Goal: Information Seeking & Learning: Learn about a topic

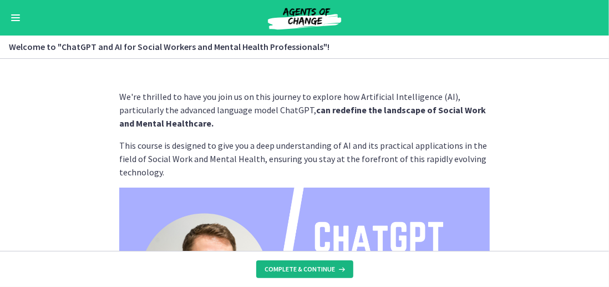
click at [337, 272] on icon at bounding box center [340, 268] width 11 height 9
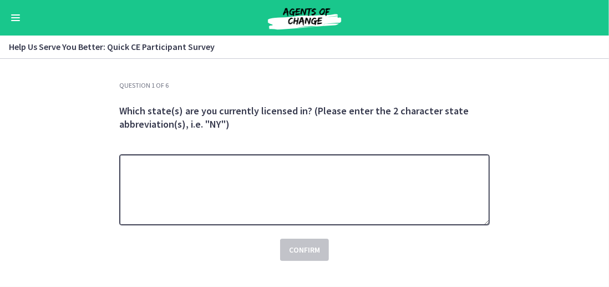
click at [340, 174] on textarea at bounding box center [304, 189] width 370 height 71
type textarea "**"
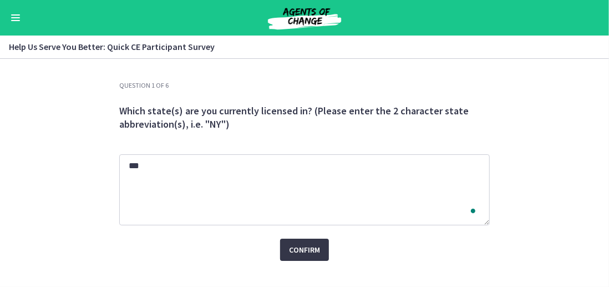
click at [314, 246] on span "Confirm" at bounding box center [304, 249] width 31 height 13
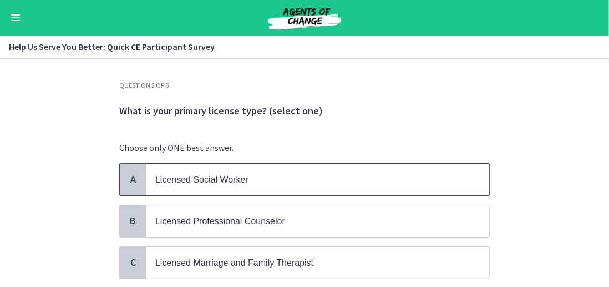
click at [220, 182] on span "Licensed Social Worker" at bounding box center [201, 179] width 93 height 9
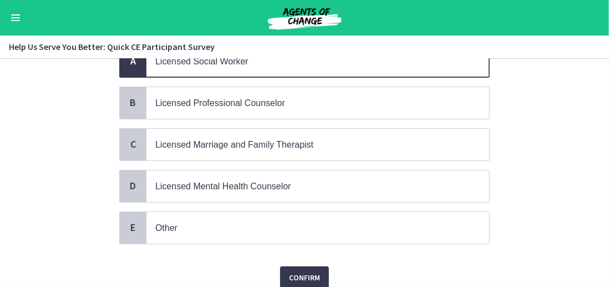
scroll to position [160, 0]
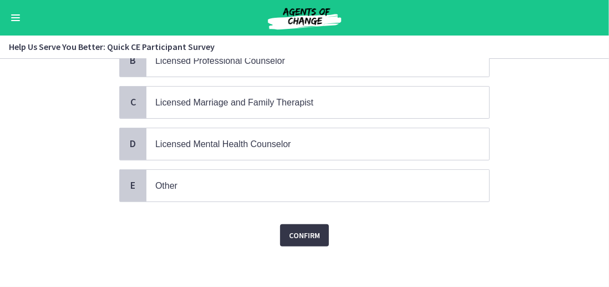
click at [298, 232] on span "Confirm" at bounding box center [304, 234] width 31 height 13
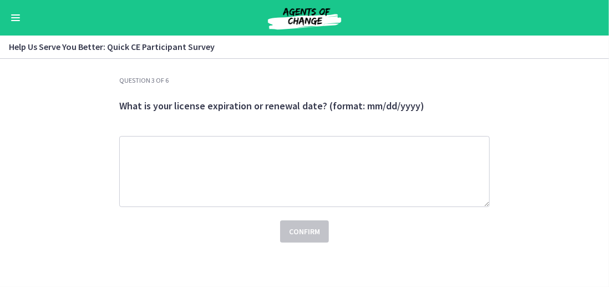
scroll to position [0, 0]
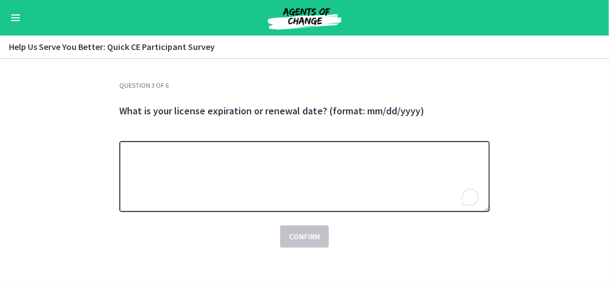
click at [314, 182] on textarea "To enrich screen reader interactions, please activate Accessibility in Grammarl…" at bounding box center [304, 176] width 370 height 71
type textarea "**********"
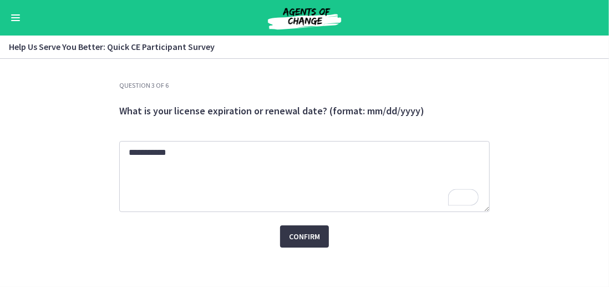
click at [302, 232] on span "Confirm" at bounding box center [304, 236] width 31 height 13
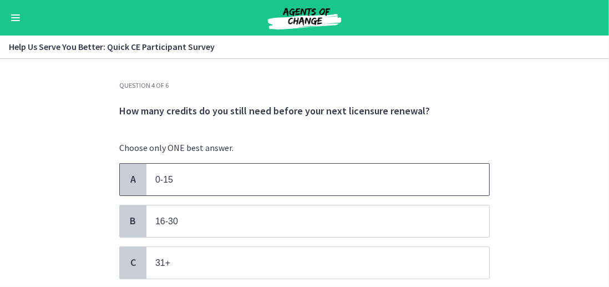
click at [248, 173] on p "0-15" at bounding box center [306, 179] width 303 height 14
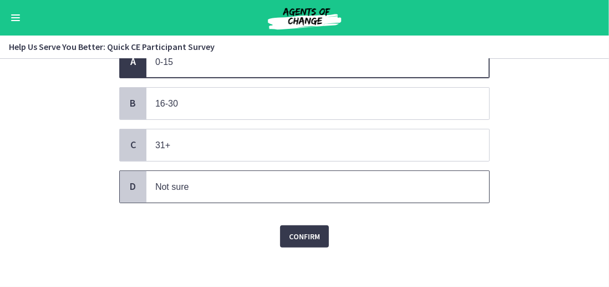
scroll to position [119, 0]
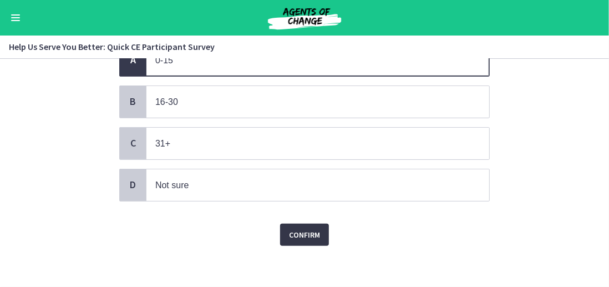
click at [304, 237] on span "Confirm" at bounding box center [304, 234] width 31 height 13
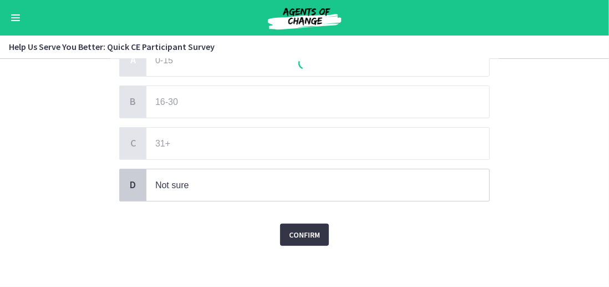
scroll to position [0, 0]
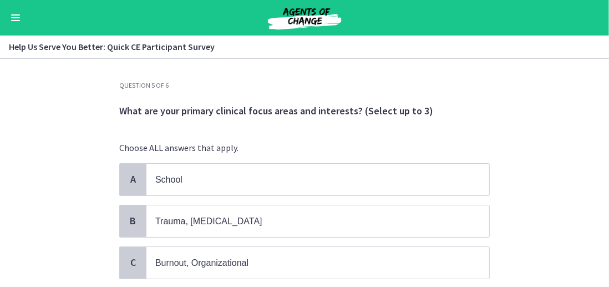
click at [268, 142] on p "Choose ALL answers that apply." at bounding box center [304, 147] width 370 height 13
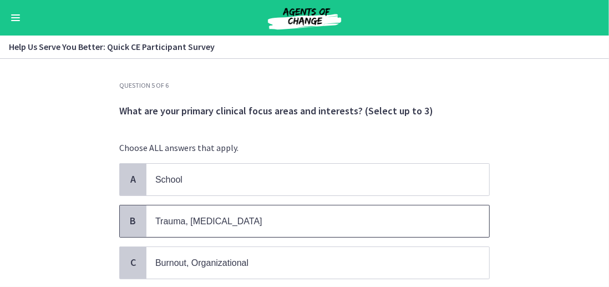
click at [204, 214] on p "Trauma, PTSD" at bounding box center [306, 221] width 303 height 14
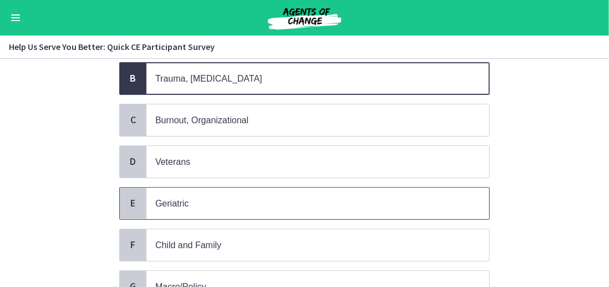
scroll to position [166, 0]
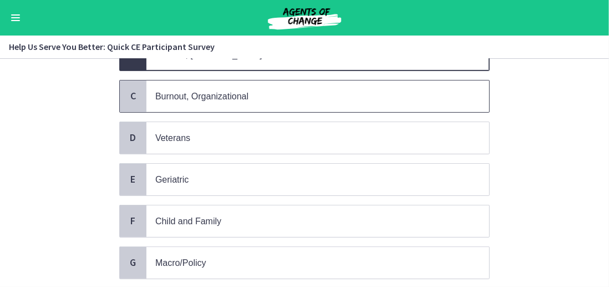
click at [246, 90] on p "Burnout, Organizational" at bounding box center [306, 96] width 303 height 14
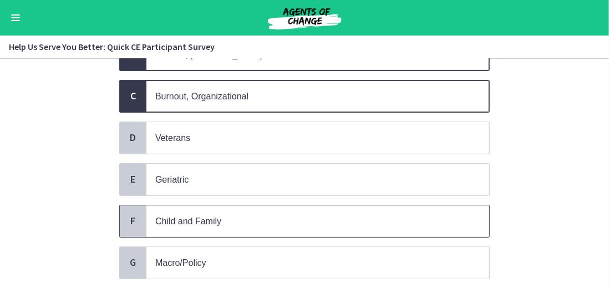
click at [193, 205] on span "Child and Family" at bounding box center [317, 221] width 343 height 32
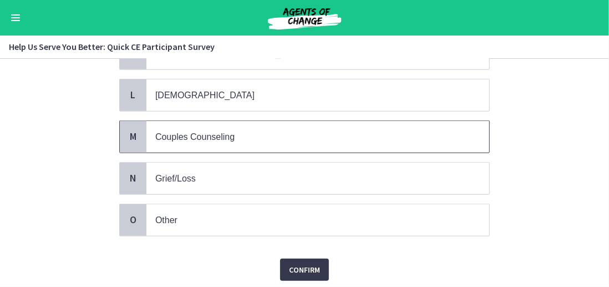
scroll to position [554, 0]
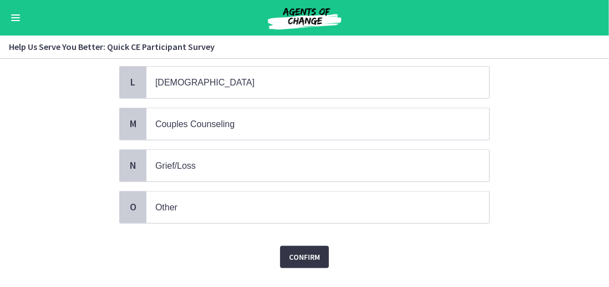
click at [289, 250] on span "Confirm" at bounding box center [304, 256] width 31 height 13
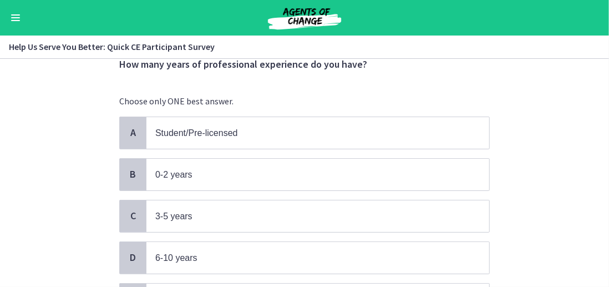
scroll to position [55, 0]
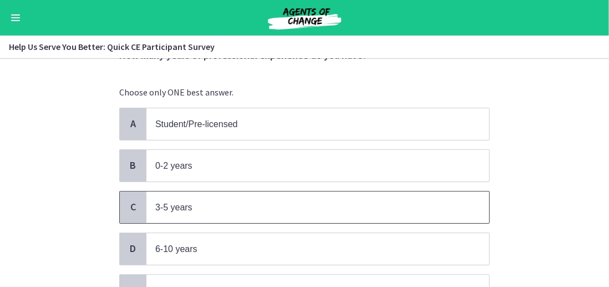
click at [212, 206] on p "3-5 years" at bounding box center [306, 207] width 303 height 14
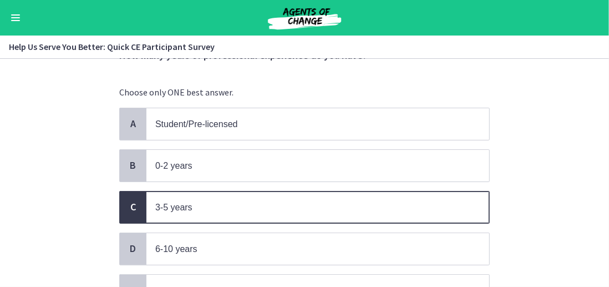
scroll to position [201, 0]
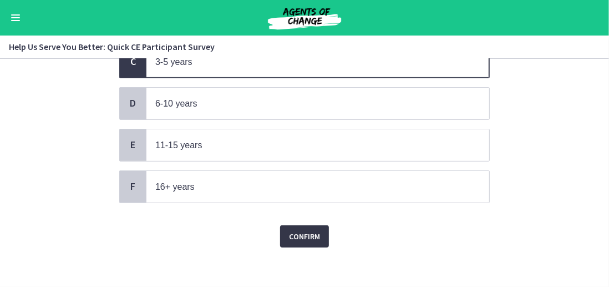
click at [293, 230] on span "Confirm" at bounding box center [304, 236] width 31 height 13
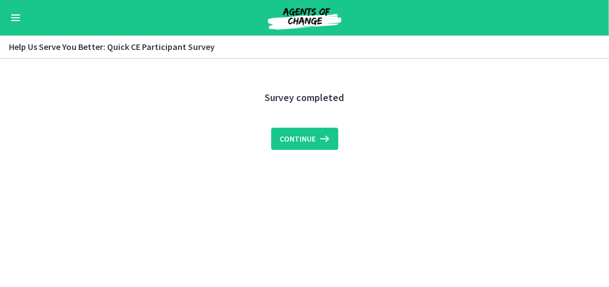
scroll to position [0, 0]
click at [313, 134] on span "Continue" at bounding box center [298, 138] width 36 height 13
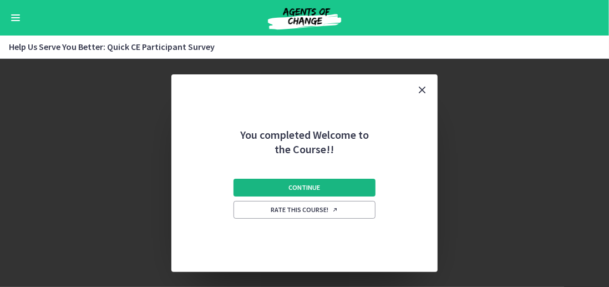
click at [313, 188] on span "Continue" at bounding box center [305, 187] width 32 height 9
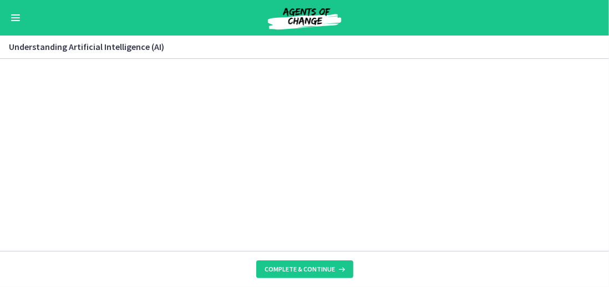
scroll to position [517, 0]
click at [511, 176] on section "AI is essentially a branch of computer science aiming to build machines that mi…" at bounding box center [304, 155] width 609 height 192
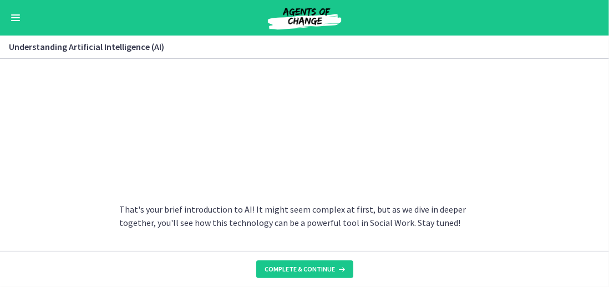
scroll to position [623, 0]
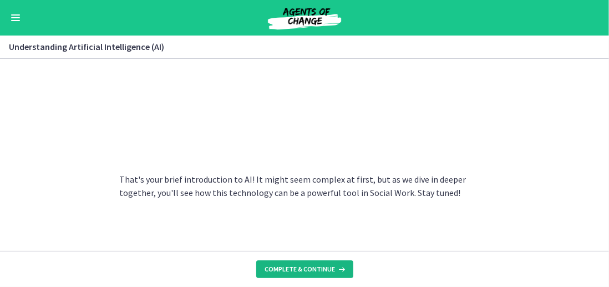
click at [312, 263] on button "Complete & continue" at bounding box center [304, 269] width 97 height 18
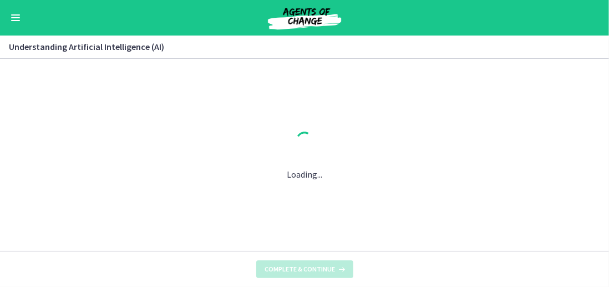
scroll to position [0, 0]
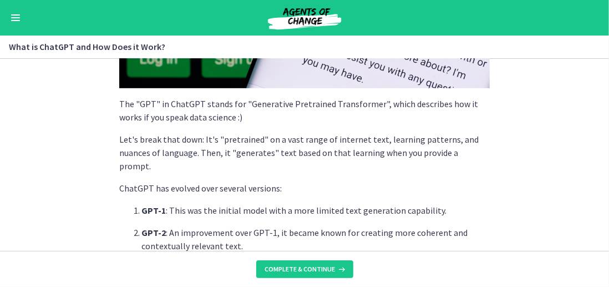
scroll to position [333, 0]
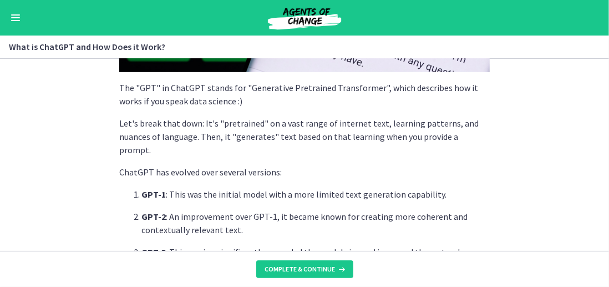
click at [165, 115] on div "ChatGPT , developed by OpenAI , is a language model powered by AI. But what doe…" at bounding box center [304, 160] width 370 height 807
drag, startPoint x: 290, startPoint y: 92, endPoint x: 313, endPoint y: 86, distance: 23.5
click at [313, 86] on p "The "GPT" in ChatGPT stands for "Generative Pretrained Transformer", which desc…" at bounding box center [304, 94] width 370 height 27
click at [292, 101] on p "The "GPT" in ChatGPT stands for "Generative Pretrained Transformer", which desc…" at bounding box center [304, 94] width 370 height 27
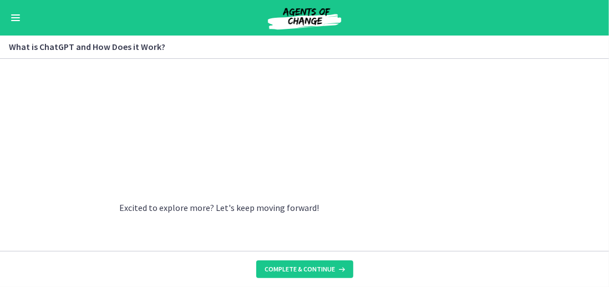
scroll to position [685, 0]
click at [307, 272] on span "Complete & continue" at bounding box center [300, 268] width 70 height 9
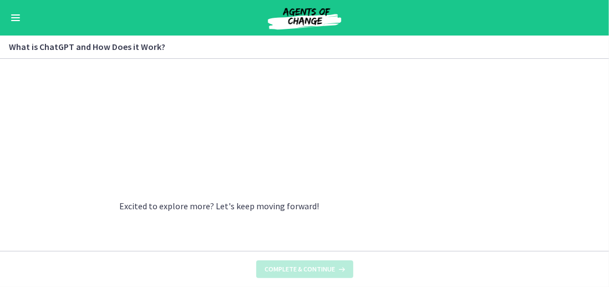
scroll to position [0, 0]
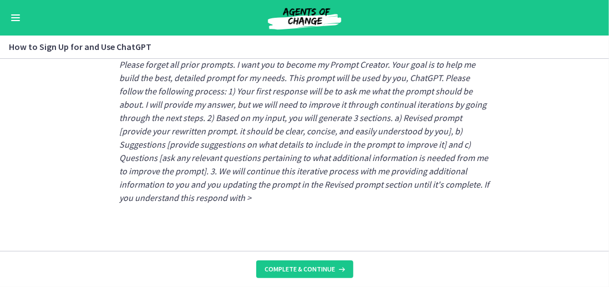
scroll to position [737, 0]
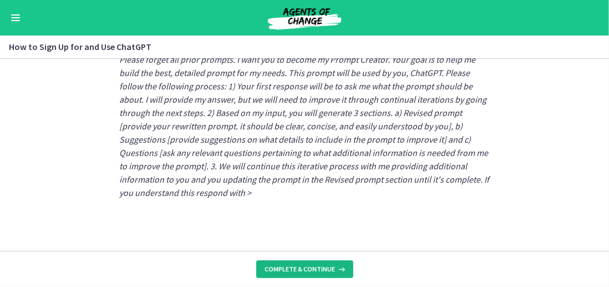
click at [300, 263] on button "Complete & continue" at bounding box center [304, 269] width 97 height 18
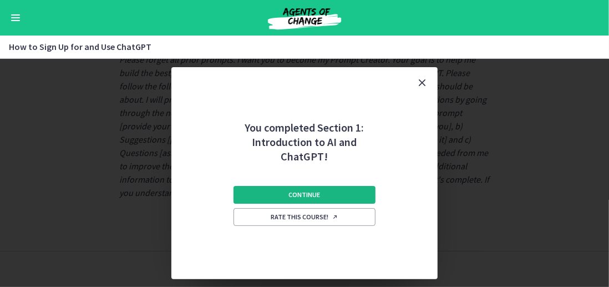
click at [322, 200] on button "Continue" at bounding box center [304, 195] width 142 height 18
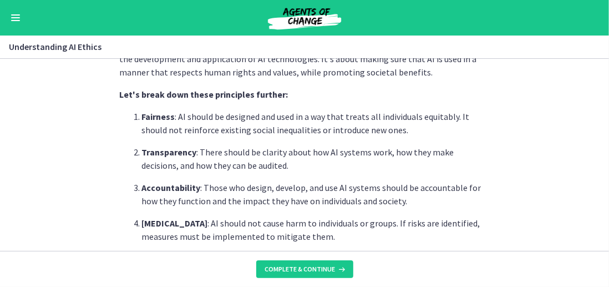
scroll to position [333, 0]
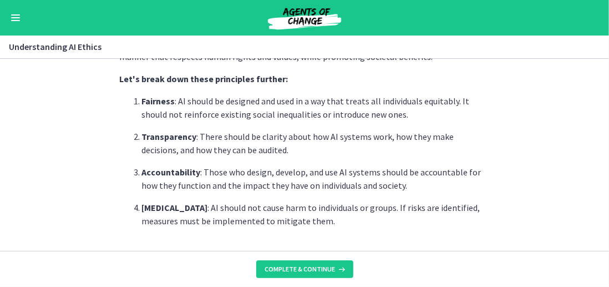
click at [313, 206] on p "Harm Reduction : AI should not cause harm to individuals or groups. If risks ar…" at bounding box center [315, 214] width 348 height 27
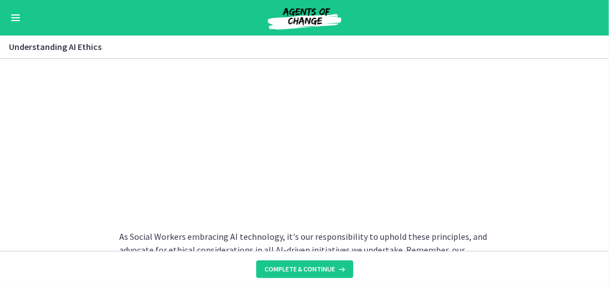
scroll to position [694, 0]
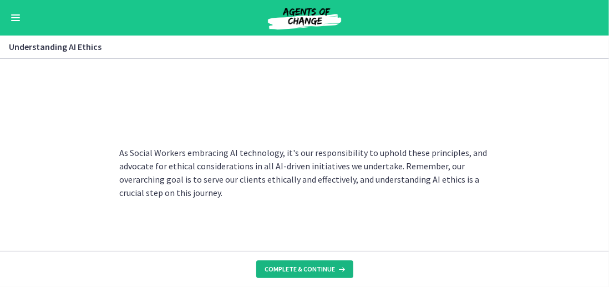
click at [319, 266] on span "Complete & continue" at bounding box center [300, 268] width 70 height 9
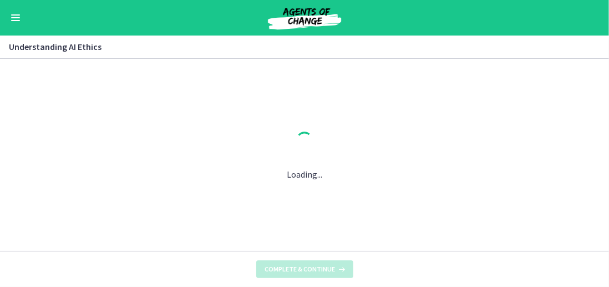
scroll to position [0, 0]
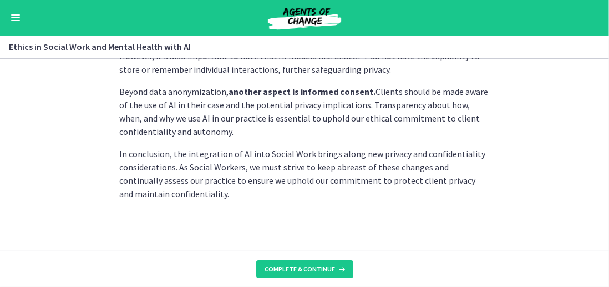
scroll to position [420, 0]
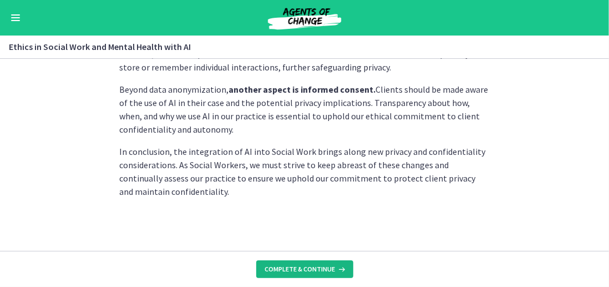
click at [294, 264] on span "Complete & continue" at bounding box center [300, 268] width 70 height 9
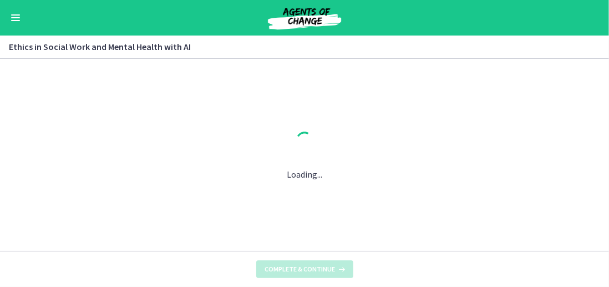
scroll to position [0, 0]
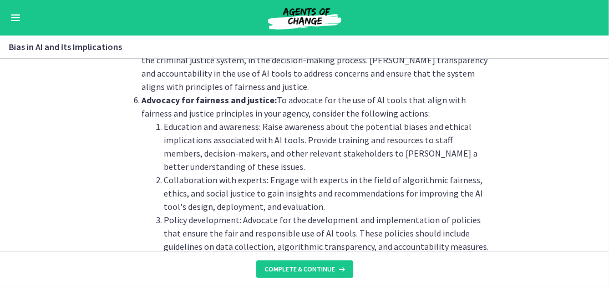
scroll to position [1159, 0]
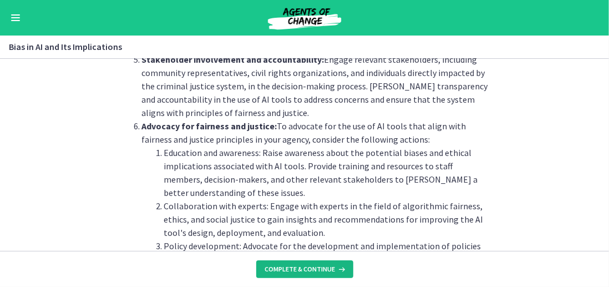
click at [294, 261] on button "Complete & continue" at bounding box center [304, 269] width 97 height 18
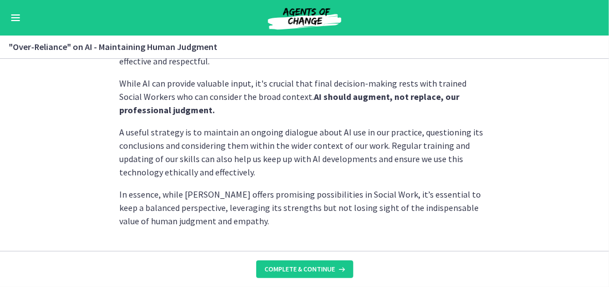
scroll to position [413, 0]
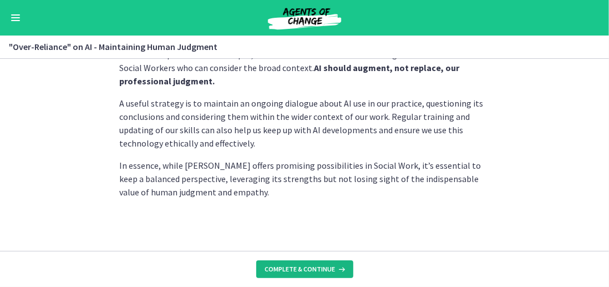
click at [304, 264] on span "Complete & continue" at bounding box center [300, 268] width 70 height 9
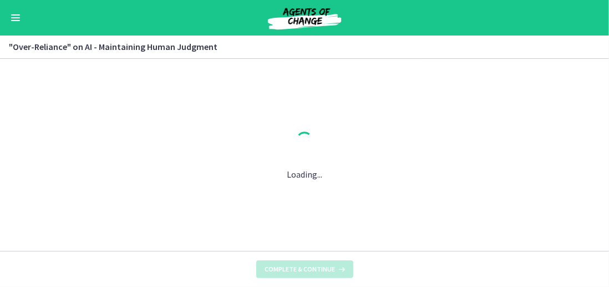
scroll to position [0, 0]
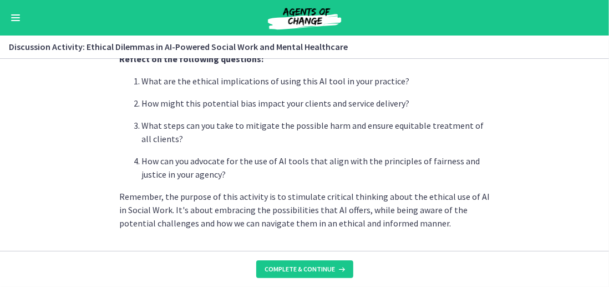
scroll to position [420, 0]
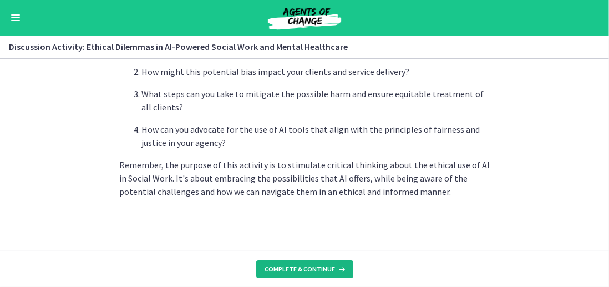
click at [329, 267] on span "Complete & continue" at bounding box center [300, 268] width 70 height 9
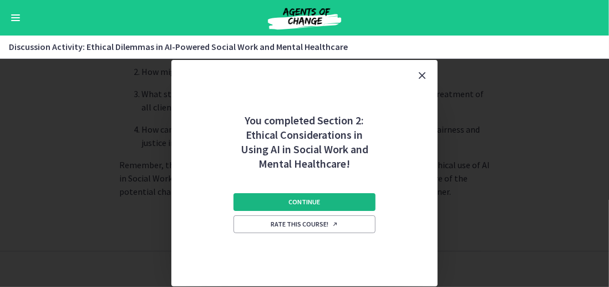
click at [319, 196] on button "Continue" at bounding box center [304, 202] width 142 height 18
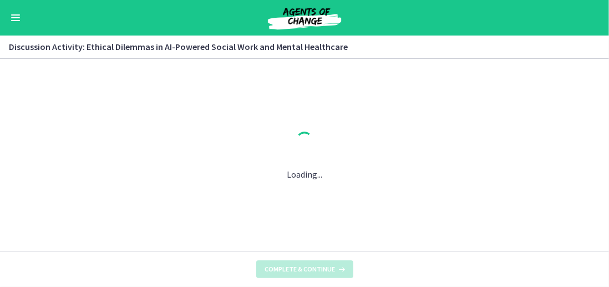
scroll to position [0, 0]
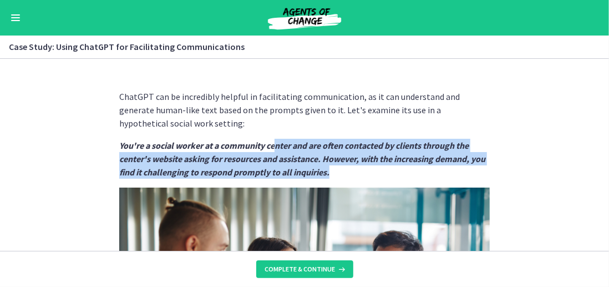
drag, startPoint x: 272, startPoint y: 83, endPoint x: 384, endPoint y: 171, distance: 142.5
click at [382, 168] on p "You're a social worker at a community center and are often contacted by clients…" at bounding box center [304, 159] width 370 height 40
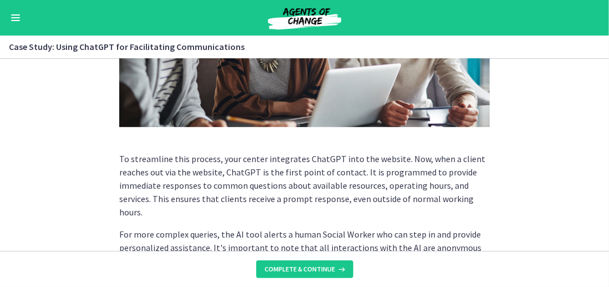
scroll to position [277, 0]
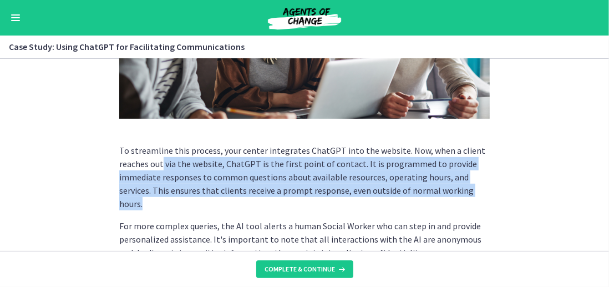
drag, startPoint x: 159, startPoint y: 166, endPoint x: 493, endPoint y: 184, distance: 334.8
click at [495, 186] on section "ChatGPT can be incredibly helpful in facilitating communication, as it can unde…" at bounding box center [304, 155] width 609 height 192
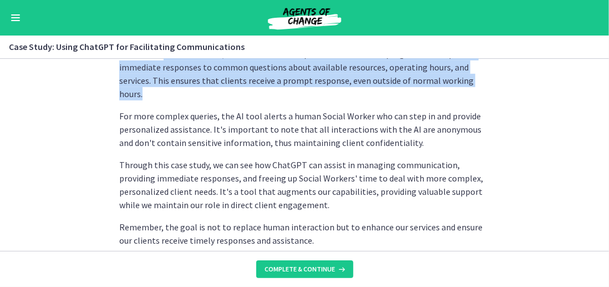
scroll to position [388, 0]
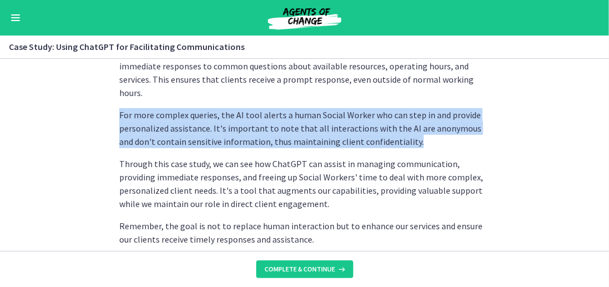
drag, startPoint x: 121, startPoint y: 105, endPoint x: 471, endPoint y: 127, distance: 350.0
click at [471, 127] on p "For more complex queries, the AI tool alerts a human Social Worker who can step…" at bounding box center [304, 128] width 370 height 40
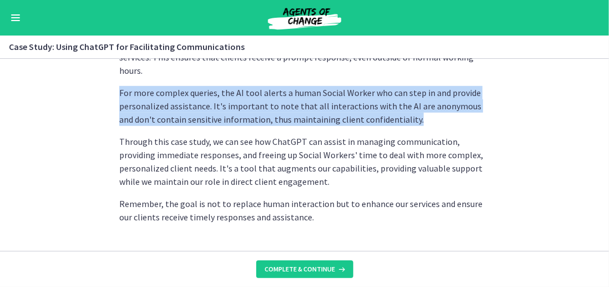
scroll to position [422, 0]
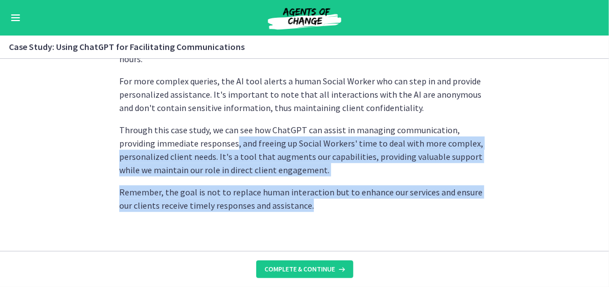
drag, startPoint x: 193, startPoint y: 131, endPoint x: 326, endPoint y: 187, distance: 143.6
click at [330, 268] on span "Complete & continue" at bounding box center [300, 268] width 70 height 9
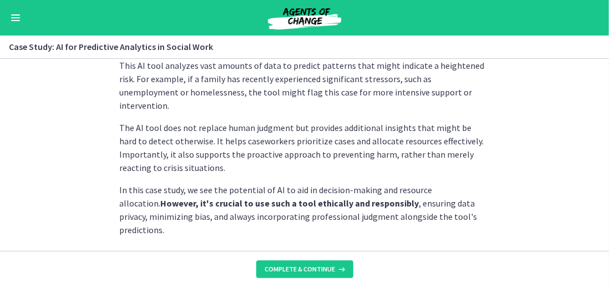
scroll to position [393, 0]
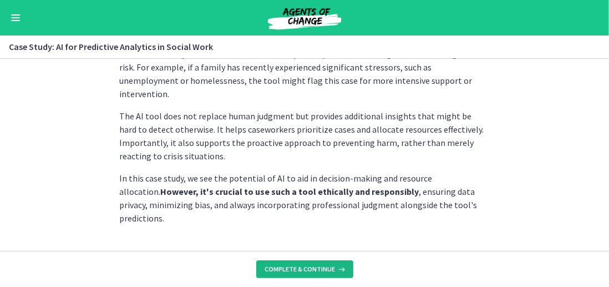
click at [291, 272] on span "Complete & continue" at bounding box center [300, 268] width 70 height 9
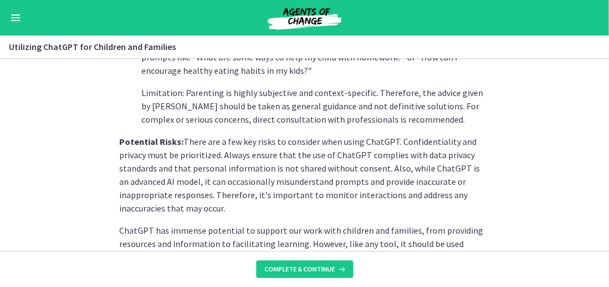
scroll to position [610, 0]
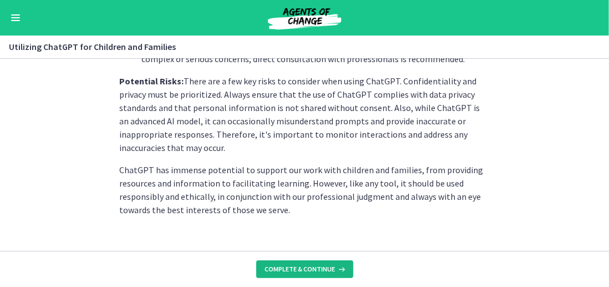
click at [319, 265] on span "Complete & continue" at bounding box center [300, 268] width 70 height 9
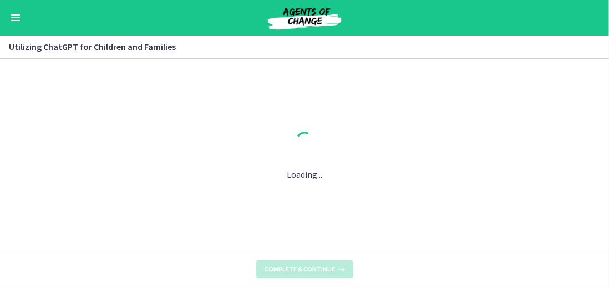
scroll to position [0, 0]
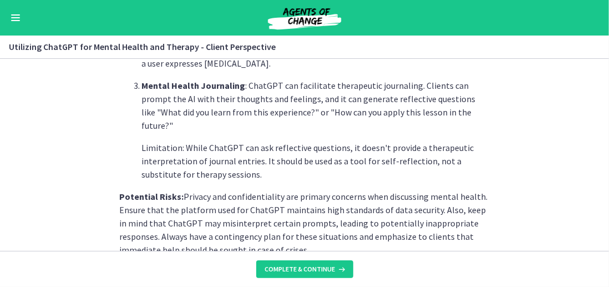
scroll to position [606, 0]
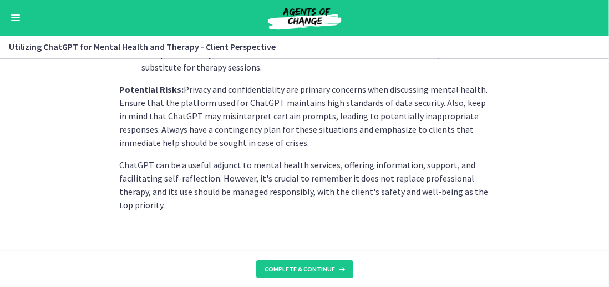
click at [293, 270] on span "Complete & continue" at bounding box center [300, 268] width 70 height 9
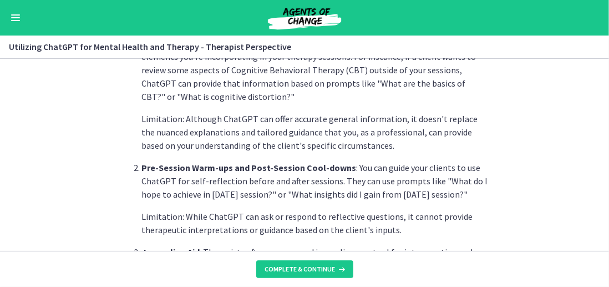
scroll to position [277, 0]
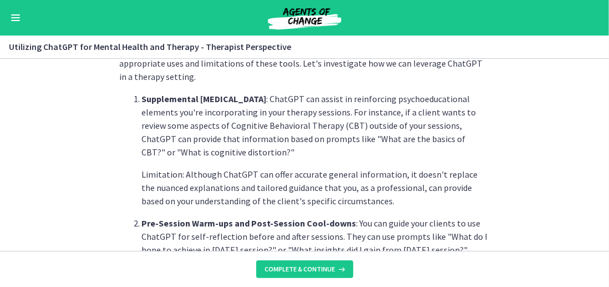
click at [355, 151] on p "Supplemental Psychoeducation : ChatGPT can assist in reinforcing psychoeducatio…" at bounding box center [315, 125] width 348 height 67
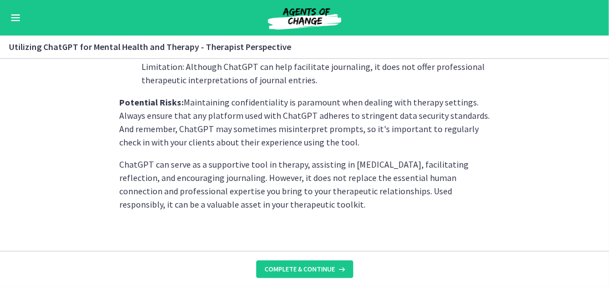
scroll to position [579, 0]
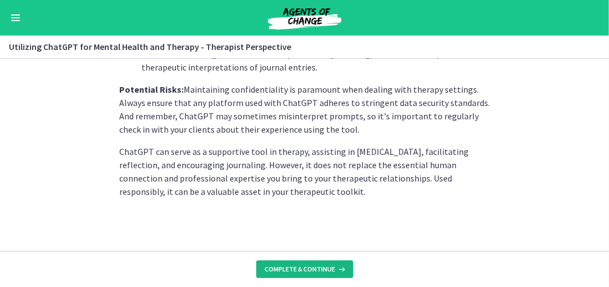
click at [305, 275] on button "Complete & continue" at bounding box center [304, 269] width 97 height 18
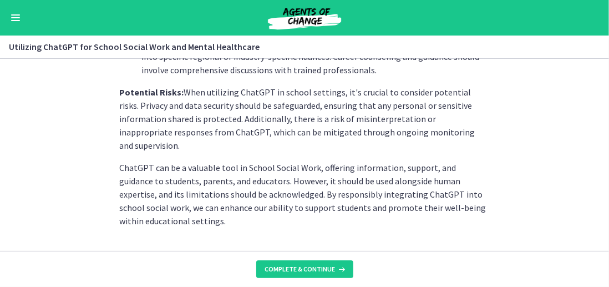
scroll to position [633, 0]
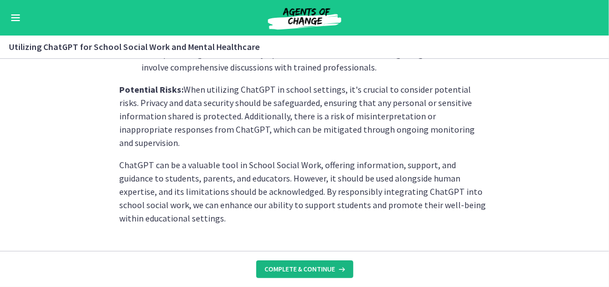
click at [302, 261] on button "Complete & continue" at bounding box center [304, 269] width 97 height 18
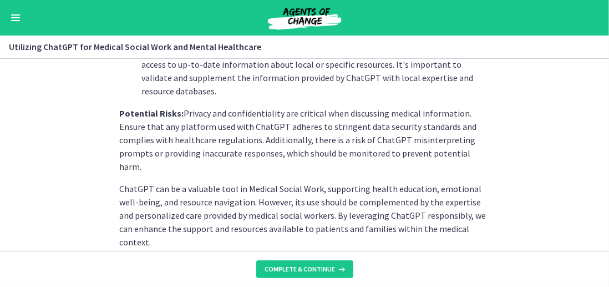
scroll to position [593, 0]
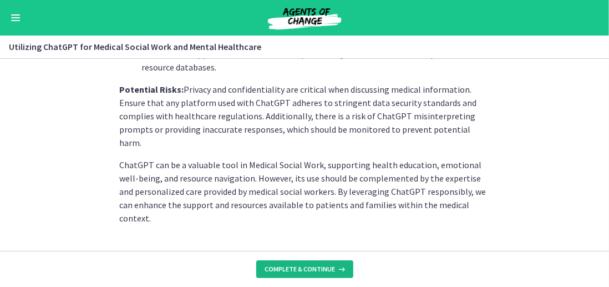
click at [285, 263] on button "Complete & continue" at bounding box center [304, 269] width 97 height 18
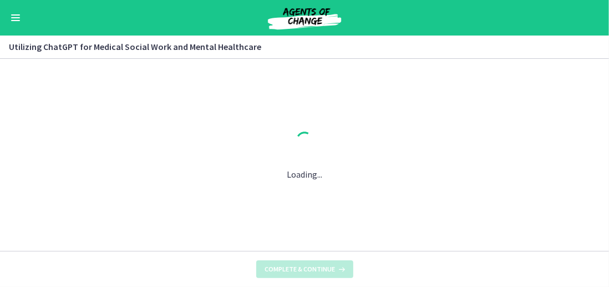
scroll to position [0, 0]
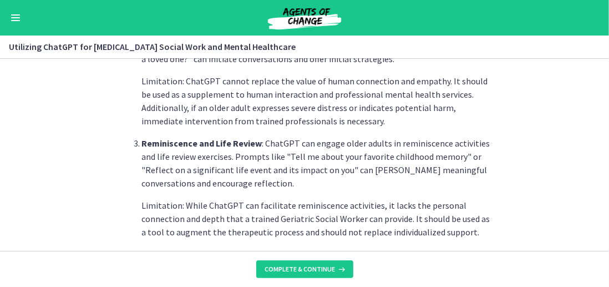
scroll to position [499, 0]
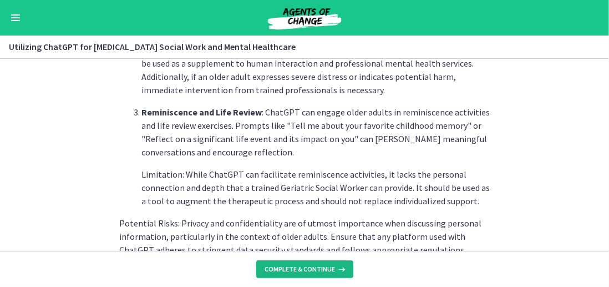
click at [281, 265] on span "Complete & continue" at bounding box center [300, 268] width 70 height 9
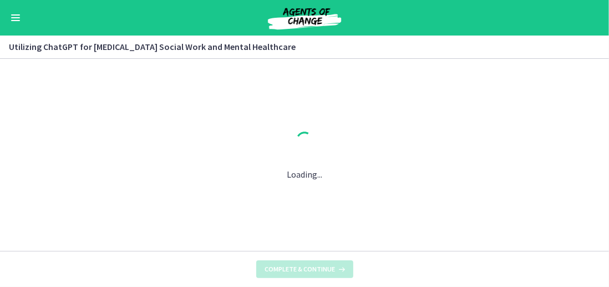
scroll to position [0, 0]
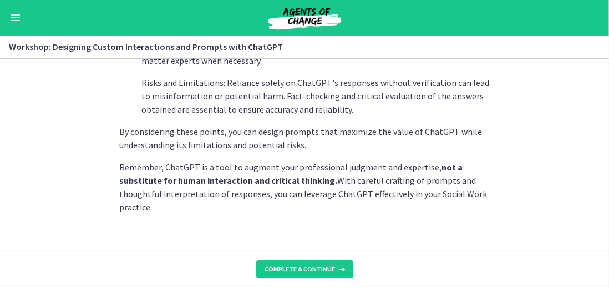
scroll to position [739, 0]
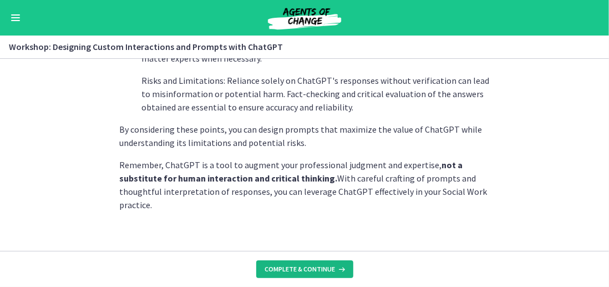
click at [316, 268] on span "Complete & continue" at bounding box center [300, 268] width 70 height 9
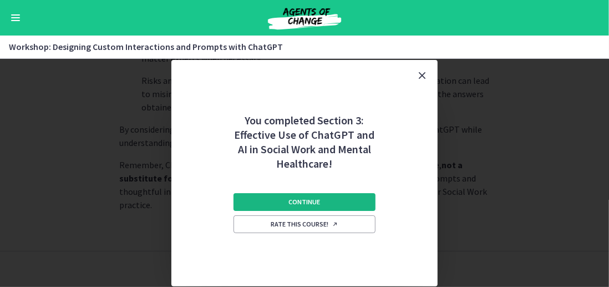
click at [299, 200] on span "Continue" at bounding box center [305, 201] width 32 height 9
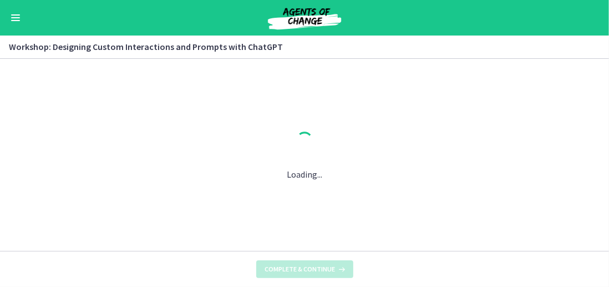
scroll to position [0, 0]
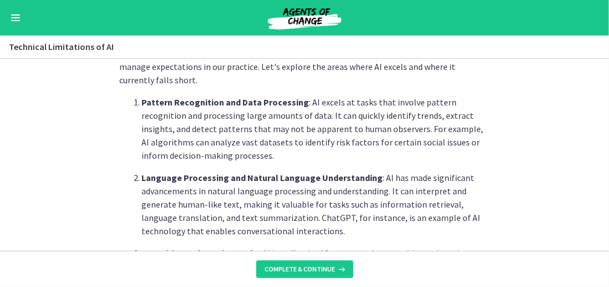
scroll to position [277, 0]
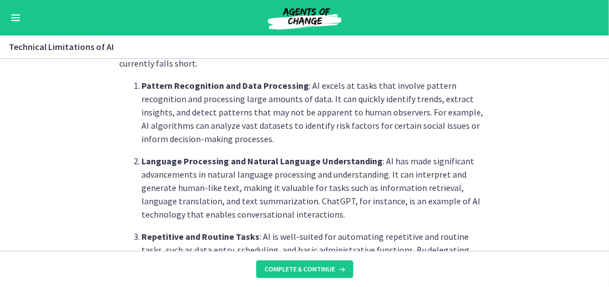
click at [237, 212] on p "Language Processing and Natural Language Understanding : AI has made significan…" at bounding box center [315, 187] width 348 height 67
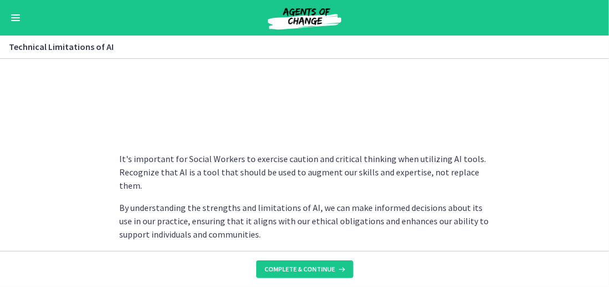
scroll to position [929, 0]
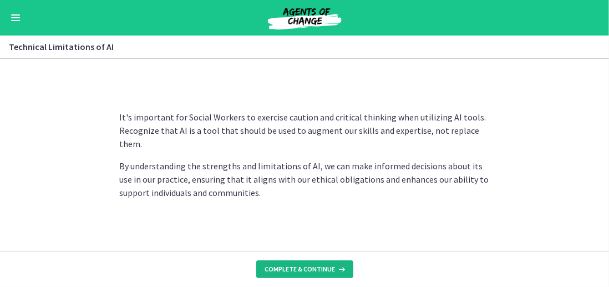
click at [295, 272] on span "Complete & continue" at bounding box center [300, 268] width 70 height 9
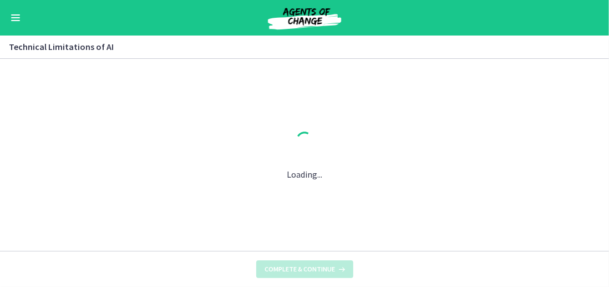
scroll to position [0, 0]
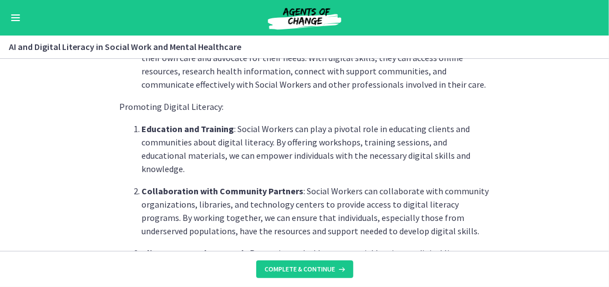
scroll to position [721, 0]
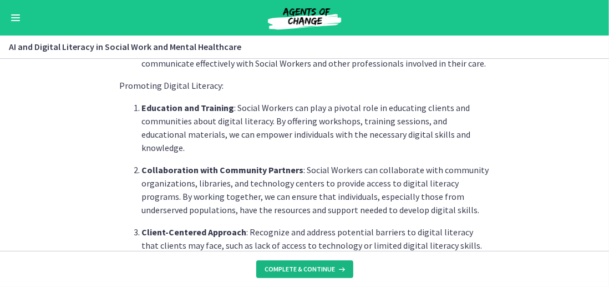
click at [322, 268] on span "Complete & continue" at bounding box center [300, 268] width 70 height 9
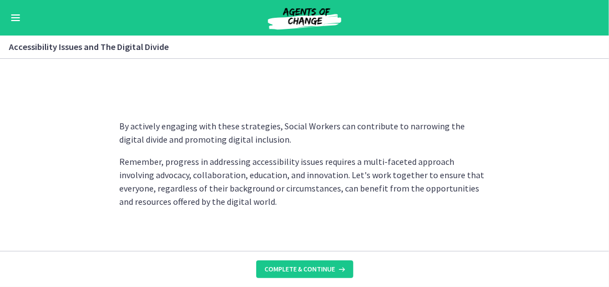
scroll to position [1084, 0]
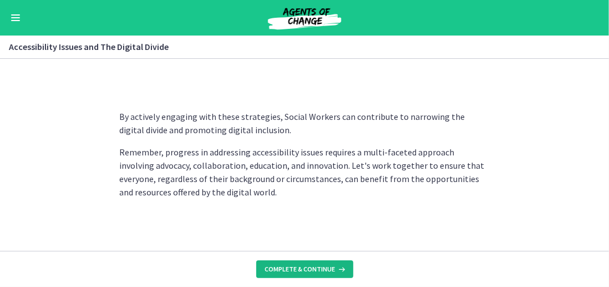
click at [288, 267] on span "Complete & continue" at bounding box center [300, 268] width 70 height 9
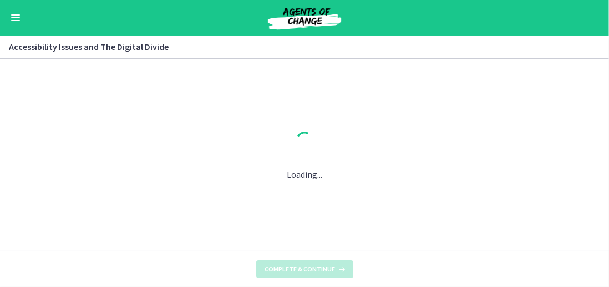
scroll to position [0, 0]
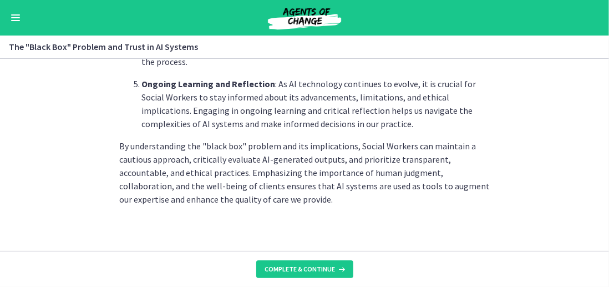
scroll to position [686, 0]
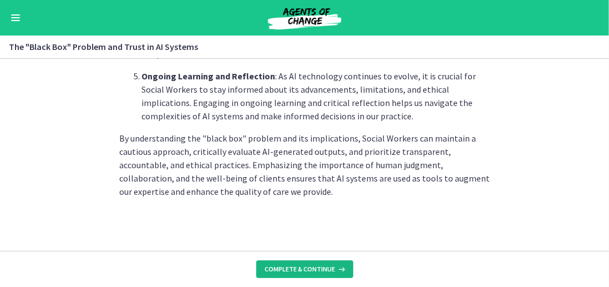
click at [321, 264] on span "Complete & continue" at bounding box center [300, 268] width 70 height 9
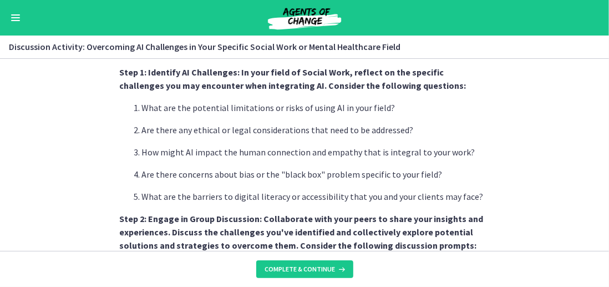
scroll to position [222, 0]
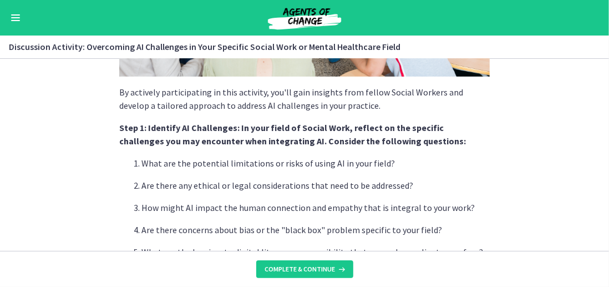
click at [312, 125] on strong "Step 1: Identify AI Challenges: In your field of Social Work, reflect on the sp…" at bounding box center [292, 134] width 346 height 24
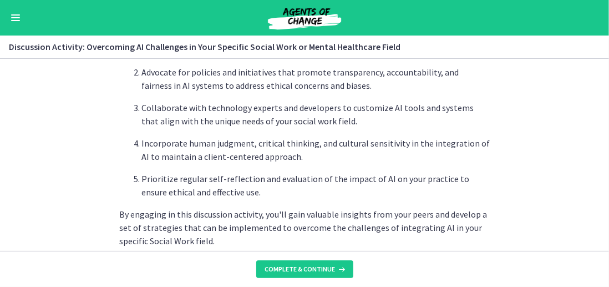
scroll to position [819, 0]
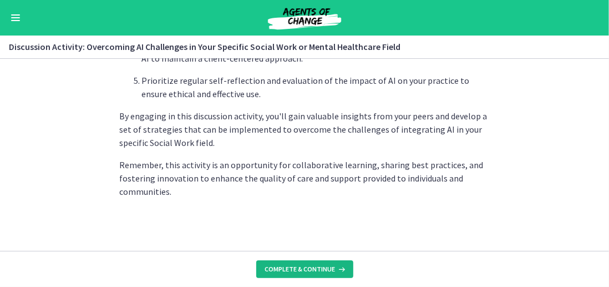
click at [296, 260] on button "Complete & continue" at bounding box center [304, 269] width 97 height 18
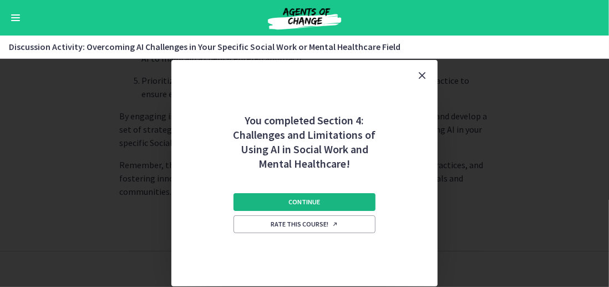
click at [307, 207] on button "Continue" at bounding box center [304, 202] width 142 height 18
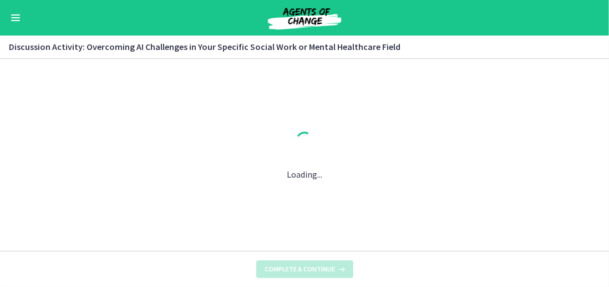
scroll to position [0, 0]
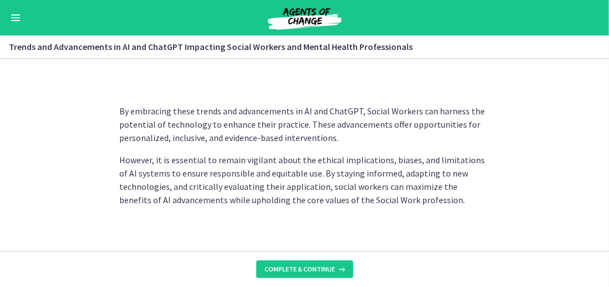
scroll to position [1035, 0]
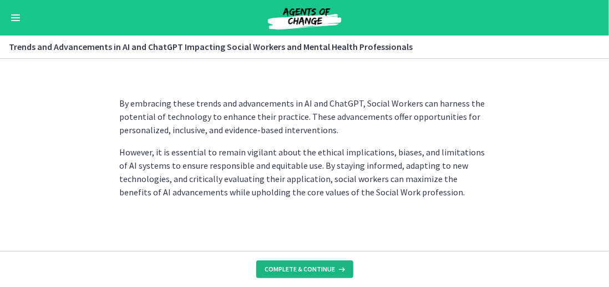
click at [292, 269] on span "Complete & continue" at bounding box center [300, 268] width 70 height 9
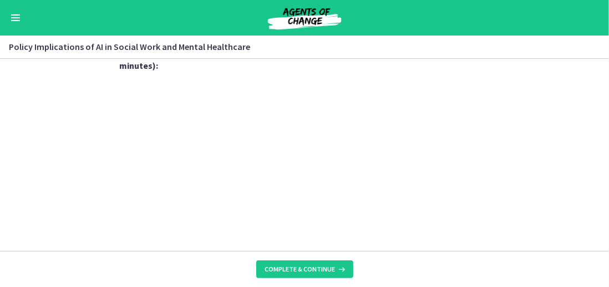
scroll to position [1119, 0]
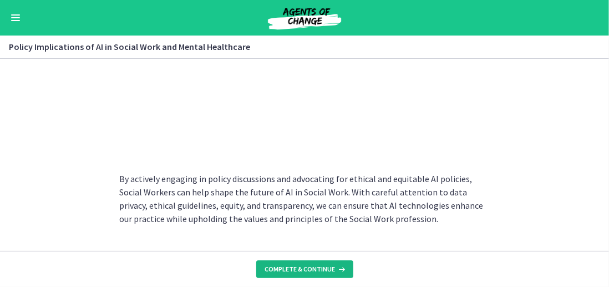
click at [308, 264] on span "Complete & continue" at bounding box center [300, 268] width 70 height 9
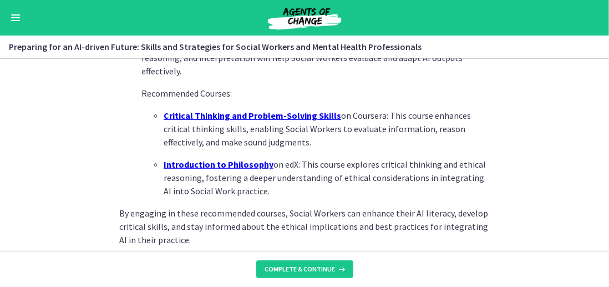
scroll to position [925, 0]
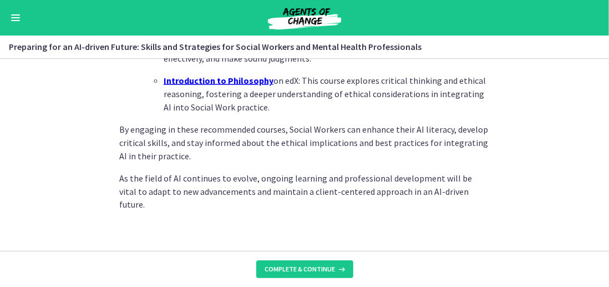
click at [315, 259] on footer "Complete & continue" at bounding box center [304, 269] width 609 height 36
click at [312, 266] on span "Complete & continue" at bounding box center [300, 268] width 70 height 9
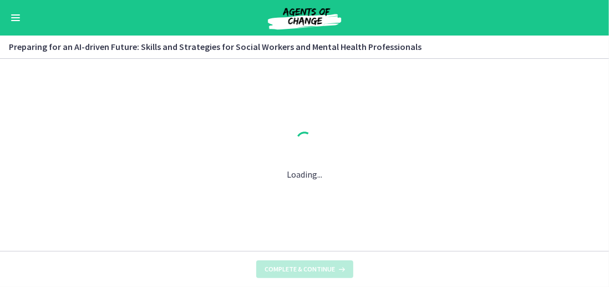
scroll to position [0, 0]
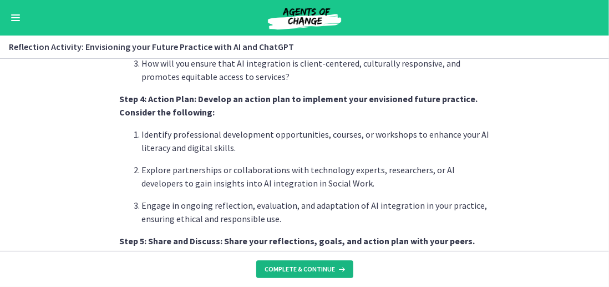
scroll to position [887, 0]
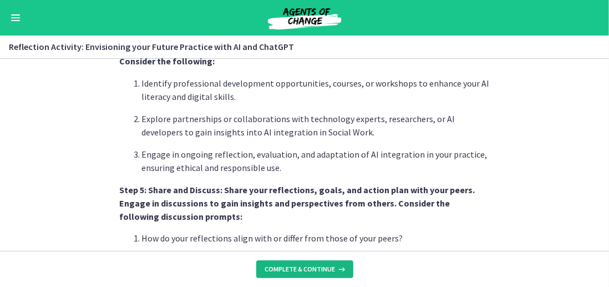
click at [303, 267] on span "Complete & continue" at bounding box center [300, 268] width 70 height 9
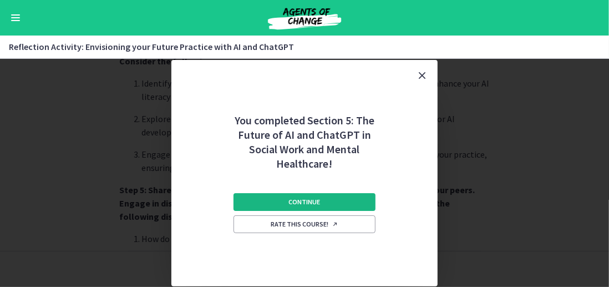
click at [313, 198] on span "Continue" at bounding box center [305, 201] width 32 height 9
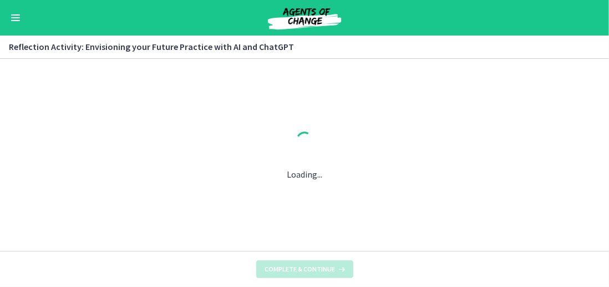
scroll to position [0, 0]
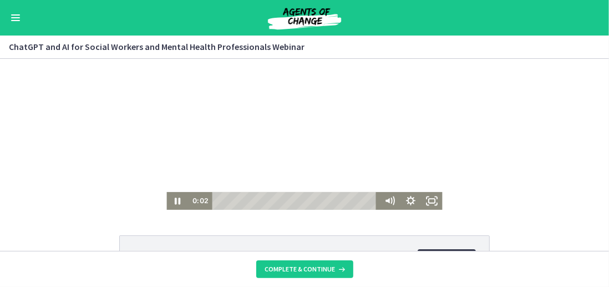
scroll to position [140, 0]
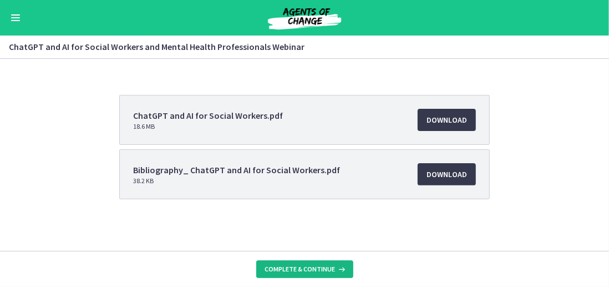
click at [307, 264] on span "Complete & continue" at bounding box center [300, 268] width 70 height 9
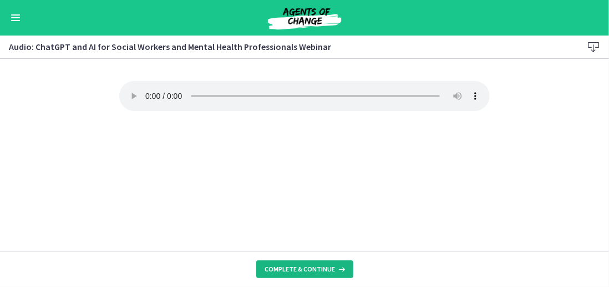
click at [300, 264] on span "Complete & continue" at bounding box center [300, 268] width 70 height 9
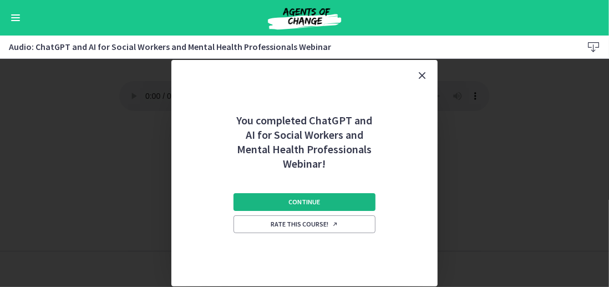
click at [239, 193] on button "Continue" at bounding box center [304, 202] width 142 height 18
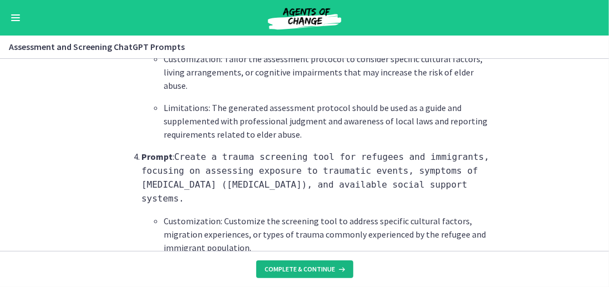
scroll to position [1053, 0]
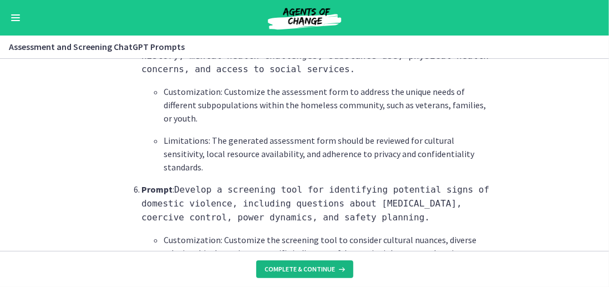
click at [305, 267] on span "Complete & continue" at bounding box center [300, 268] width 70 height 9
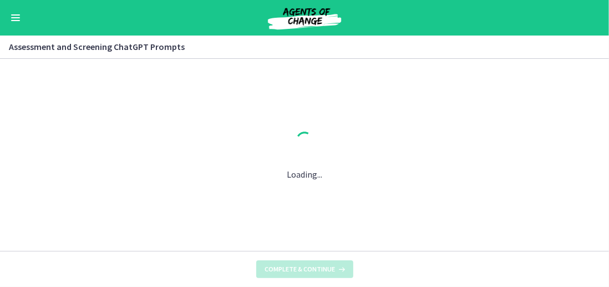
scroll to position [0, 0]
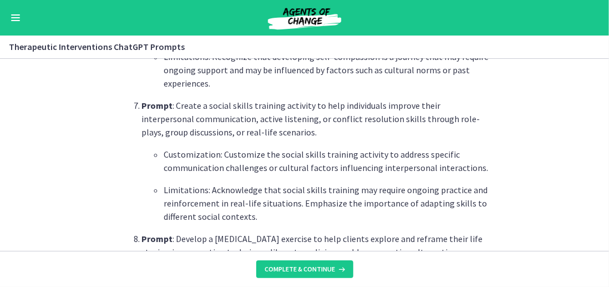
scroll to position [1331, 0]
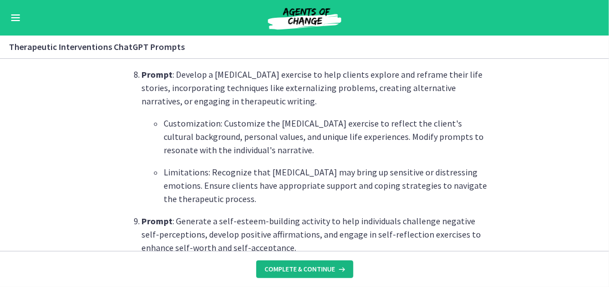
click at [307, 268] on span "Complete & continue" at bounding box center [300, 268] width 70 height 9
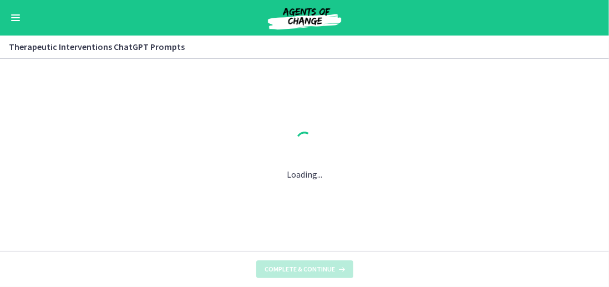
scroll to position [0, 0]
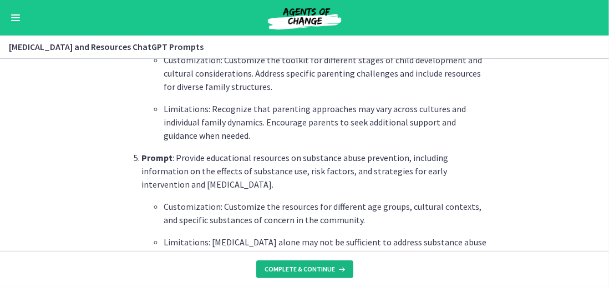
scroll to position [832, 0]
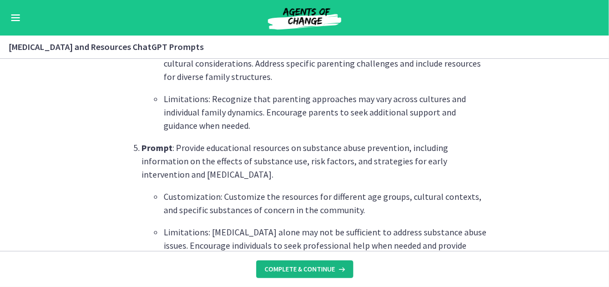
click at [300, 266] on span "Complete & continue" at bounding box center [300, 268] width 70 height 9
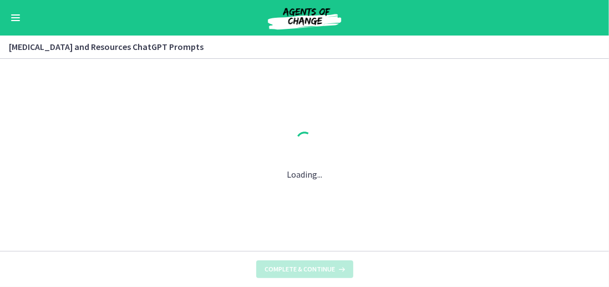
scroll to position [0, 0]
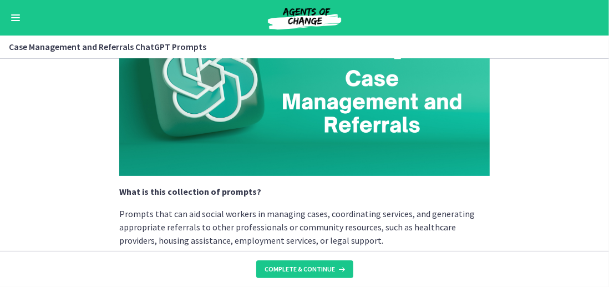
scroll to position [333, 0]
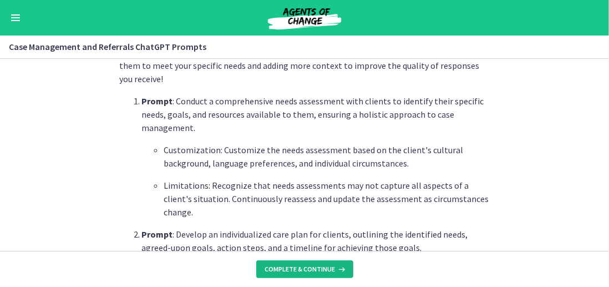
click at [314, 272] on span "Complete & continue" at bounding box center [300, 268] width 70 height 9
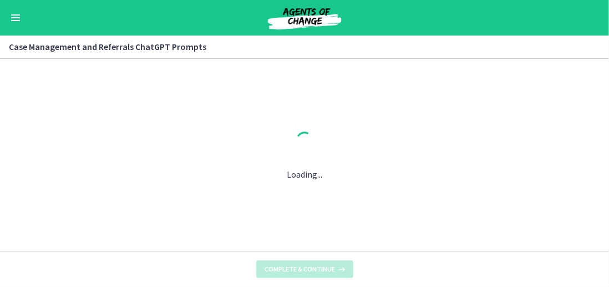
scroll to position [0, 0]
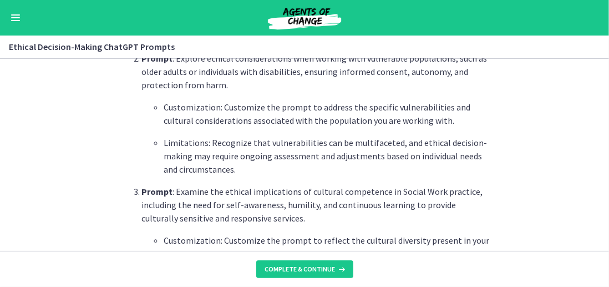
scroll to position [499, 0]
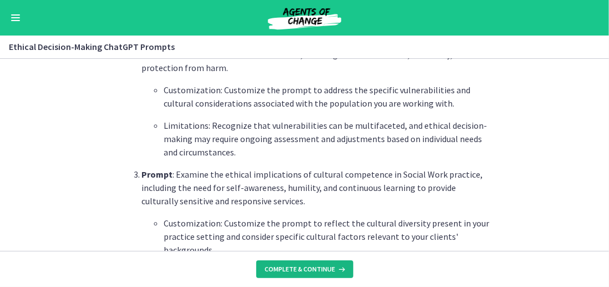
click at [294, 269] on span "Complete & continue" at bounding box center [300, 268] width 70 height 9
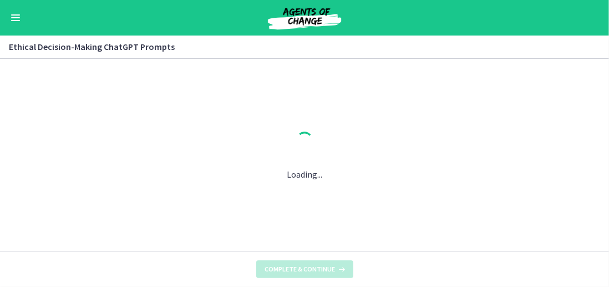
scroll to position [0, 0]
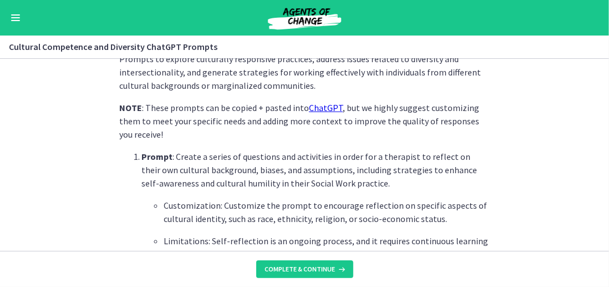
scroll to position [333, 0]
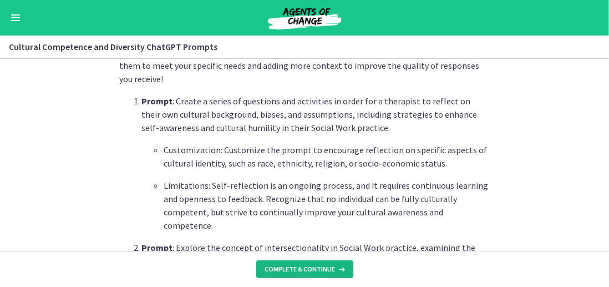
click at [289, 262] on button "Complete & continue" at bounding box center [304, 269] width 97 height 18
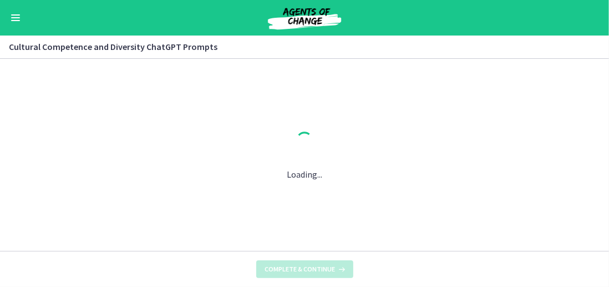
scroll to position [0, 0]
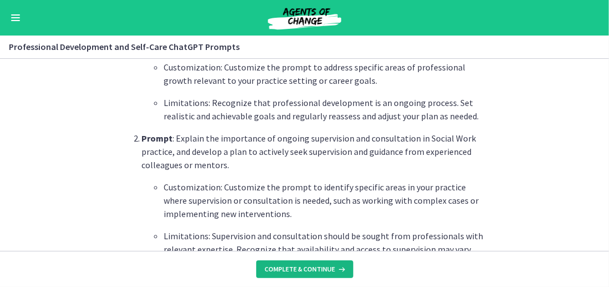
scroll to position [444, 0]
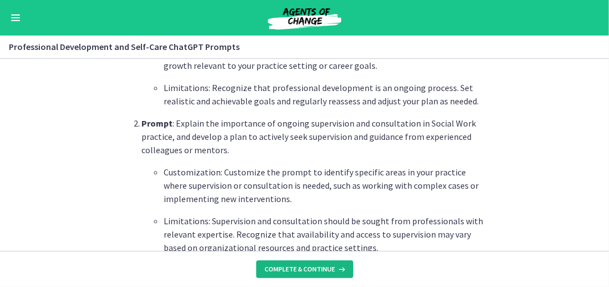
click at [307, 269] on span "Complete & continue" at bounding box center [300, 268] width 70 height 9
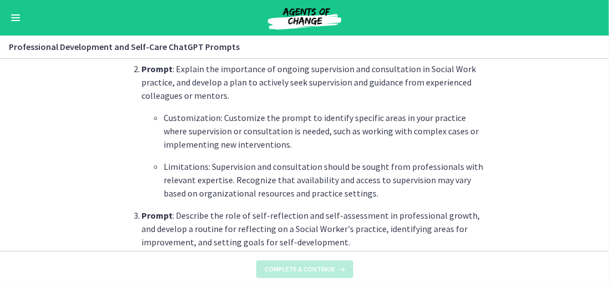
scroll to position [0, 0]
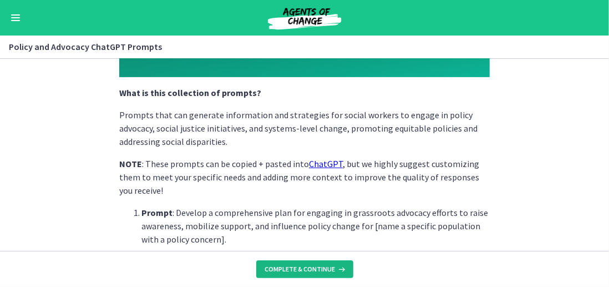
scroll to position [222, 0]
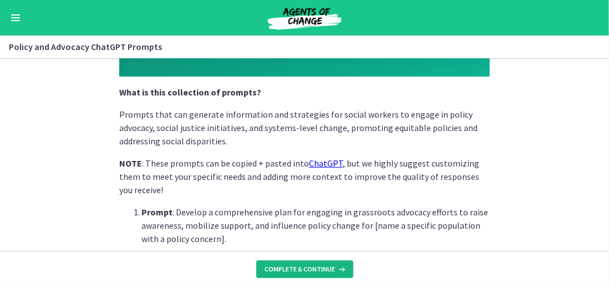
click at [302, 264] on span "Complete & continue" at bounding box center [300, 268] width 70 height 9
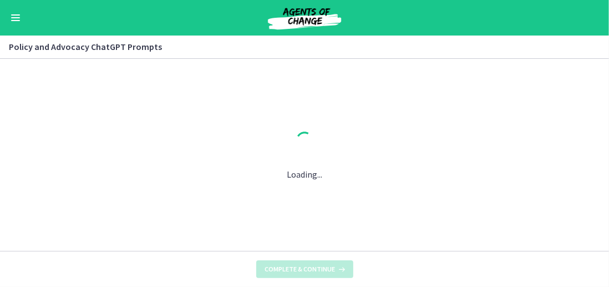
scroll to position [0, 0]
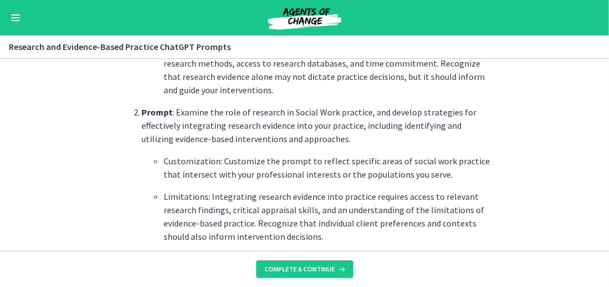
scroll to position [388, 0]
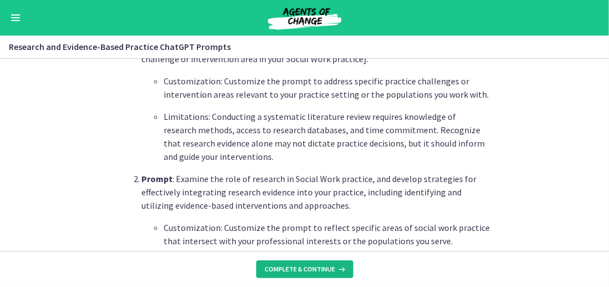
click at [317, 273] on span "Complete & continue" at bounding box center [300, 268] width 70 height 9
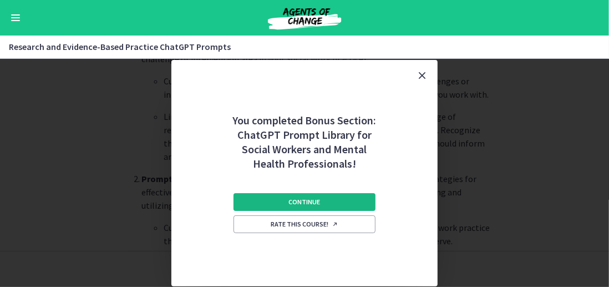
click at [307, 205] on span "Continue" at bounding box center [305, 201] width 32 height 9
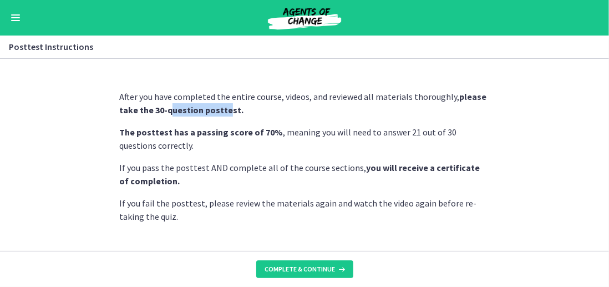
drag, startPoint x: 222, startPoint y: 104, endPoint x: 162, endPoint y: 109, distance: 60.6
click at [162, 109] on strong "please take the 30-question posttest." at bounding box center [302, 103] width 367 height 24
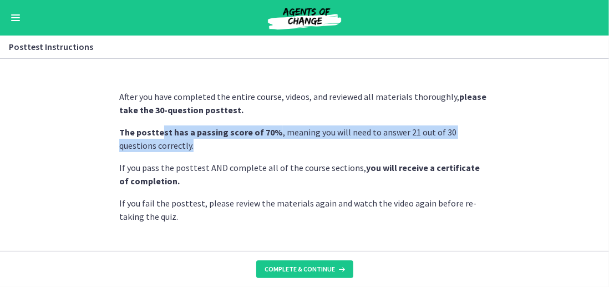
drag, startPoint x: 155, startPoint y: 132, endPoint x: 273, endPoint y: 140, distance: 118.3
click at [273, 140] on p "The posttest has a passing score of 70% , meaning you will need to answer 21 ou…" at bounding box center [304, 138] width 370 height 27
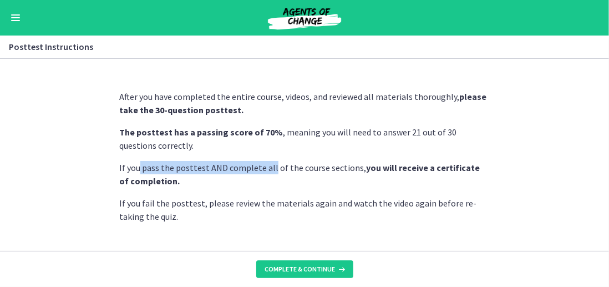
drag, startPoint x: 138, startPoint y: 166, endPoint x: 271, endPoint y: 172, distance: 132.7
click at [264, 173] on p "If you pass the posttest AND complete all of the course sections, you will rece…" at bounding box center [304, 174] width 370 height 27
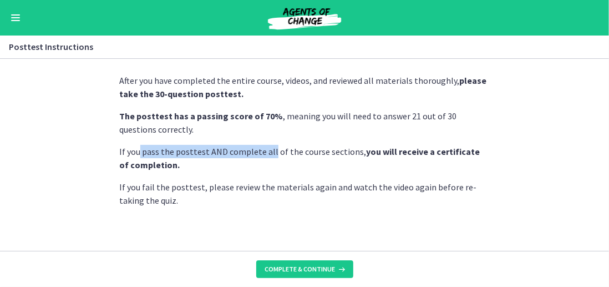
scroll to position [25, 0]
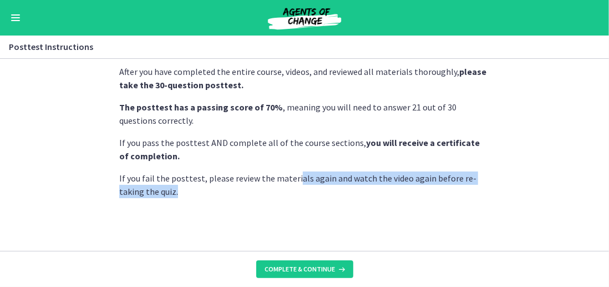
drag, startPoint x: 288, startPoint y: 182, endPoint x: 365, endPoint y: 208, distance: 82.0
click at [382, 192] on p "If you fail the posttest, please review the materials again and watch the video…" at bounding box center [304, 184] width 370 height 27
click at [352, 226] on div "After you have completed the entire course, videos, and reviewed all materials …" at bounding box center [304, 141] width 388 height 170
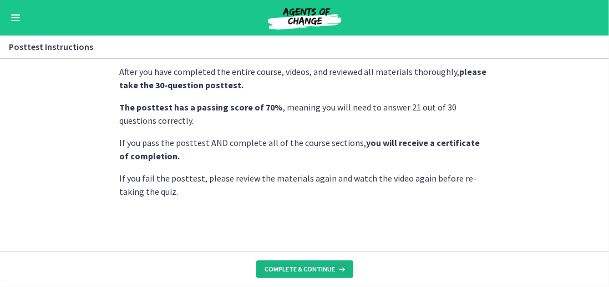
click at [295, 269] on span "Complete & continue" at bounding box center [300, 268] width 70 height 9
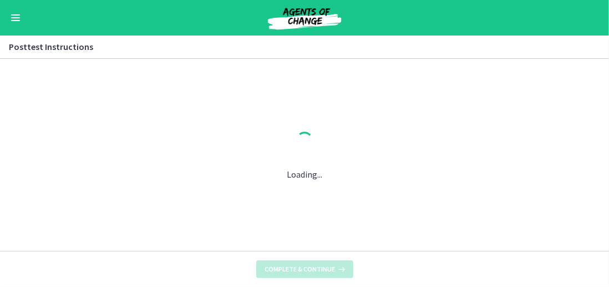
scroll to position [0, 0]
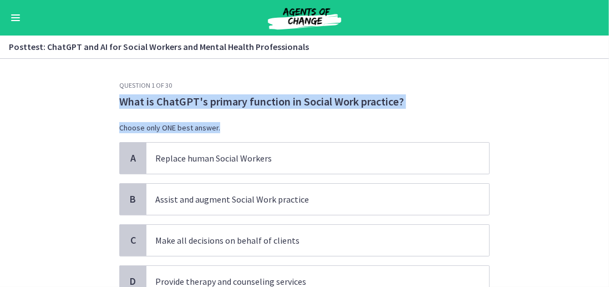
drag, startPoint x: 114, startPoint y: 104, endPoint x: 391, endPoint y: 101, distance: 276.7
click at [412, 109] on div "Question 1 of 30 What is ChatGPT's primary function in Social Work practice? Ch…" at bounding box center [304, 184] width 388 height 206
drag, startPoint x: 390, startPoint y: 101, endPoint x: 126, endPoint y: 99, distance: 263.9
click at [126, 99] on p "What is ChatGPT's primary function in Social Work practice?" at bounding box center [304, 101] width 370 height 14
click at [111, 102] on div "Question 1 of 30 What is ChatGPT's primary function in Social Work practice? Ch…" at bounding box center [304, 184] width 388 height 206
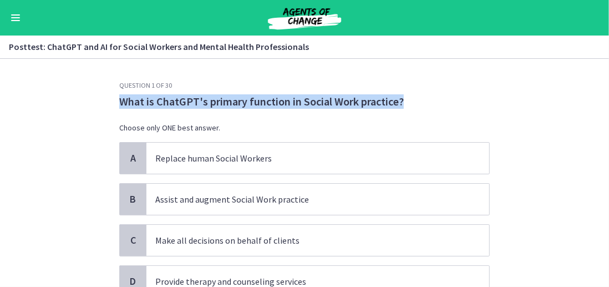
drag, startPoint x: 114, startPoint y: 99, endPoint x: 401, endPoint y: 103, distance: 286.6
click at [401, 103] on div "Question 1 of 30 What is ChatGPT's primary function in Social Work practice? Ch…" at bounding box center [304, 184] width 388 height 206
copy p "What is ChatGPT's primary function in Social Work practice?"
drag, startPoint x: 311, startPoint y: 96, endPoint x: 328, endPoint y: 102, distance: 18.2
click at [328, 102] on p "What is ChatGPT's primary function in Social Work practice?" at bounding box center [304, 101] width 370 height 14
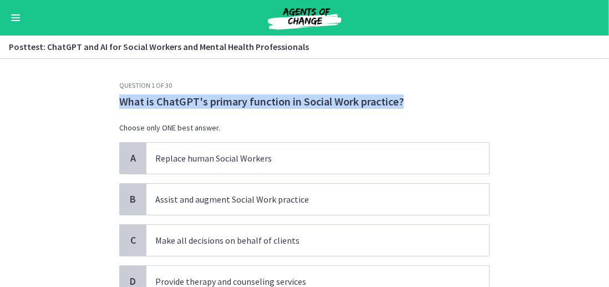
copy p "What is ChatGPT's primary function in Social Work practice?"
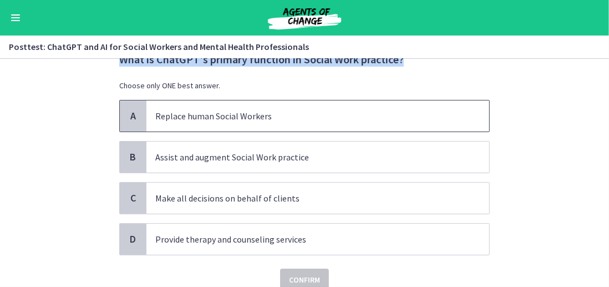
scroll to position [55, 0]
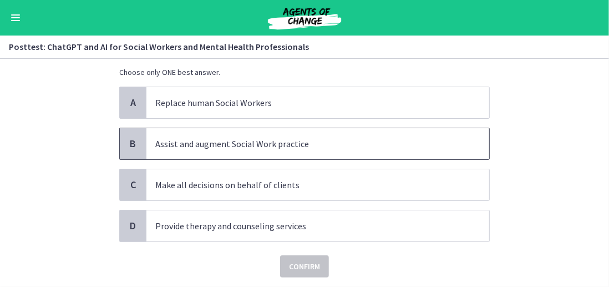
click at [207, 150] on span "Assist and augment Social Work practice" at bounding box center [317, 143] width 343 height 31
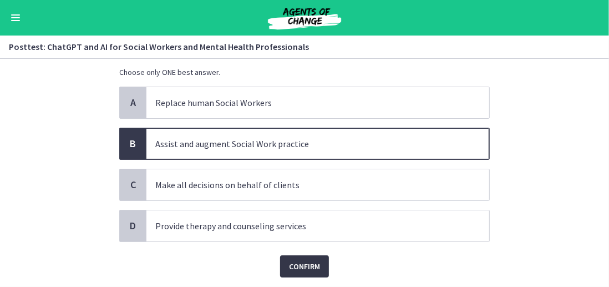
click at [305, 261] on span "Confirm" at bounding box center [304, 265] width 31 height 13
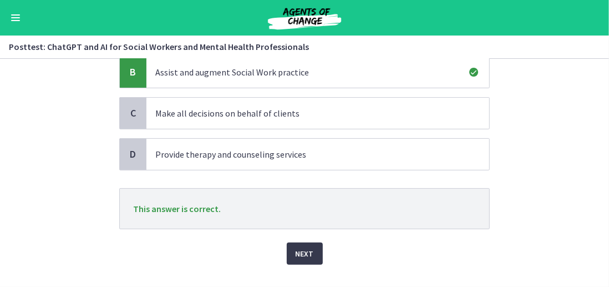
scroll to position [146, 0]
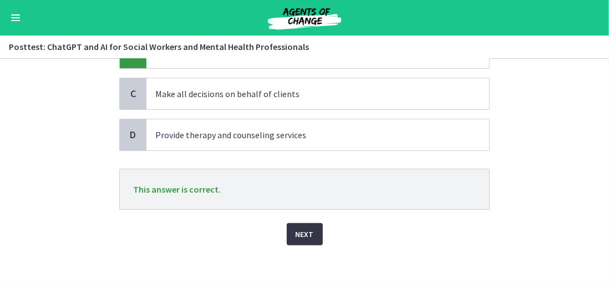
click at [302, 224] on button "Next" at bounding box center [305, 234] width 36 height 22
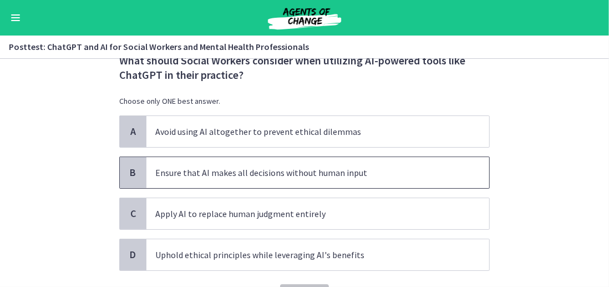
scroll to position [55, 0]
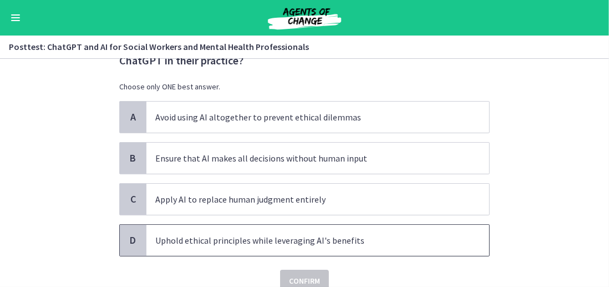
click at [217, 233] on p "Uphold ethical principles while leveraging AI's benefits" at bounding box center [306, 239] width 303 height 13
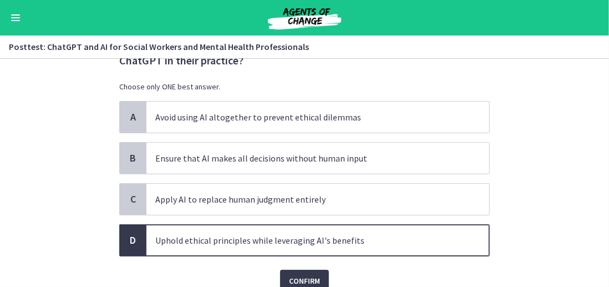
scroll to position [103, 0]
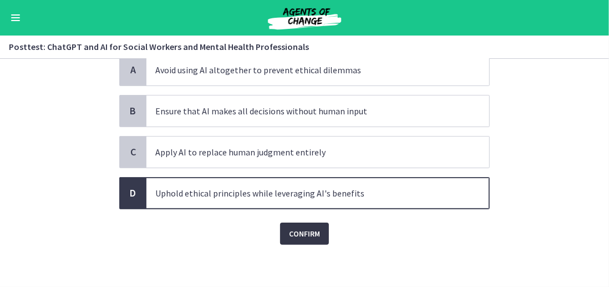
click at [298, 231] on span "Confirm" at bounding box center [304, 233] width 31 height 13
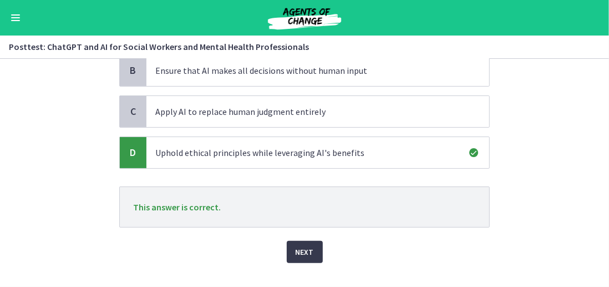
scroll to position [161, 0]
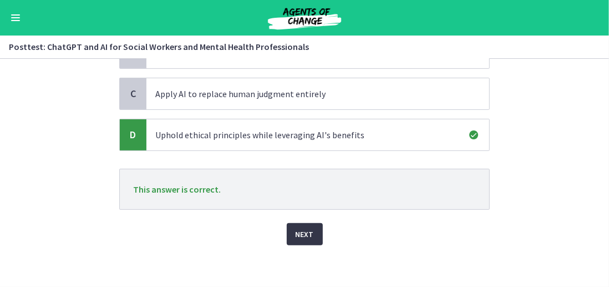
click at [295, 229] on span "Next" at bounding box center [304, 233] width 18 height 13
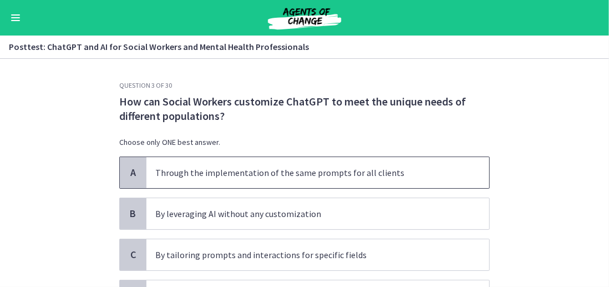
scroll to position [55, 0]
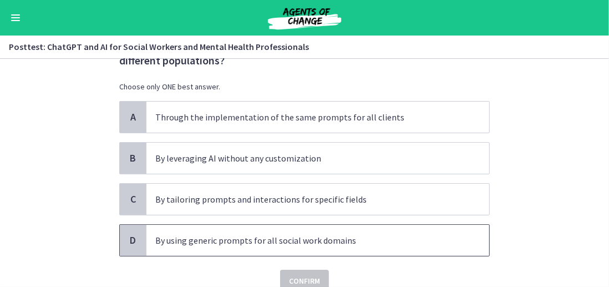
click at [212, 230] on span "By using generic prompts for all social work domains" at bounding box center [317, 240] width 343 height 31
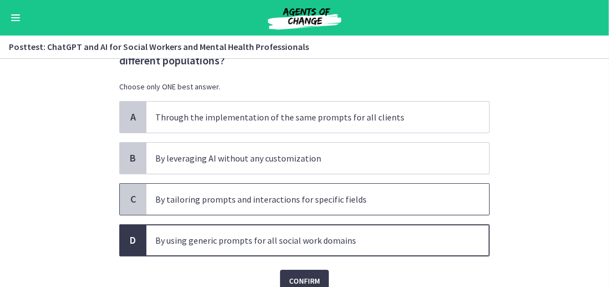
click at [206, 207] on span "By tailoring prompts and interactions for specific fields" at bounding box center [317, 199] width 343 height 31
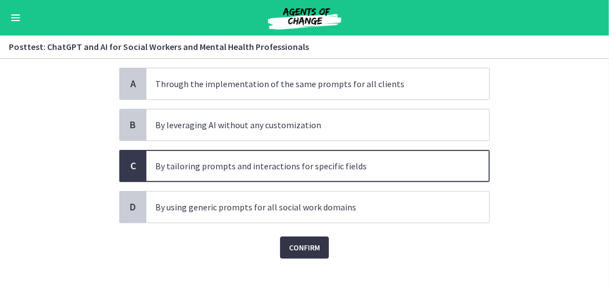
scroll to position [103, 0]
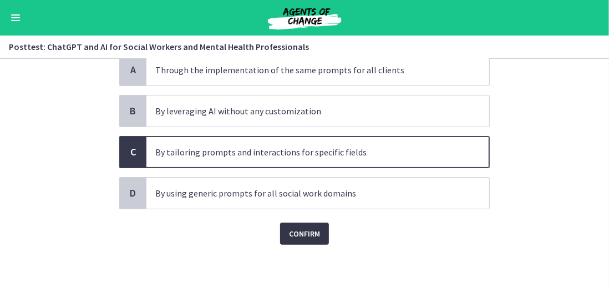
click at [293, 231] on span "Confirm" at bounding box center [304, 233] width 31 height 13
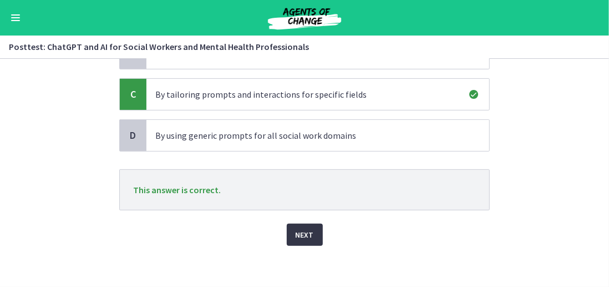
scroll to position [161, 0]
click at [303, 233] on span "Next" at bounding box center [304, 233] width 18 height 13
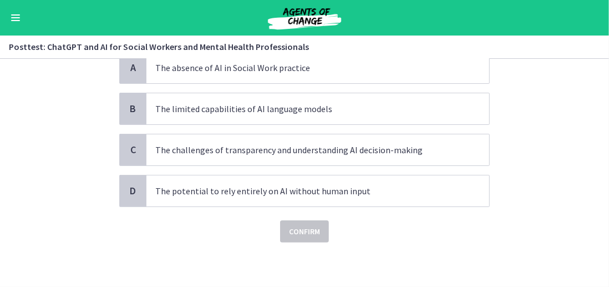
scroll to position [0, 0]
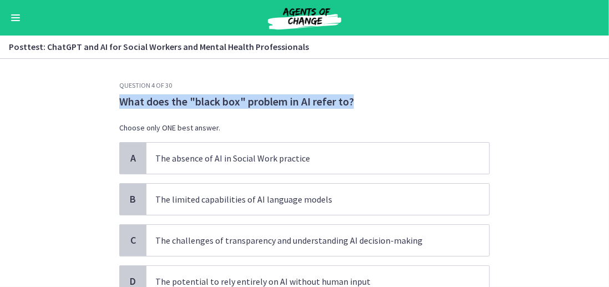
drag, startPoint x: 113, startPoint y: 99, endPoint x: 351, endPoint y: 102, distance: 237.8
click at [351, 102] on div "Question 4 of 30 What does the "black box" problem in AI refer to? Choose only …" at bounding box center [304, 184] width 388 height 206
copy p "What does the "black box" problem in AI refer to?"
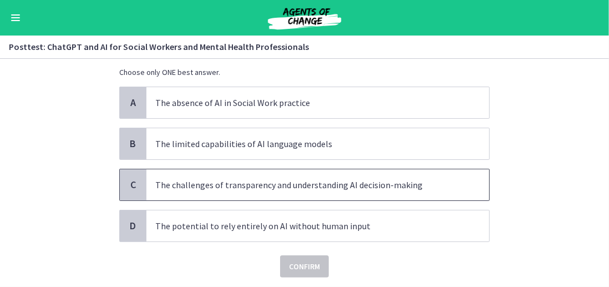
click at [262, 184] on p "The challenges of transparency and understanding AI decision-making" at bounding box center [306, 184] width 303 height 13
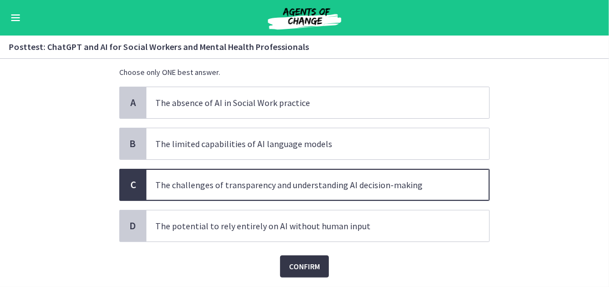
click at [306, 269] on span "Confirm" at bounding box center [304, 265] width 31 height 13
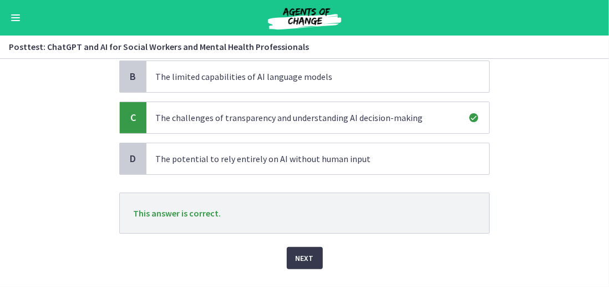
scroll to position [146, 0]
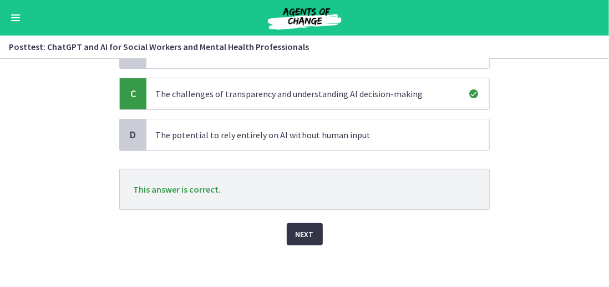
click at [288, 226] on button "Next" at bounding box center [305, 234] width 36 height 22
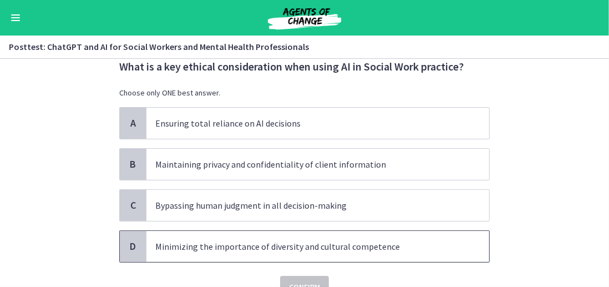
scroll to position [55, 0]
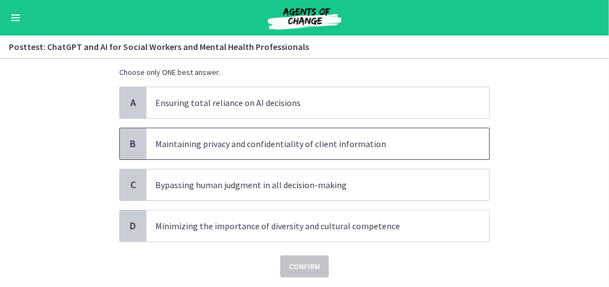
click at [280, 142] on p "Maintaining privacy and confidentiality of client information" at bounding box center [306, 143] width 303 height 13
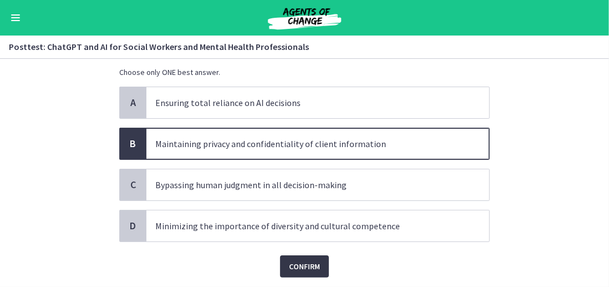
click at [304, 259] on span "Confirm" at bounding box center [304, 265] width 31 height 13
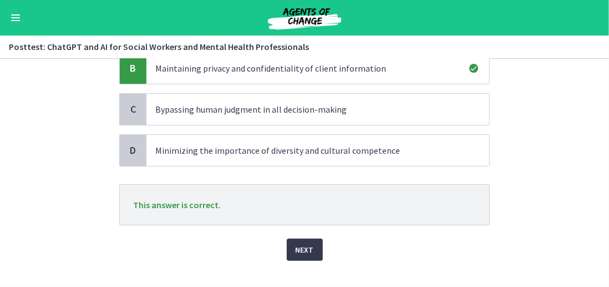
scroll to position [146, 0]
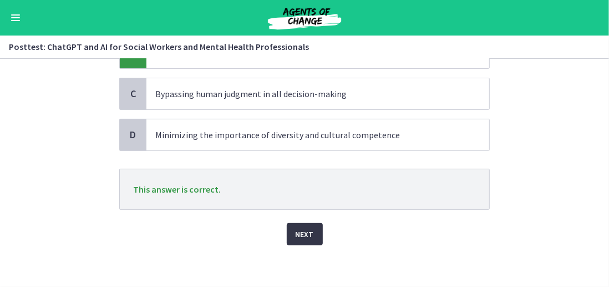
click at [295, 227] on span "Next" at bounding box center [304, 233] width 18 height 13
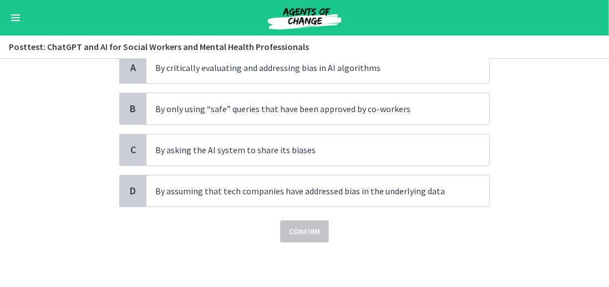
scroll to position [0, 0]
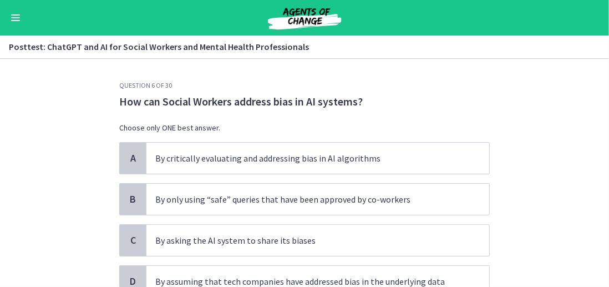
drag, startPoint x: 156, startPoint y: 104, endPoint x: 577, endPoint y: 82, distance: 421.4
click at [578, 82] on section "Question 6 of 30 How can Social Workers address bias in AI systems? Choose only…" at bounding box center [304, 173] width 609 height 228
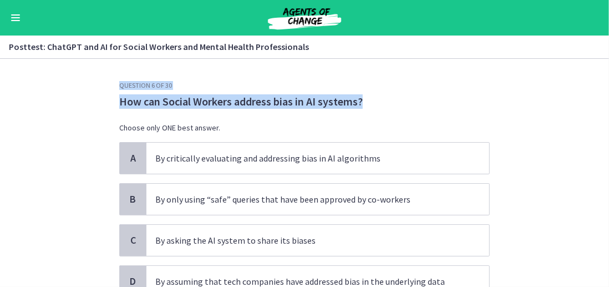
drag, startPoint x: 409, startPoint y: 102, endPoint x: 87, endPoint y: 91, distance: 321.7
click at [87, 91] on section "Question 6 of 30 How can Social Workers address bias in AI systems? Choose only…" at bounding box center [304, 173] width 609 height 228
click at [273, 78] on section "Question 6 of 30 How can Social Workers address bias in AI systems? Choose only…" at bounding box center [304, 173] width 609 height 228
drag, startPoint x: 125, startPoint y: 100, endPoint x: 380, endPoint y: 101, distance: 255.6
click at [380, 101] on p "How can Social Workers address bias in AI systems?" at bounding box center [304, 101] width 370 height 14
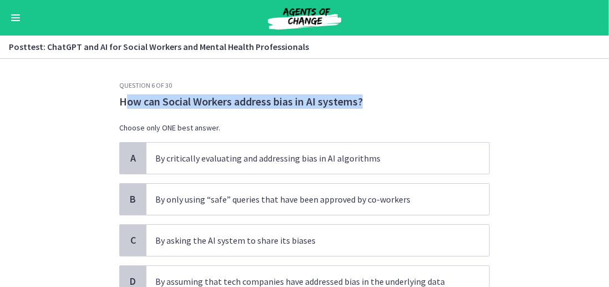
click at [174, 107] on p "How can Social Workers address bias in AI systems?" at bounding box center [304, 101] width 370 height 14
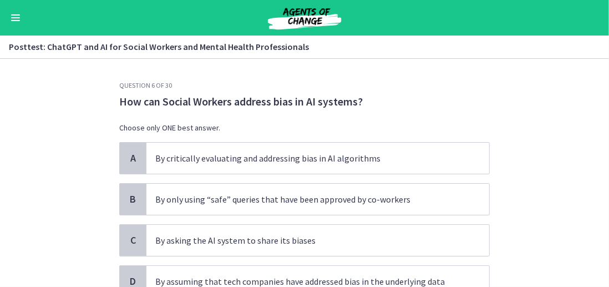
click at [259, 120] on div "How can Social Workers address bias in AI systems? Choose only ONE best answer." at bounding box center [304, 118] width 370 height 48
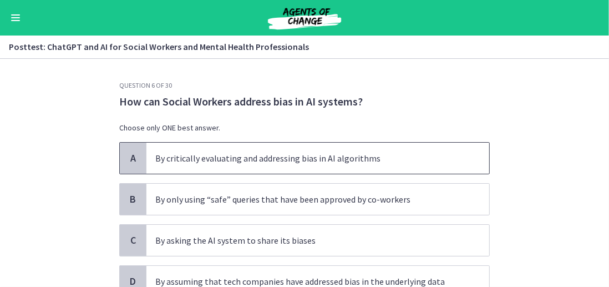
scroll to position [55, 0]
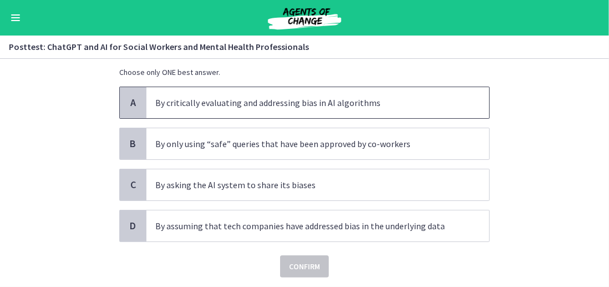
click at [187, 111] on span "By critically evaluating and addressing bias in AI algorithms" at bounding box center [317, 102] width 343 height 31
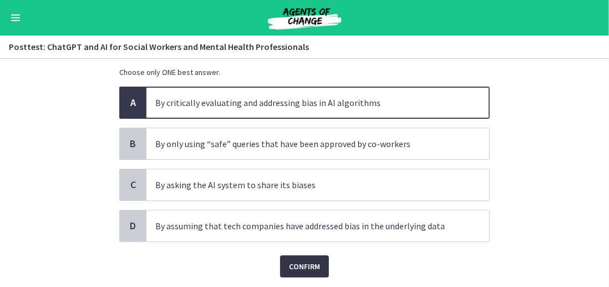
click at [291, 264] on span "Confirm" at bounding box center [304, 265] width 31 height 13
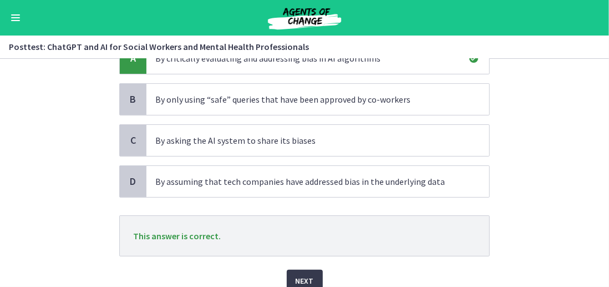
scroll to position [146, 0]
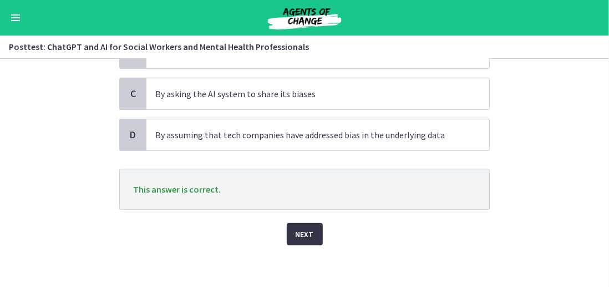
click at [303, 223] on button "Next" at bounding box center [305, 234] width 36 height 22
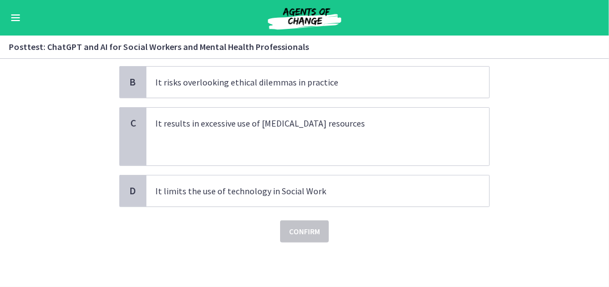
scroll to position [0, 0]
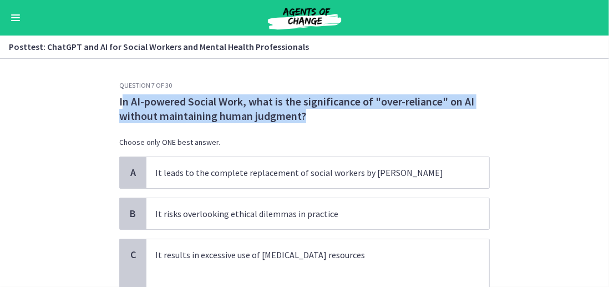
drag, startPoint x: 118, startPoint y: 101, endPoint x: 364, endPoint y: 116, distance: 246.6
click at [364, 116] on p "In AI-powered Social Work, what is the significance of "over-reliance" on AI wi…" at bounding box center [304, 108] width 370 height 29
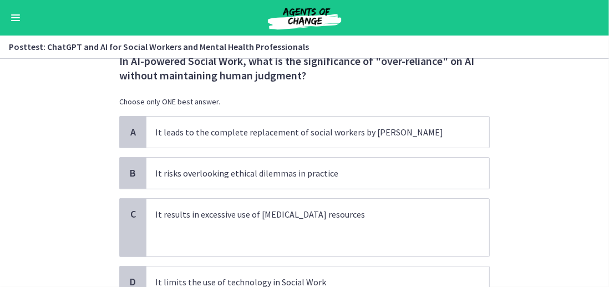
scroll to position [18, 0]
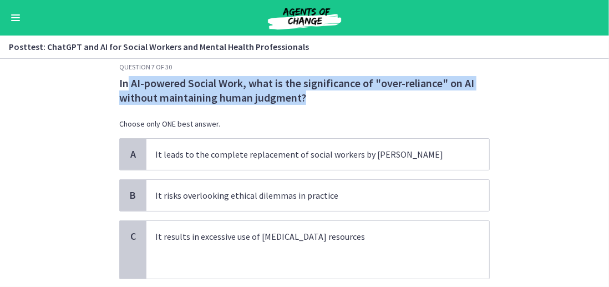
drag, startPoint x: 125, startPoint y: 81, endPoint x: 342, endPoint y: 108, distance: 218.4
click at [437, 95] on p "In AI-powered Social Work, what is the significance of "over-reliance" on AI wi…" at bounding box center [304, 90] width 370 height 29
click at [119, 101] on p "In AI-powered Social Work, what is the significance of "over-reliance" on AI wi…" at bounding box center [304, 90] width 370 height 29
drag, startPoint x: 115, startPoint y: 84, endPoint x: 301, endPoint y: 74, distance: 186.0
click at [414, 95] on div "Question 7 of 30 In AI-powered Social Work, what is the significance of "over-r…" at bounding box center [304, 166] width 388 height 206
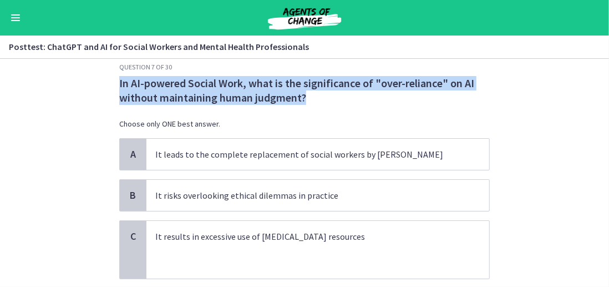
click at [143, 95] on p "In AI-powered Social Work, what is the significance of "over-reliance" on AI wi…" at bounding box center [304, 90] width 370 height 29
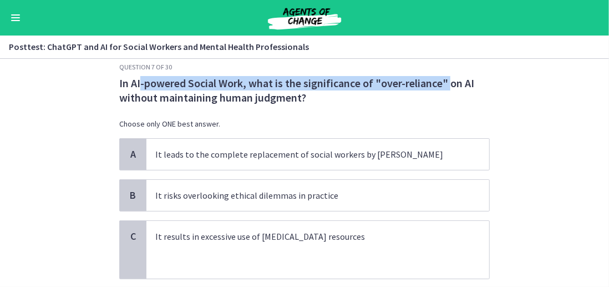
drag, startPoint x: 145, startPoint y: 85, endPoint x: 446, endPoint y: 88, distance: 301.6
click at [446, 88] on p "In AI-powered Social Work, what is the significance of "over-reliance" on AI wi…" at bounding box center [304, 90] width 370 height 29
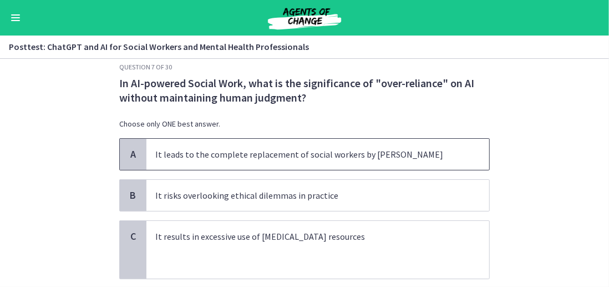
click at [234, 140] on span "It leads to the complete replacement of social workers by AI" at bounding box center [317, 154] width 343 height 31
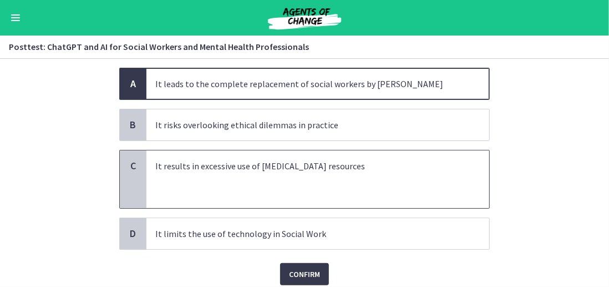
scroll to position [111, 0]
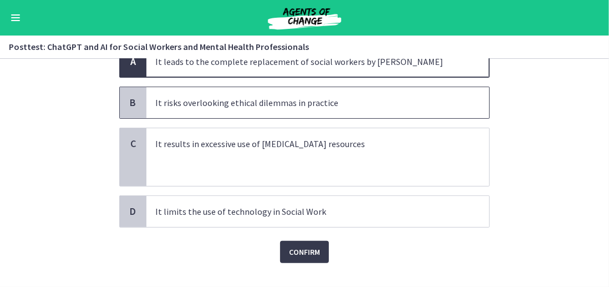
click at [248, 115] on span "It risks overlooking ethical dilemmas in practice" at bounding box center [317, 102] width 343 height 31
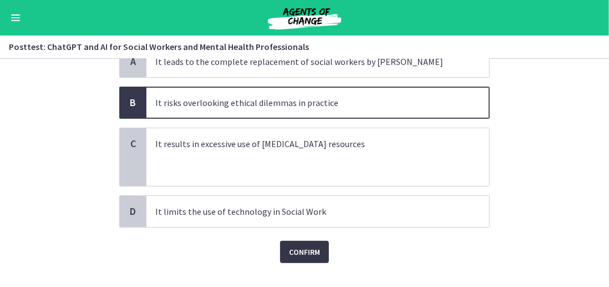
click at [309, 253] on span "Confirm" at bounding box center [304, 251] width 31 height 13
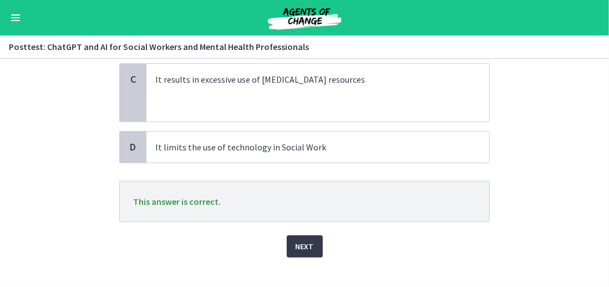
scroll to position [187, 0]
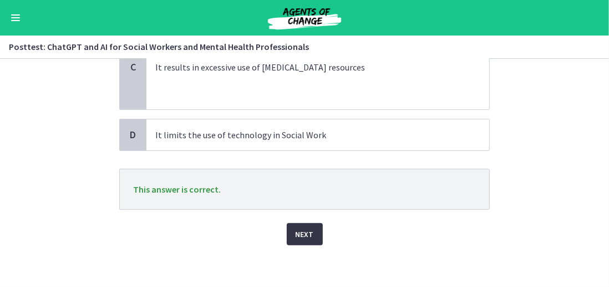
click at [291, 226] on button "Next" at bounding box center [305, 234] width 36 height 22
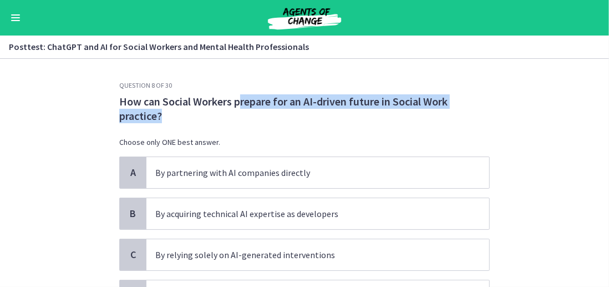
drag, startPoint x: 238, startPoint y: 108, endPoint x: 369, endPoint y: 110, distance: 130.3
click at [370, 109] on p "How can Social Workers prepare for an AI-driven future in Social Work practice?" at bounding box center [304, 108] width 370 height 29
click at [176, 113] on p "How can Social Workers prepare for an AI-driven future in Social Work practice?" at bounding box center [304, 108] width 370 height 29
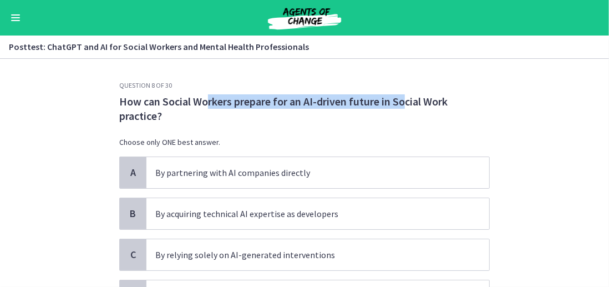
drag, startPoint x: 202, startPoint y: 104, endPoint x: 323, endPoint y: 123, distance: 122.2
click at [393, 104] on p "How can Social Workers prepare for an AI-driven future in Social Work practice?" at bounding box center [304, 108] width 370 height 29
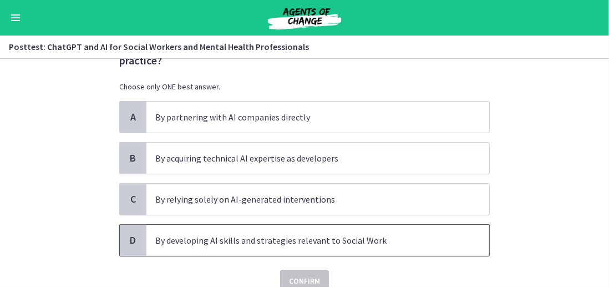
click at [155, 239] on p "By developing AI skills and strategies relevant to Social Work" at bounding box center [306, 239] width 303 height 13
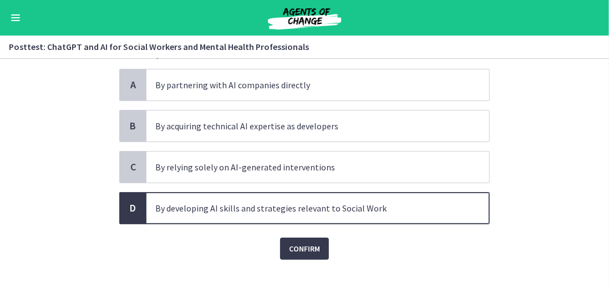
scroll to position [103, 0]
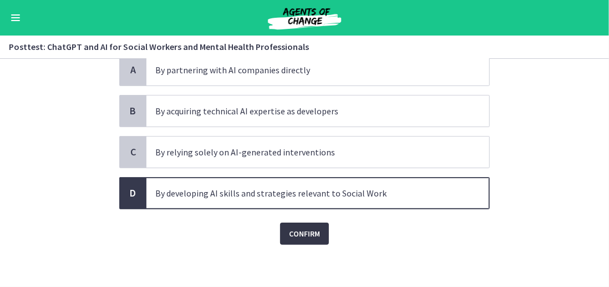
click at [314, 237] on span "Confirm" at bounding box center [304, 233] width 31 height 13
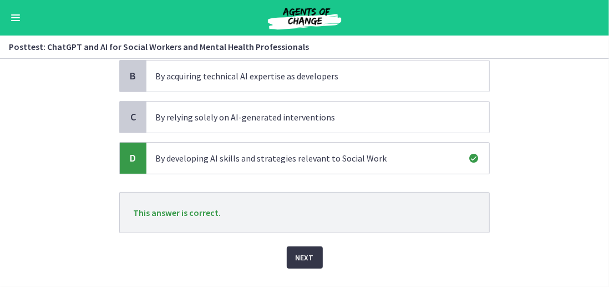
scroll to position [161, 0]
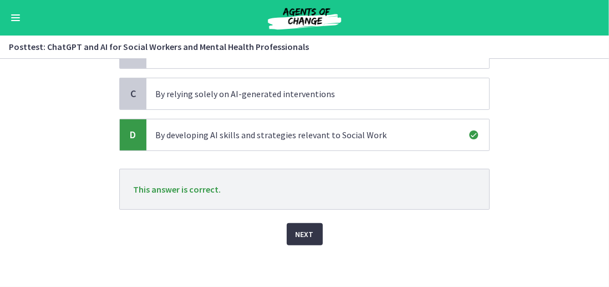
click at [308, 228] on span "Next" at bounding box center [304, 233] width 18 height 13
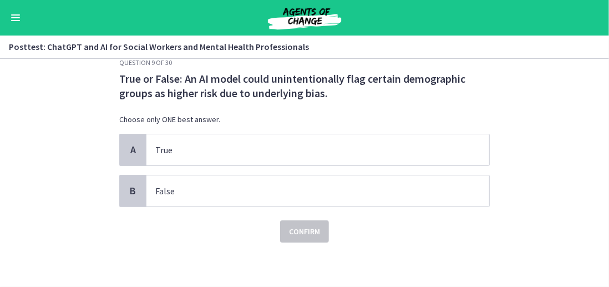
scroll to position [0, 0]
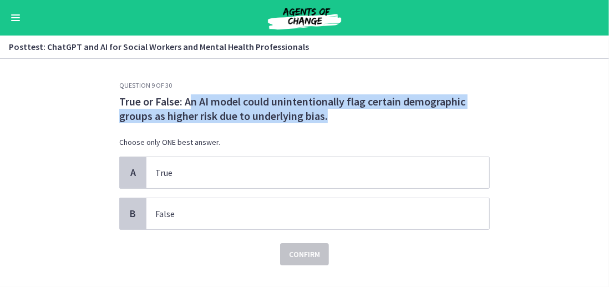
drag, startPoint x: 185, startPoint y: 105, endPoint x: 367, endPoint y: 113, distance: 182.6
click at [367, 113] on p "True or False: An AI model could unintentionally flag certain demographic group…" at bounding box center [304, 108] width 370 height 29
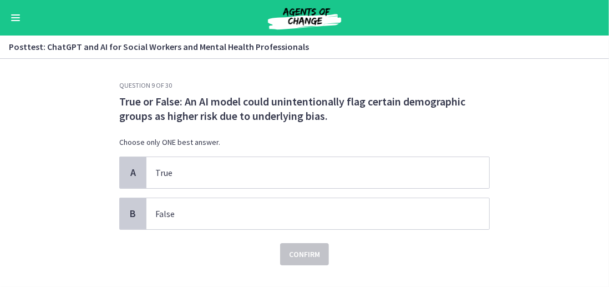
click at [149, 100] on p "True or False: An AI model could unintentionally flag certain demographic group…" at bounding box center [304, 108] width 370 height 29
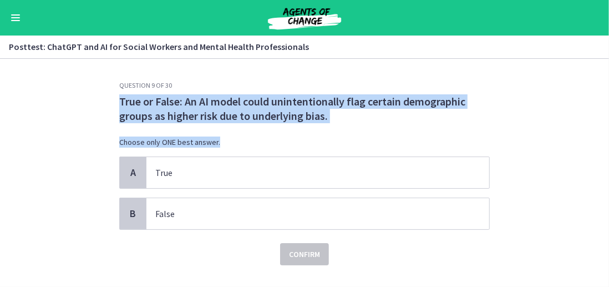
drag, startPoint x: 112, startPoint y: 99, endPoint x: 334, endPoint y: 124, distance: 223.7
click at [334, 124] on div "Question 9 of 30 True or False: An AI model could unintentionally flag certain …" at bounding box center [304, 184] width 388 height 206
click at [333, 122] on p "True or False: An AI model could unintentionally flag certain demographic group…" at bounding box center [304, 108] width 370 height 29
click at [334, 120] on p "True or False: An AI model could unintentionally flag certain demographic group…" at bounding box center [304, 108] width 370 height 29
drag, startPoint x: 348, startPoint y: 119, endPoint x: 97, endPoint y: 100, distance: 251.3
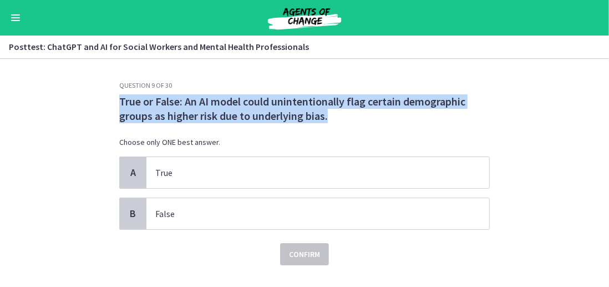
click at [97, 100] on section "Question 9 of 30 True or False: An AI model could unintentionally flag certain …" at bounding box center [304, 173] width 609 height 228
copy p "True or False: An AI model could unintentionally flag certain demographic group…"
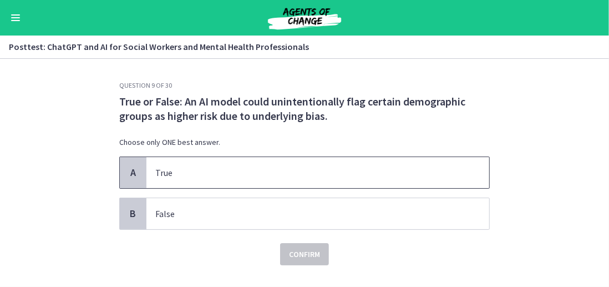
click at [177, 168] on p "True" at bounding box center [306, 172] width 303 height 13
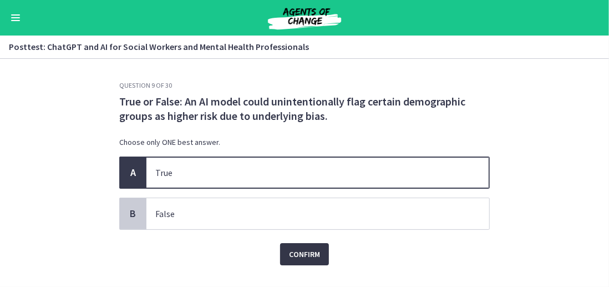
click at [320, 258] on button "Confirm" at bounding box center [304, 254] width 49 height 22
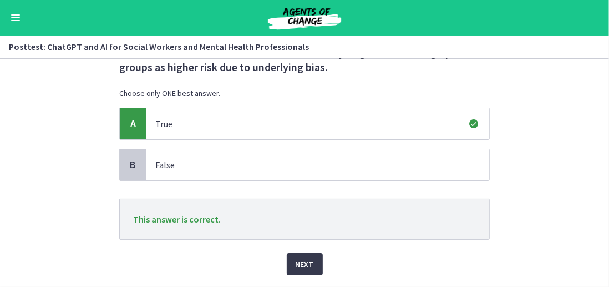
scroll to position [80, 0]
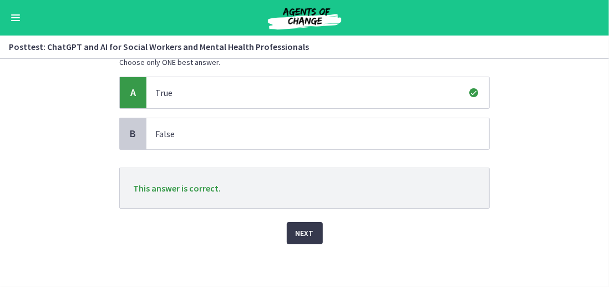
click at [300, 219] on div "Next" at bounding box center [304, 225] width 370 height 35
click at [302, 228] on span "Next" at bounding box center [304, 232] width 18 height 13
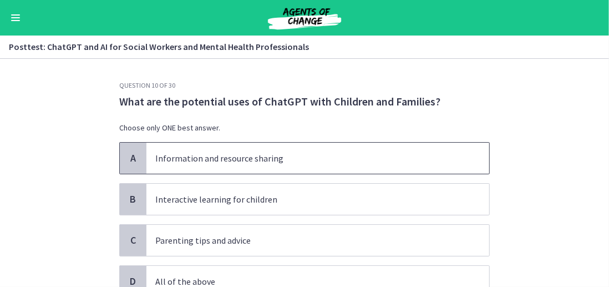
scroll to position [55, 0]
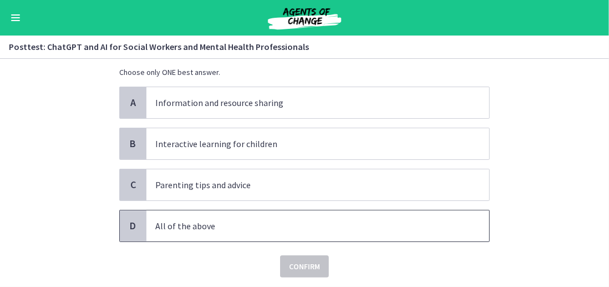
click at [203, 219] on p "All of the above" at bounding box center [306, 225] width 303 height 13
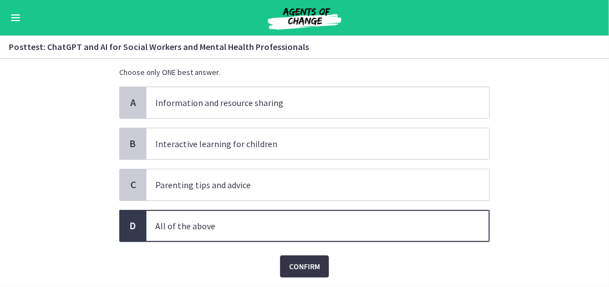
click at [314, 259] on span "Confirm" at bounding box center [304, 265] width 31 height 13
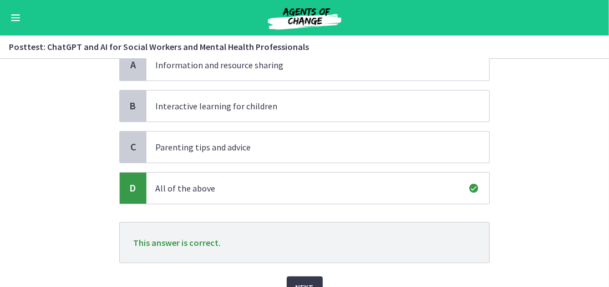
scroll to position [146, 0]
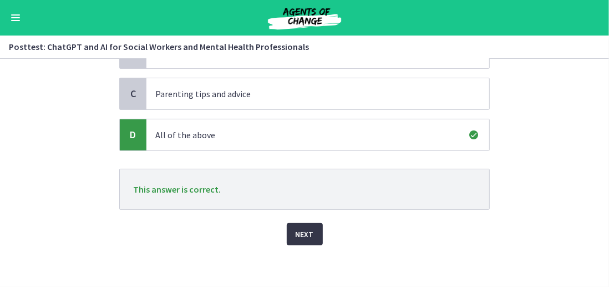
click at [296, 232] on span "Next" at bounding box center [304, 233] width 18 height 13
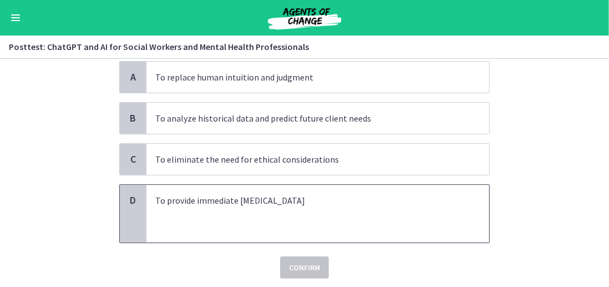
scroll to position [111, 0]
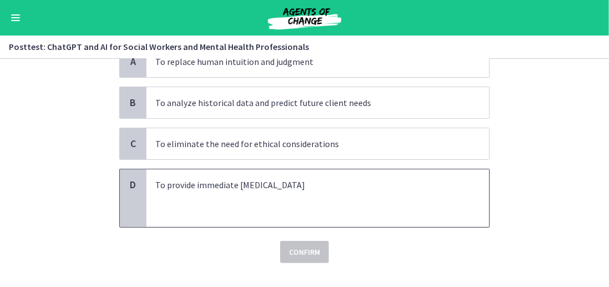
click at [223, 213] on p at bounding box center [306, 211] width 303 height 13
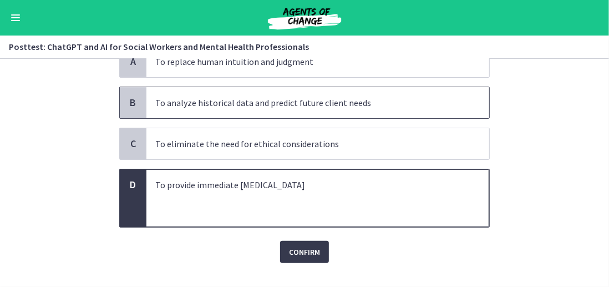
click at [285, 105] on p "To analyze historical data and predict future client needs" at bounding box center [306, 102] width 303 height 13
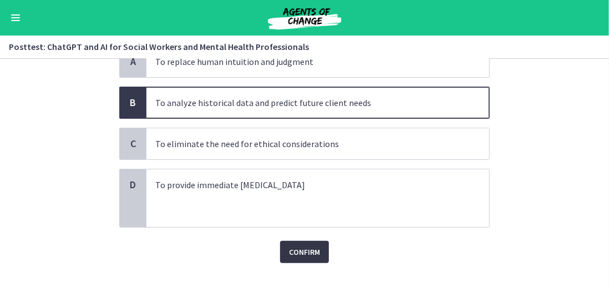
click at [303, 242] on button "Confirm" at bounding box center [304, 252] width 49 height 22
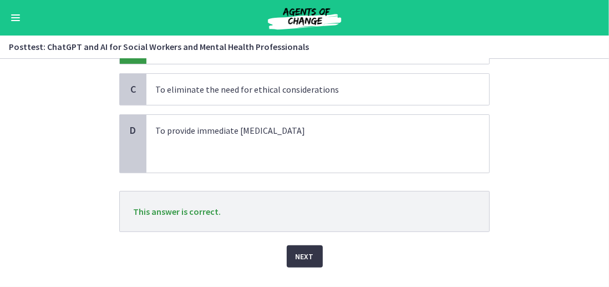
scroll to position [187, 0]
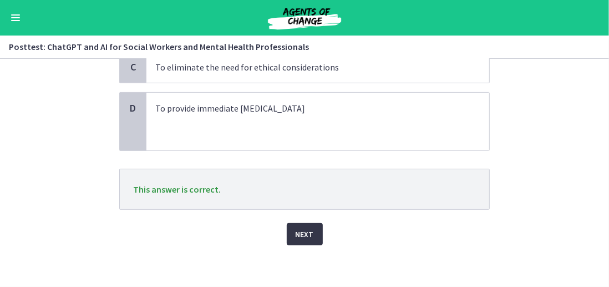
click at [303, 230] on span "Next" at bounding box center [304, 233] width 18 height 13
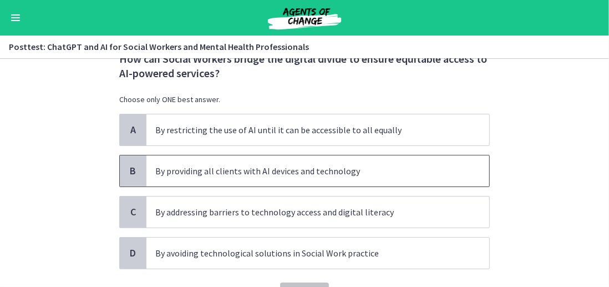
scroll to position [55, 0]
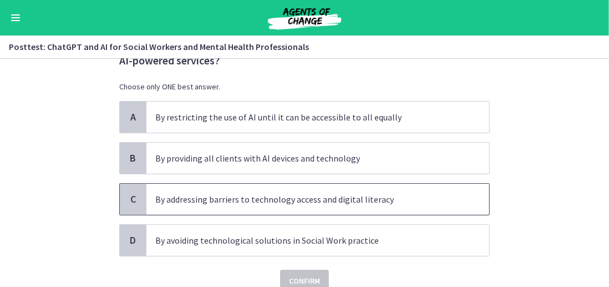
click at [206, 198] on p "By addressing barriers to technology access and digital literacy" at bounding box center [306, 198] width 303 height 13
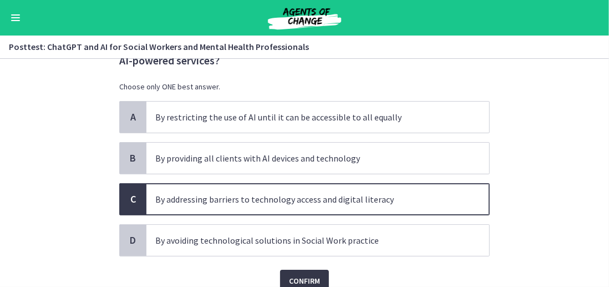
click at [291, 274] on span "Confirm" at bounding box center [304, 280] width 31 height 13
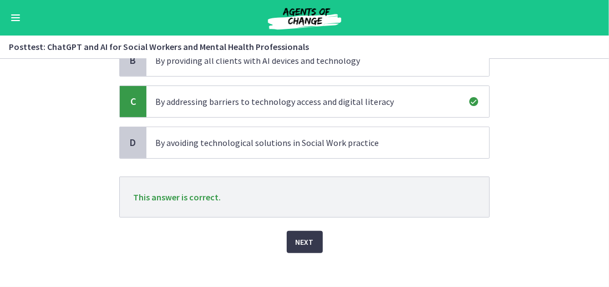
scroll to position [161, 0]
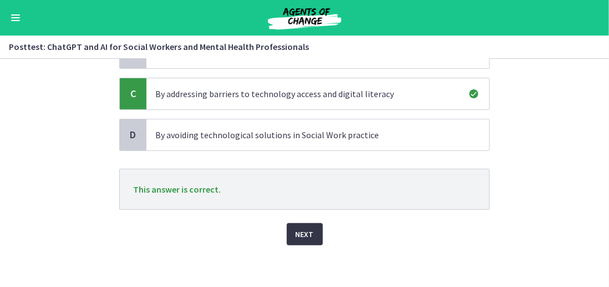
click at [298, 227] on span "Next" at bounding box center [304, 233] width 18 height 13
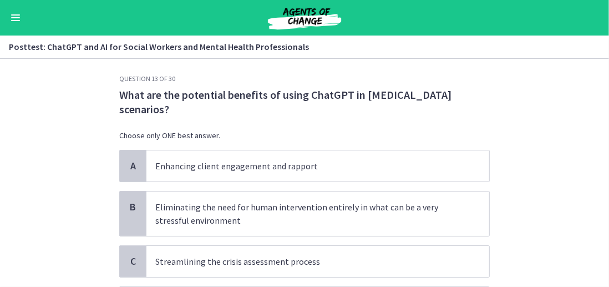
scroll to position [0, 0]
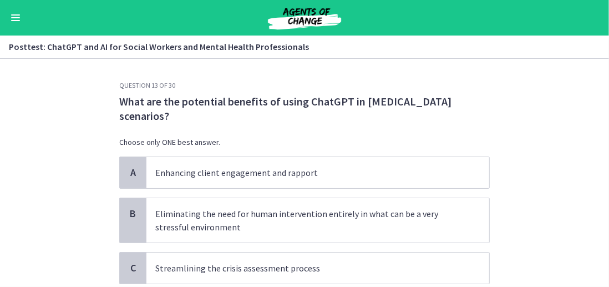
drag, startPoint x: 163, startPoint y: 109, endPoint x: 237, endPoint y: 120, distance: 75.2
click at [237, 120] on p "What are the potential benefits of using ChatGPT in crisis intervention scenari…" at bounding box center [304, 108] width 370 height 29
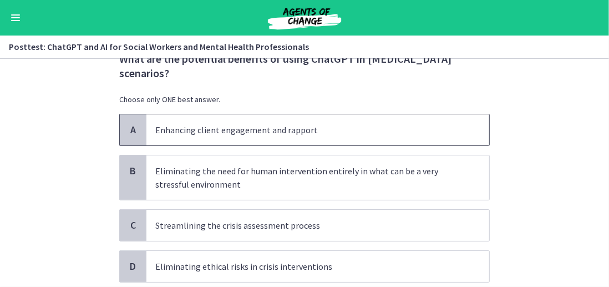
scroll to position [55, 0]
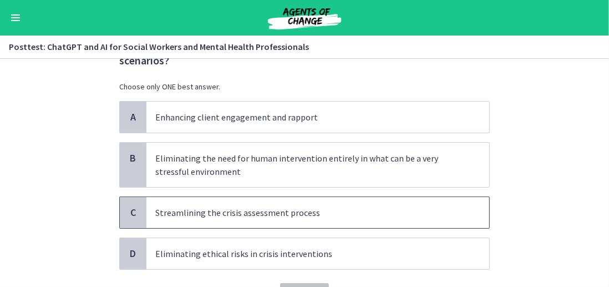
click at [200, 206] on p "Streamlining the crisis assessment process" at bounding box center [306, 212] width 303 height 13
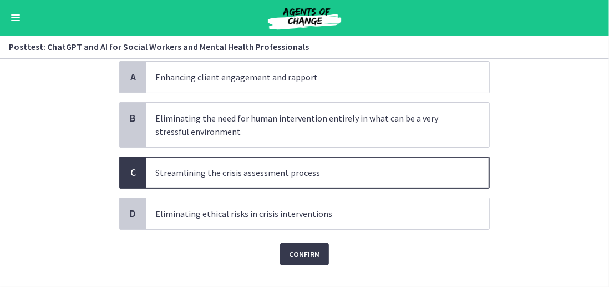
scroll to position [116, 0]
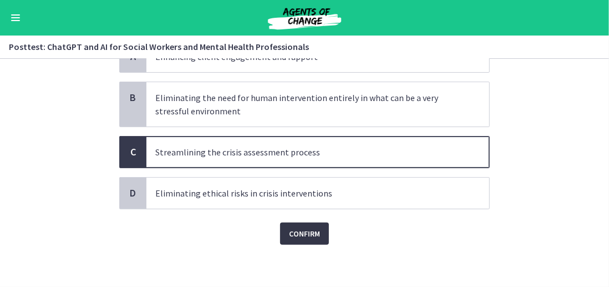
click at [313, 239] on button "Confirm" at bounding box center [304, 233] width 49 height 22
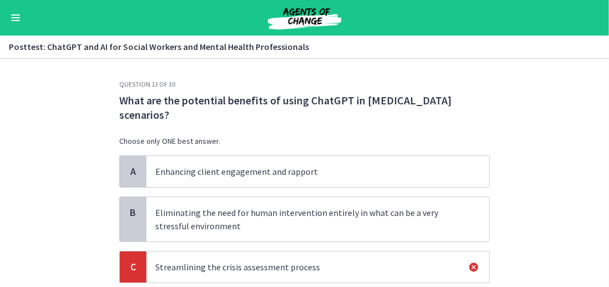
scroll to position [0, 0]
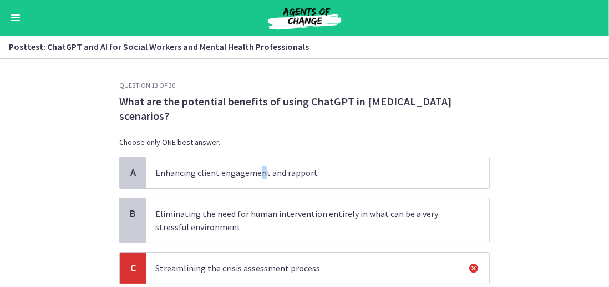
click at [255, 172] on p "Enhancing client engagement and rapport" at bounding box center [306, 172] width 303 height 13
click at [209, 101] on p "What are the potential benefits of using ChatGPT in crisis intervention scenari…" at bounding box center [304, 108] width 370 height 29
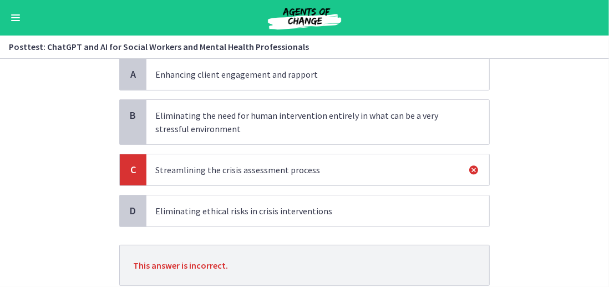
scroll to position [111, 0]
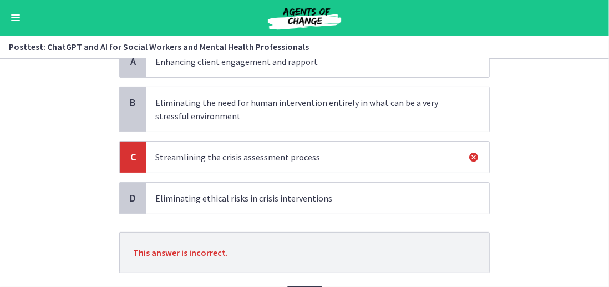
click at [186, 210] on span "Eliminating ethical risks in crisis interventions" at bounding box center [317, 197] width 343 height 31
click at [186, 201] on p "Eliminating ethical risks in crisis interventions" at bounding box center [306, 197] width 303 height 13
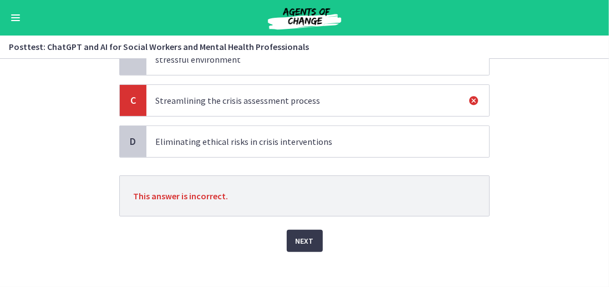
scroll to position [174, 0]
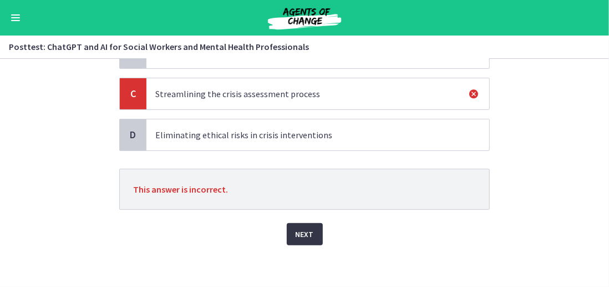
click at [294, 239] on button "Next" at bounding box center [305, 234] width 36 height 22
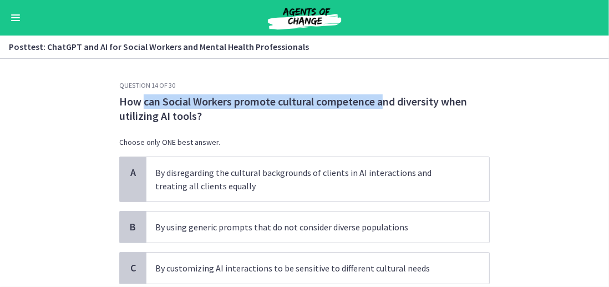
drag, startPoint x: 140, startPoint y: 104, endPoint x: 379, endPoint y: 104, distance: 239.5
click at [380, 104] on p "How can Social Workers promote cultural competence and diversity when utilizing…" at bounding box center [304, 108] width 370 height 29
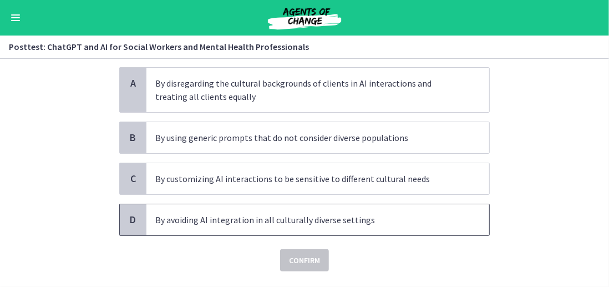
scroll to position [111, 0]
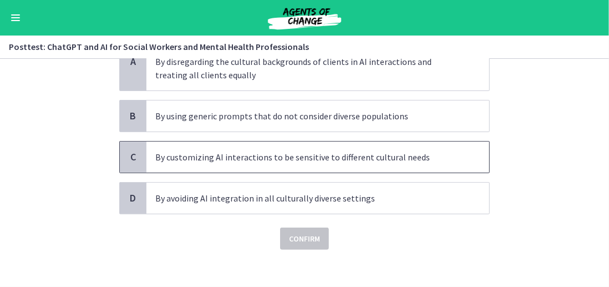
click at [225, 166] on span "By customizing AI interactions to be sensitive to different cultural needs" at bounding box center [317, 156] width 343 height 31
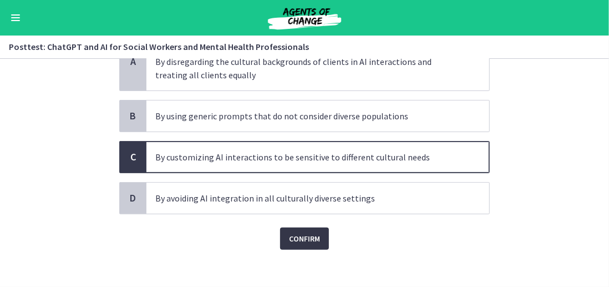
click at [290, 238] on span "Confirm" at bounding box center [304, 238] width 31 height 13
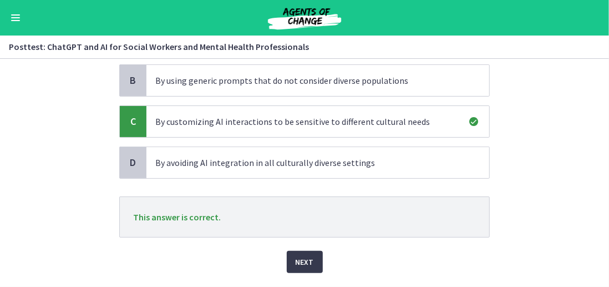
scroll to position [174, 0]
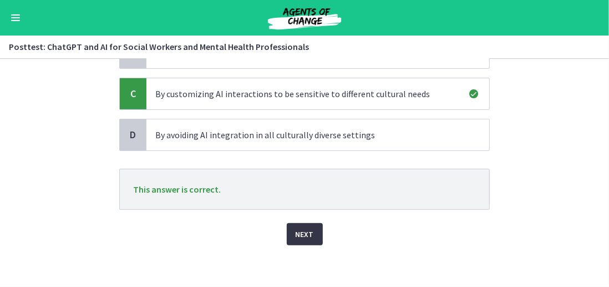
click at [307, 227] on span "Next" at bounding box center [304, 233] width 18 height 13
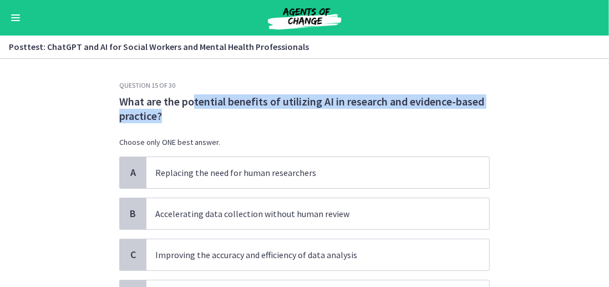
drag, startPoint x: 188, startPoint y: 102, endPoint x: 377, endPoint y: 120, distance: 189.4
click at [377, 120] on p "What are the potential benefits of utilizing AI in research and evidence-based …" at bounding box center [304, 108] width 370 height 29
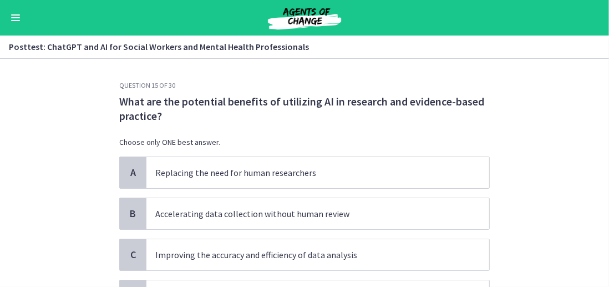
click at [266, 124] on div "What are the potential benefits of utilizing AI in research and evidence-based …" at bounding box center [304, 125] width 370 height 62
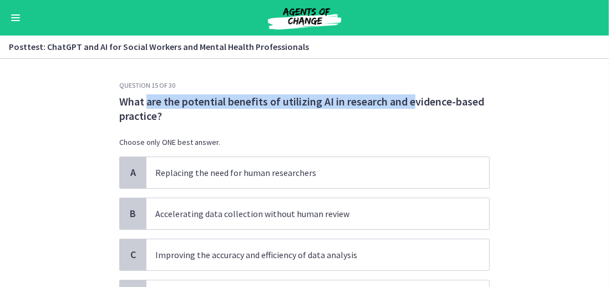
drag, startPoint x: 161, startPoint y: 103, endPoint x: 368, endPoint y: 116, distance: 206.7
click at [395, 106] on p "What are the potential benefits of utilizing AI in research and evidence-based …" at bounding box center [304, 108] width 370 height 29
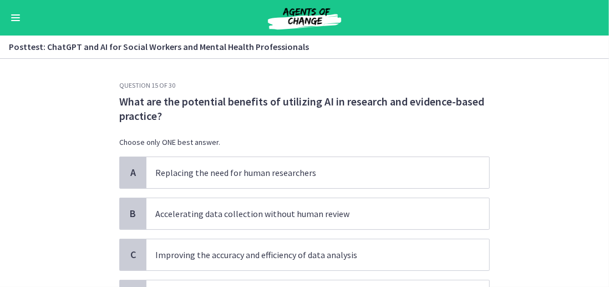
click at [354, 124] on div "What are the potential benefits of utilizing AI in research and evidence-based …" at bounding box center [304, 125] width 370 height 62
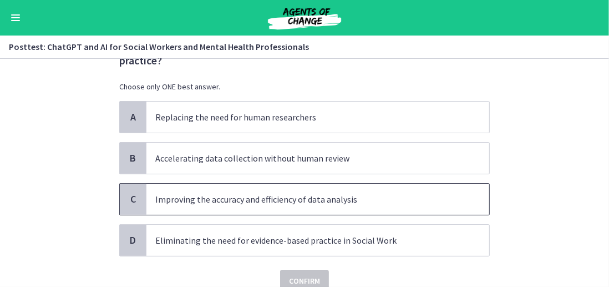
click at [232, 195] on p "Improving the accuracy and efficiency of data analysis" at bounding box center [306, 198] width 303 height 13
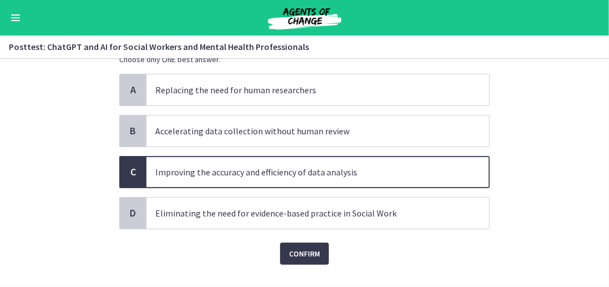
scroll to position [103, 0]
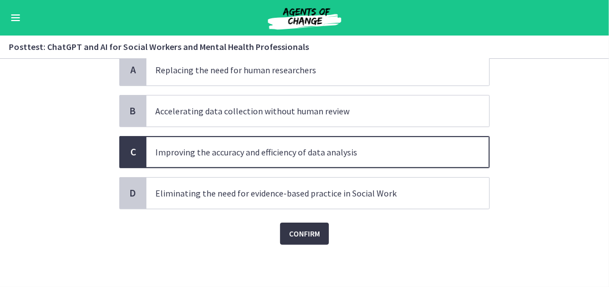
click at [283, 239] on button "Confirm" at bounding box center [304, 233] width 49 height 22
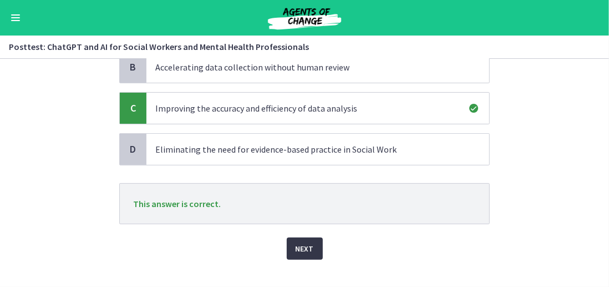
scroll to position [161, 0]
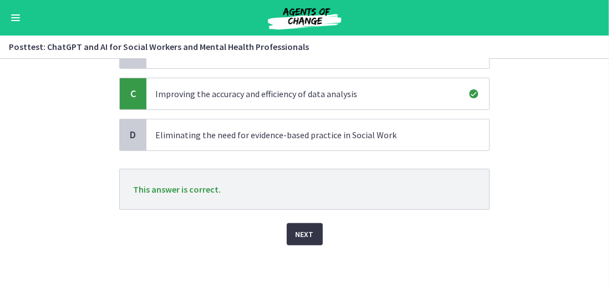
click at [303, 227] on span "Next" at bounding box center [304, 233] width 18 height 13
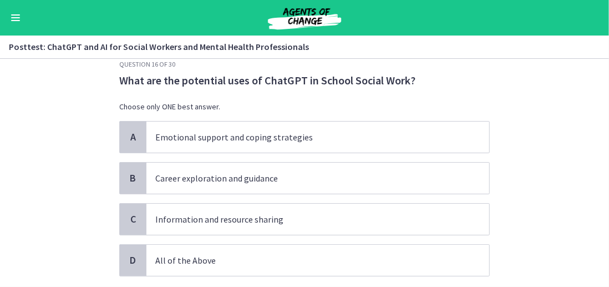
scroll to position [0, 0]
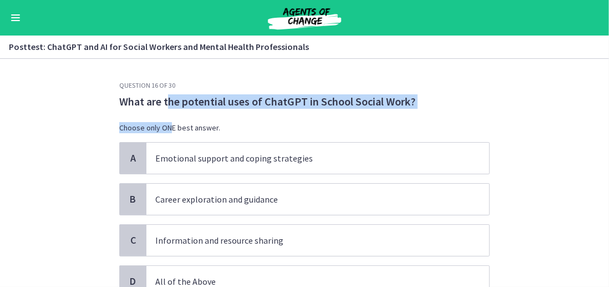
drag, startPoint x: 168, startPoint y: 110, endPoint x: 162, endPoint y: 96, distance: 14.4
click at [162, 96] on div "What are the potential uses of ChatGPT in School Social Work? Choose only ONE b…" at bounding box center [304, 118] width 370 height 48
click at [163, 98] on p "What are the potential uses of ChatGPT in School Social Work?" at bounding box center [304, 101] width 370 height 14
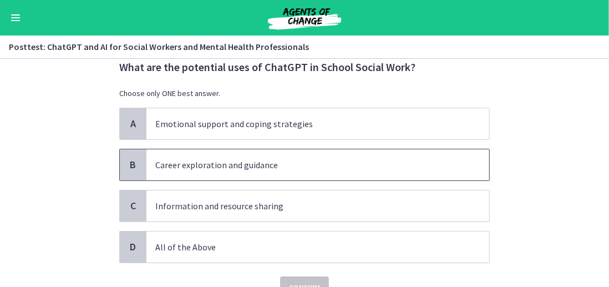
scroll to position [55, 0]
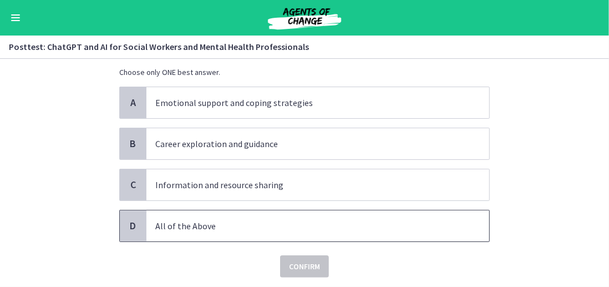
click at [202, 221] on p "All of the Above" at bounding box center [306, 225] width 303 height 13
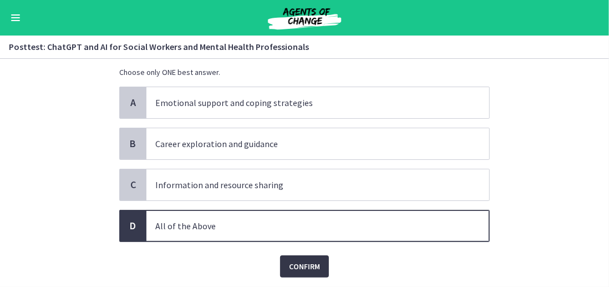
click at [314, 271] on button "Confirm" at bounding box center [304, 266] width 49 height 22
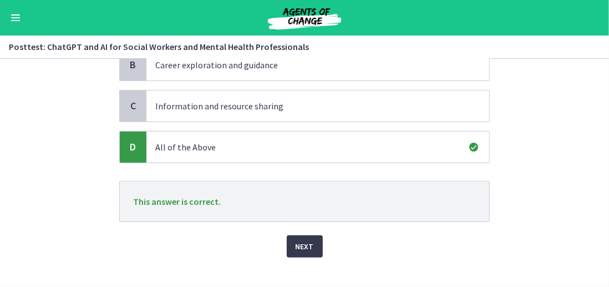
scroll to position [146, 0]
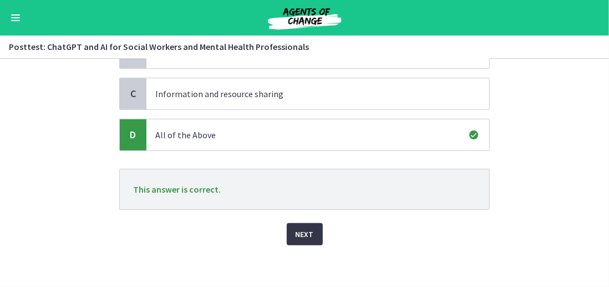
click at [298, 239] on button "Next" at bounding box center [305, 234] width 36 height 22
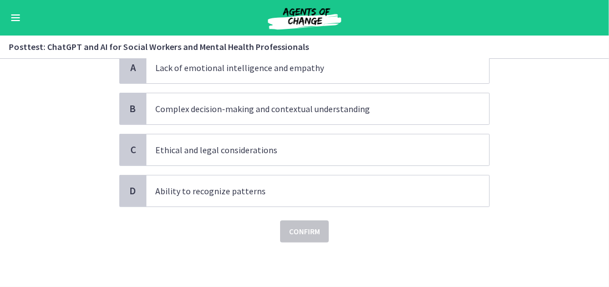
scroll to position [0, 0]
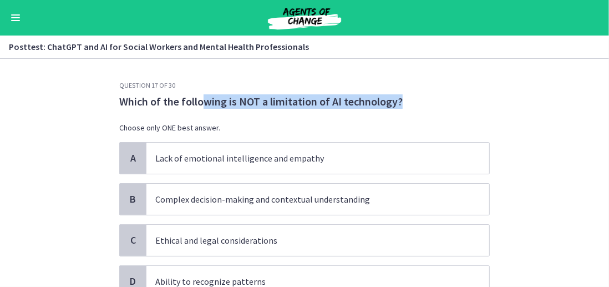
drag, startPoint x: 208, startPoint y: 102, endPoint x: 417, endPoint y: 103, distance: 209.0
click at [417, 103] on p "Which of the following is NOT a limitation of AI technology?" at bounding box center [304, 101] width 370 height 14
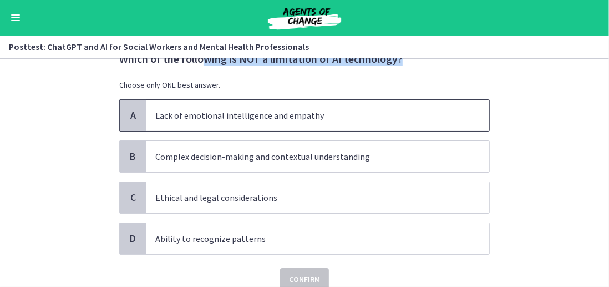
scroll to position [55, 0]
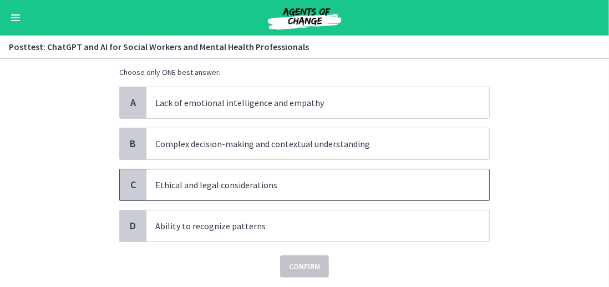
click at [184, 191] on span "Ethical and legal considerations" at bounding box center [317, 184] width 343 height 31
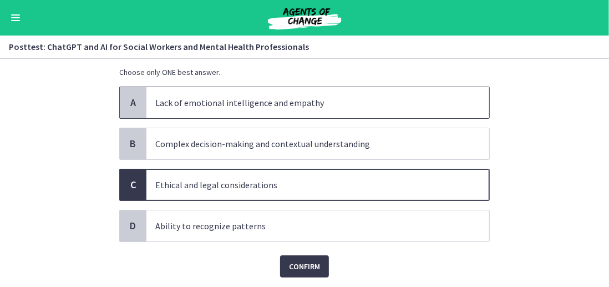
click at [180, 111] on span "Lack of emotional intelligence and empathy" at bounding box center [317, 102] width 343 height 31
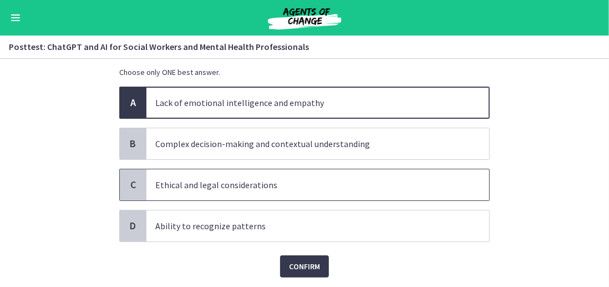
click at [176, 186] on p "Ethical and legal considerations" at bounding box center [306, 184] width 303 height 13
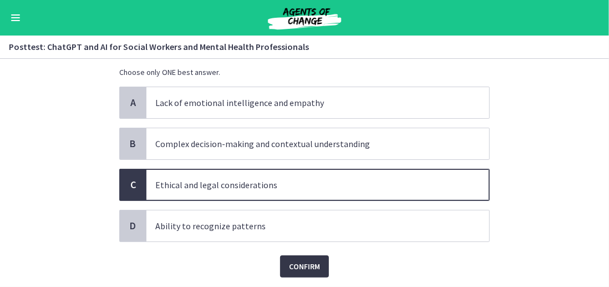
click at [308, 273] on button "Confirm" at bounding box center [304, 266] width 49 height 22
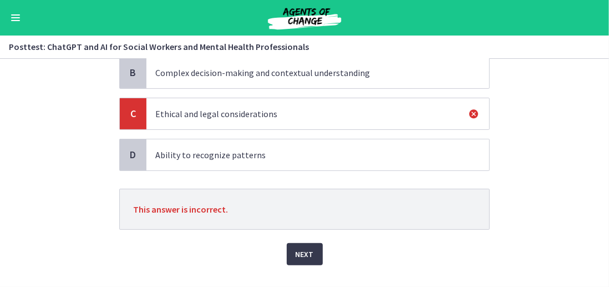
scroll to position [146, 0]
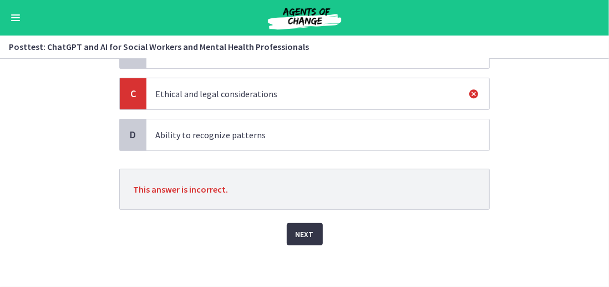
click at [305, 231] on span "Next" at bounding box center [304, 233] width 18 height 13
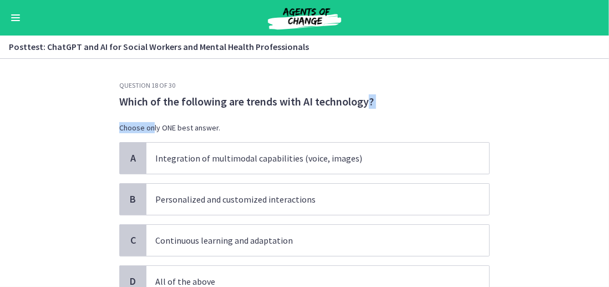
drag, startPoint x: 160, startPoint y: 110, endPoint x: 358, endPoint y: 105, distance: 197.4
click at [358, 105] on div "Which of the following are trends with AI technology? Choose only ONE best answ…" at bounding box center [304, 118] width 370 height 48
click at [272, 101] on p "Which of the following are trends with AI technology?" at bounding box center [304, 101] width 370 height 14
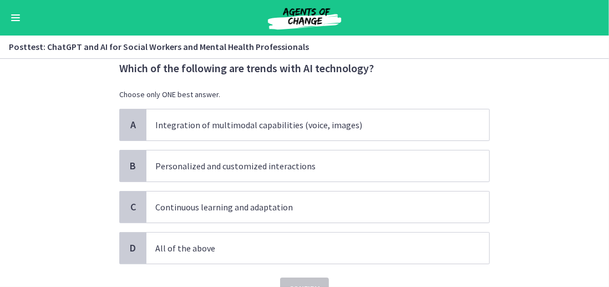
scroll to position [55, 0]
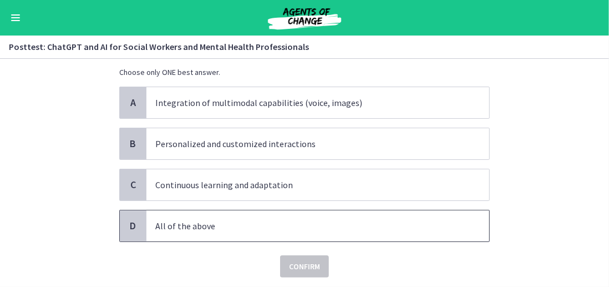
click at [213, 219] on p "All of the above" at bounding box center [306, 225] width 303 height 13
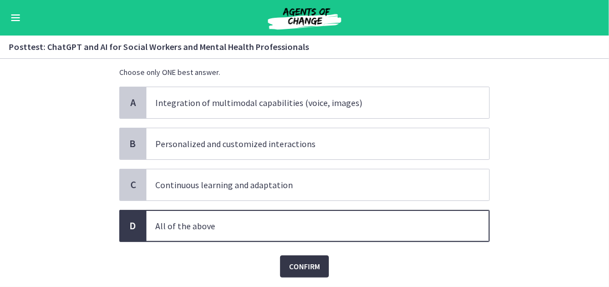
click at [297, 259] on span "Confirm" at bounding box center [304, 265] width 31 height 13
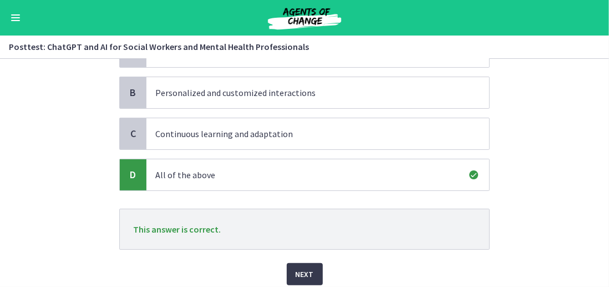
scroll to position [146, 0]
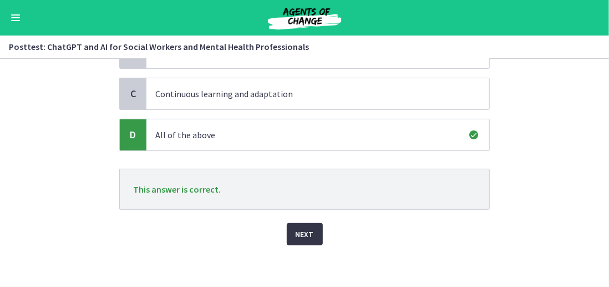
click at [300, 230] on span "Next" at bounding box center [304, 233] width 18 height 13
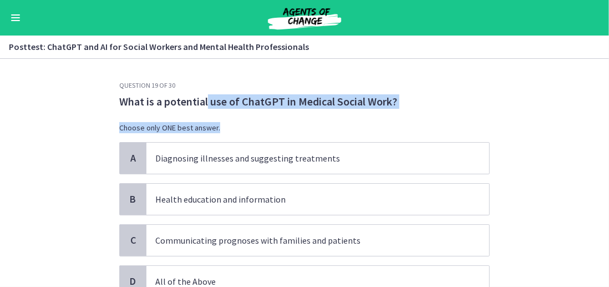
drag, startPoint x: 204, startPoint y: 96, endPoint x: 395, endPoint y: 109, distance: 191.1
click at [395, 109] on div "What is a potential use of ChatGPT in Medical Social Work? Choose only ONE best…" at bounding box center [304, 118] width 370 height 48
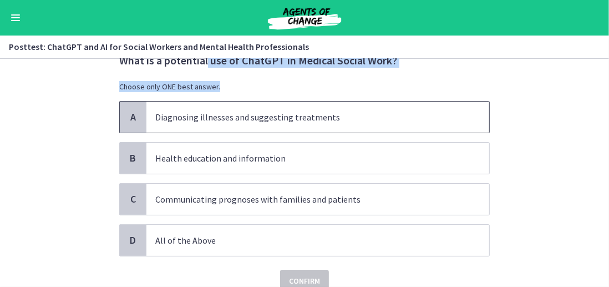
scroll to position [55, 0]
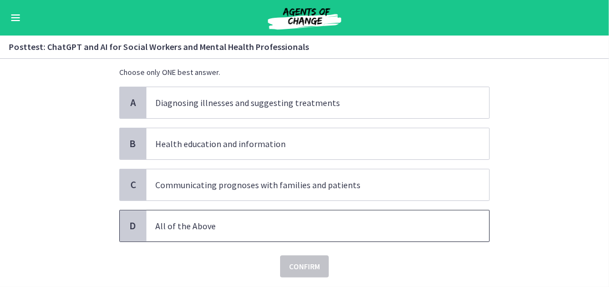
click at [249, 230] on p "All of the Above" at bounding box center [306, 225] width 303 height 13
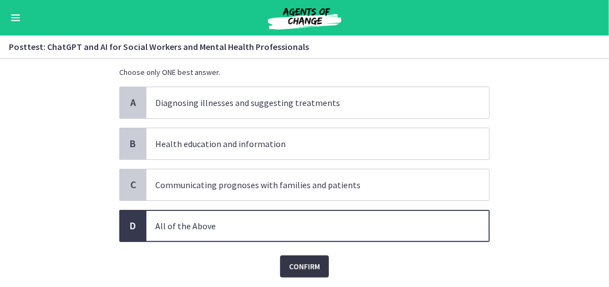
click at [303, 261] on span "Confirm" at bounding box center [304, 265] width 31 height 13
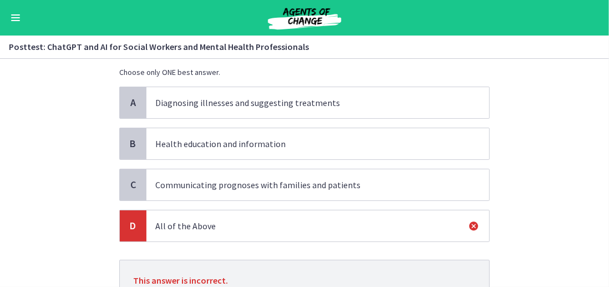
click at [222, 191] on span "Communicating prognoses with families and patients" at bounding box center [317, 184] width 343 height 31
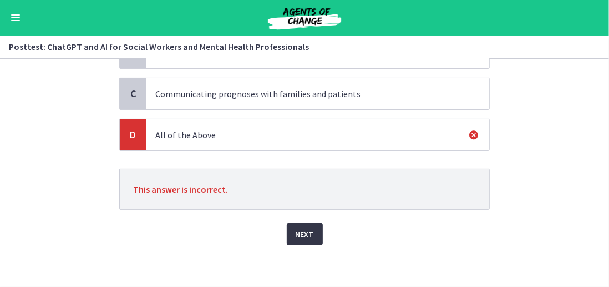
scroll to position [146, 0]
click at [300, 235] on span "Next" at bounding box center [304, 233] width 18 height 13
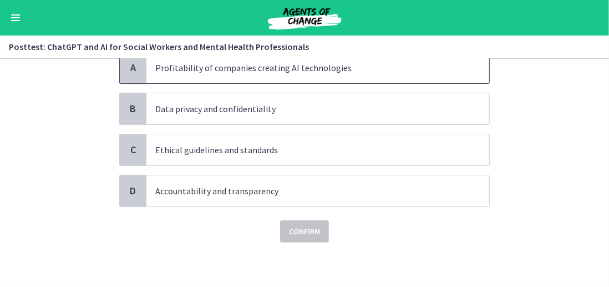
scroll to position [0, 0]
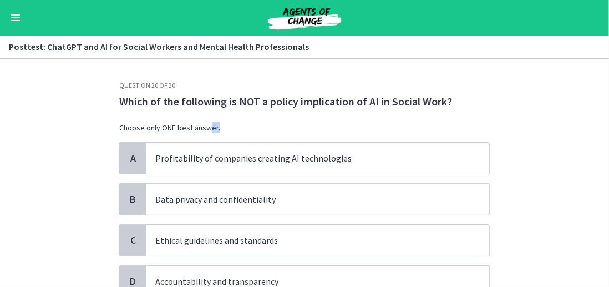
drag, startPoint x: 205, startPoint y: 111, endPoint x: 285, endPoint y: 110, distance: 80.4
click at [285, 110] on div "Which of the following is NOT a policy implication of AI in Social Work? Choose…" at bounding box center [304, 118] width 370 height 48
click at [154, 103] on p "Which of the following is NOT a policy implication of AI in Social Work?" at bounding box center [304, 101] width 370 height 14
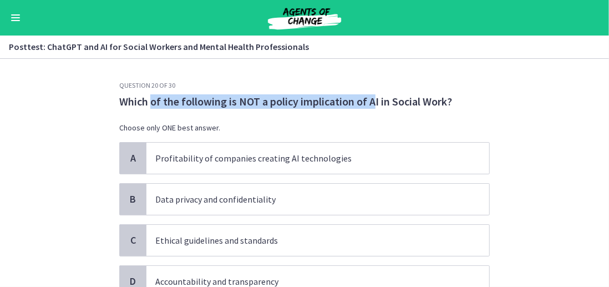
drag, startPoint x: 146, startPoint y: 103, endPoint x: 370, endPoint y: 108, distance: 224.0
click at [370, 108] on p "Which of the following is NOT a policy implication of AI in Social Work?" at bounding box center [304, 101] width 370 height 14
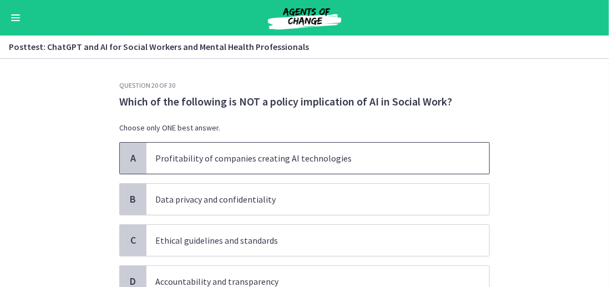
click at [253, 158] on p "Profitability of companies creating AI technologies" at bounding box center [306, 157] width 303 height 13
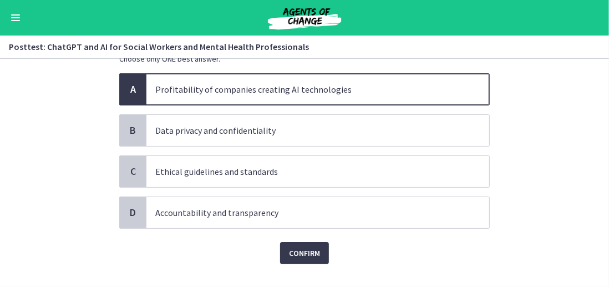
scroll to position [88, 0]
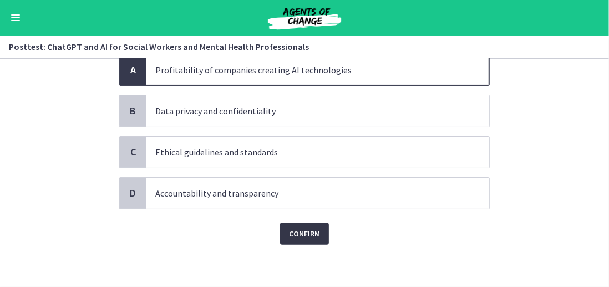
click at [289, 237] on span "Confirm" at bounding box center [304, 233] width 31 height 13
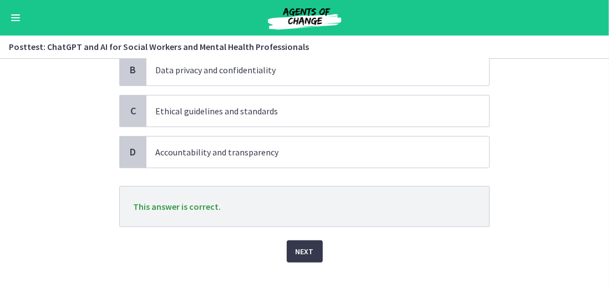
scroll to position [146, 0]
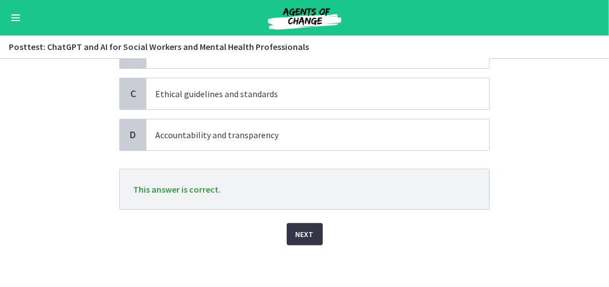
click at [295, 227] on span "Next" at bounding box center [304, 233] width 18 height 13
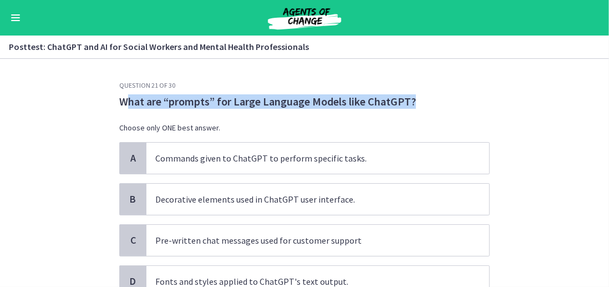
drag, startPoint x: 126, startPoint y: 105, endPoint x: 415, endPoint y: 105, distance: 288.8
click at [415, 105] on p "What are “prompts” for Large Language Models like ChatGPT?" at bounding box center [304, 101] width 370 height 14
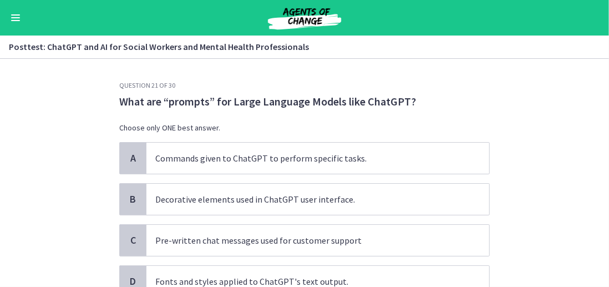
click at [77, 103] on section "Question 21 of 30 What are “prompts” for Large Language Models like ChatGPT? Ch…" at bounding box center [304, 173] width 609 height 228
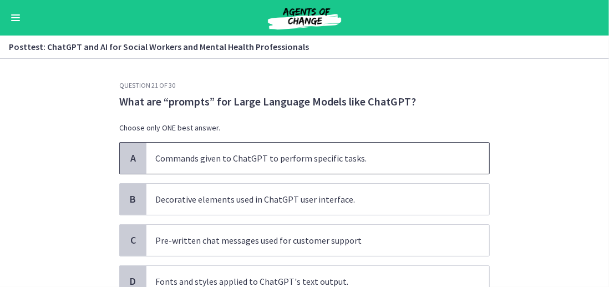
click at [244, 154] on p "Commands given to ChatGPT to perform specific tasks." at bounding box center [306, 157] width 303 height 13
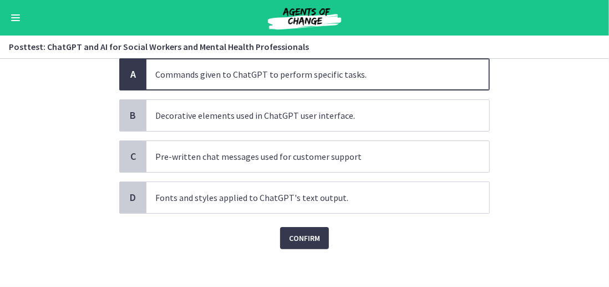
scroll to position [88, 0]
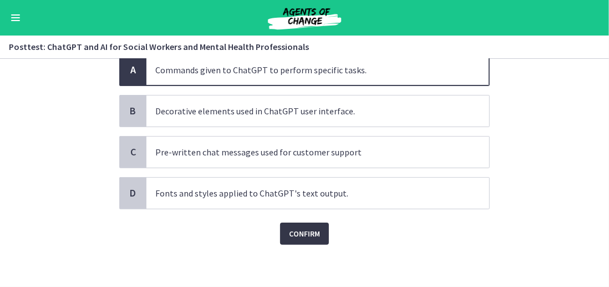
click at [280, 233] on button "Confirm" at bounding box center [304, 233] width 49 height 22
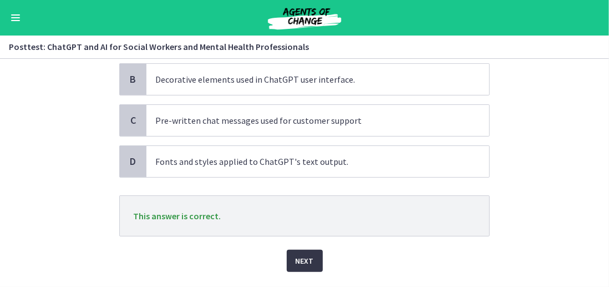
scroll to position [146, 0]
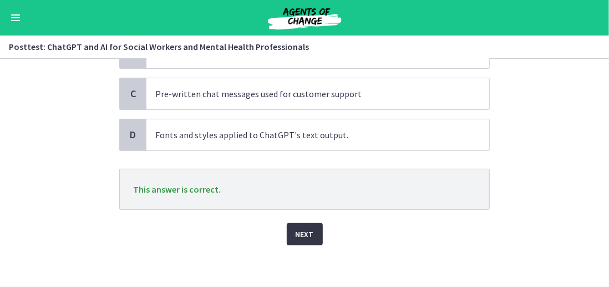
click at [312, 225] on button "Next" at bounding box center [305, 234] width 36 height 22
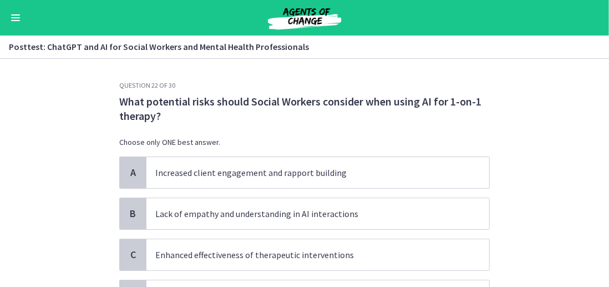
click at [100, 111] on section "Question 22 of 30 What potential risks should Social Workers consider when usin…" at bounding box center [304, 173] width 609 height 228
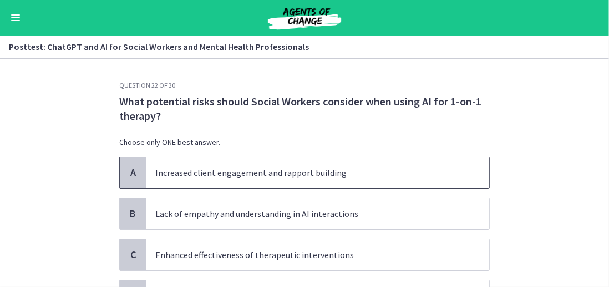
scroll to position [55, 0]
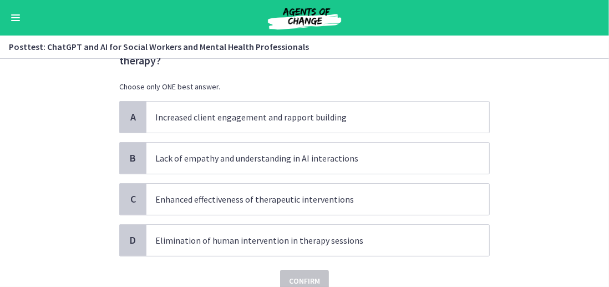
click at [33, 37] on div "Posttest: ChatGPT and AI for Social Workers and Mental Health Professionals Ena…" at bounding box center [304, 46] width 609 height 23
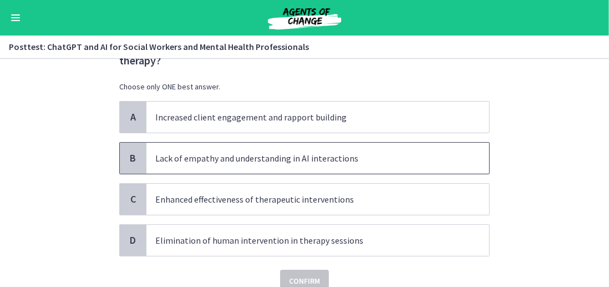
drag, startPoint x: 173, startPoint y: 168, endPoint x: 277, endPoint y: 222, distance: 117.3
click at [172, 168] on span "Lack of empathy and understanding in AI interactions" at bounding box center [317, 157] width 343 height 31
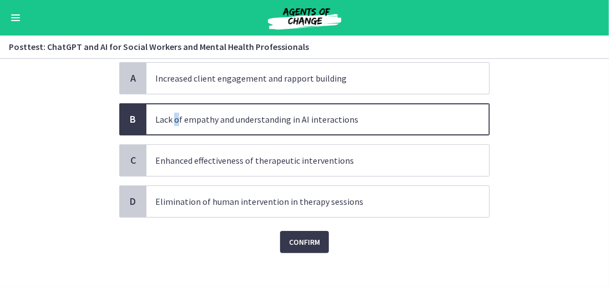
scroll to position [103, 0]
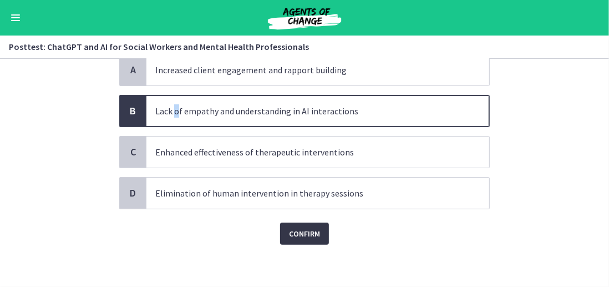
click at [306, 239] on button "Confirm" at bounding box center [304, 233] width 49 height 22
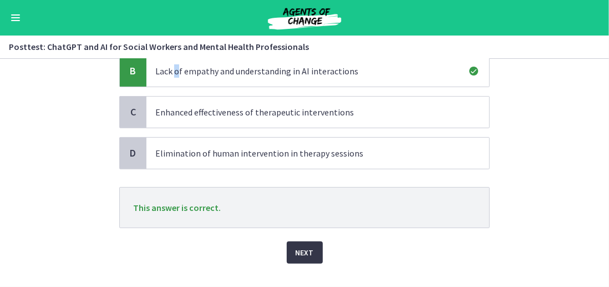
scroll to position [161, 0]
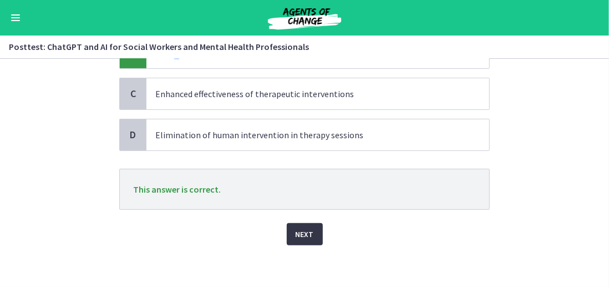
click at [306, 239] on button "Next" at bounding box center [305, 234] width 36 height 22
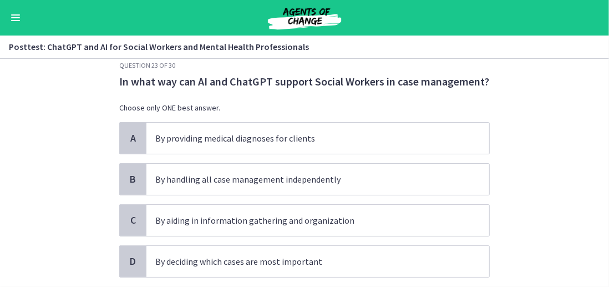
scroll to position [0, 0]
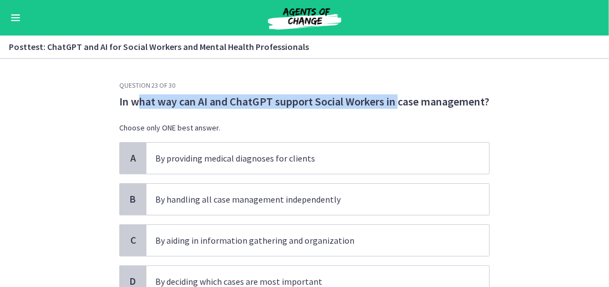
drag, startPoint x: 132, startPoint y: 104, endPoint x: 394, endPoint y: 105, distance: 261.7
click at [394, 105] on p "In what way can AI and ChatGPT support Social Workers in case management?" at bounding box center [304, 101] width 370 height 14
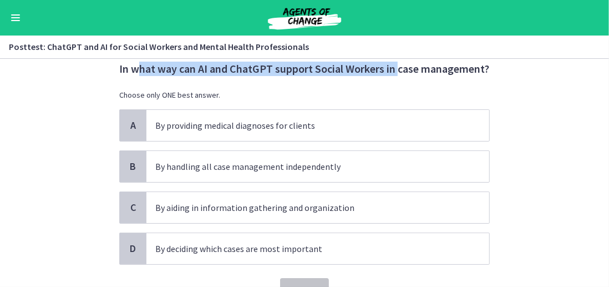
scroll to position [55, 0]
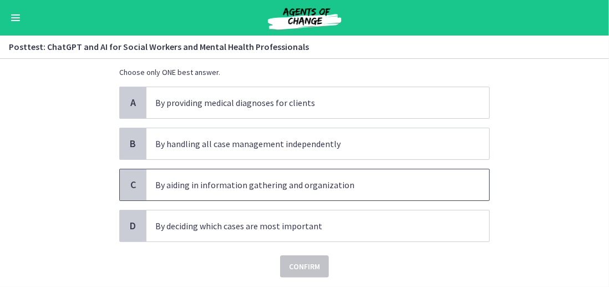
click at [220, 191] on span "By aiding in information gathering and organization" at bounding box center [317, 184] width 343 height 31
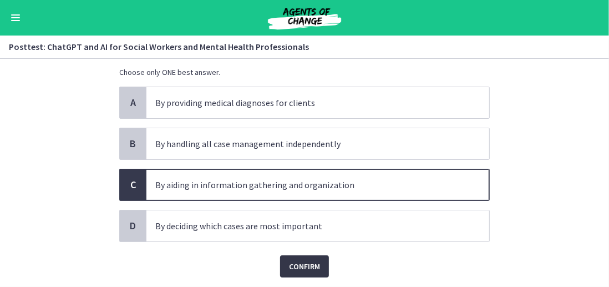
click at [291, 266] on span "Confirm" at bounding box center [304, 265] width 31 height 13
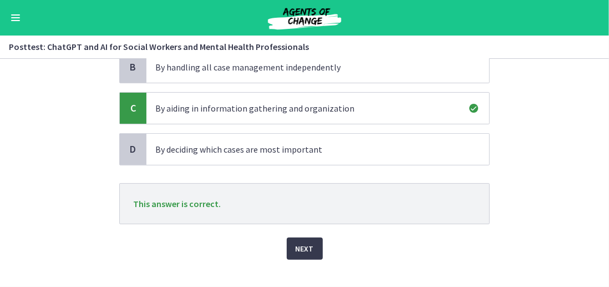
scroll to position [146, 0]
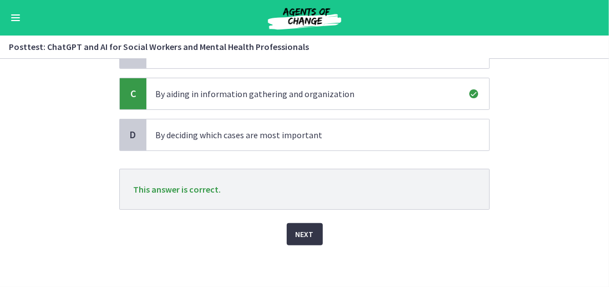
click at [302, 235] on span "Next" at bounding box center [304, 233] width 18 height 13
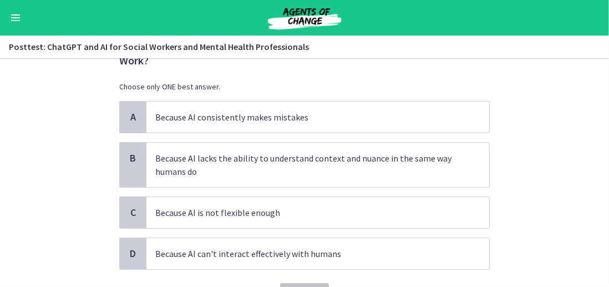
scroll to position [0, 0]
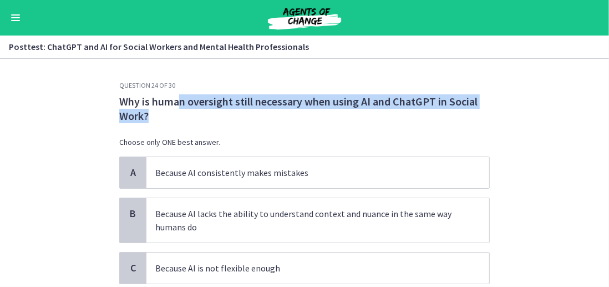
drag, startPoint x: 185, startPoint y: 103, endPoint x: 313, endPoint y: 110, distance: 128.3
click at [313, 110] on p "Why is human oversight still necessary when using AI and ChatGPT in Social Work?" at bounding box center [304, 108] width 370 height 29
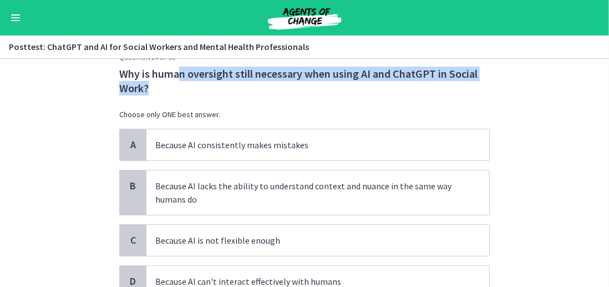
scroll to position [29, 0]
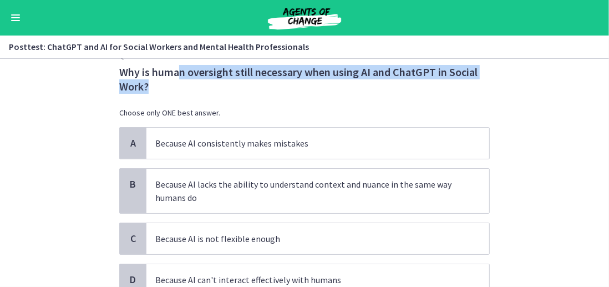
click at [251, 89] on p "Why is human oversight still necessary when using AI and ChatGPT in Social Work?" at bounding box center [304, 79] width 370 height 29
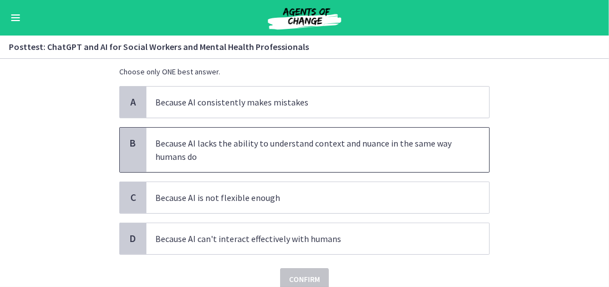
scroll to position [85, 0]
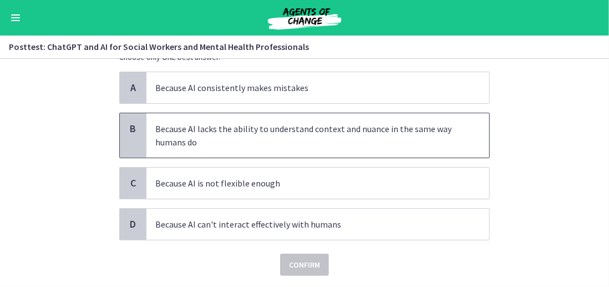
click at [204, 128] on p "Because AI lacks the ability to understand context and nuance in the same way h…" at bounding box center [306, 135] width 303 height 27
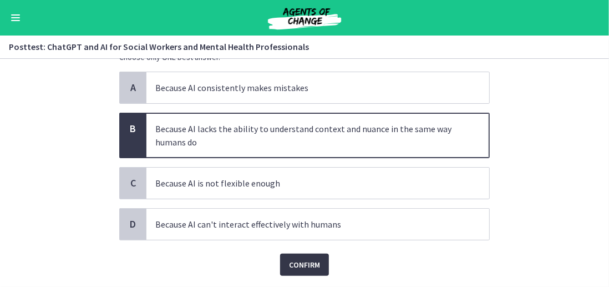
click at [314, 264] on span "Confirm" at bounding box center [304, 264] width 31 height 13
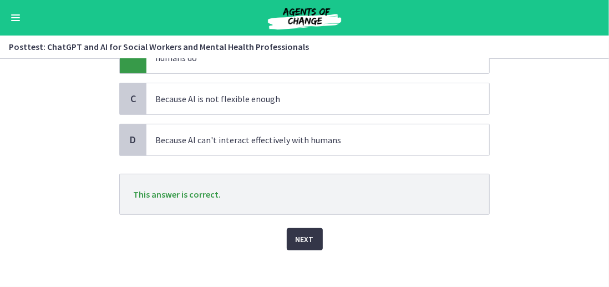
scroll to position [174, 0]
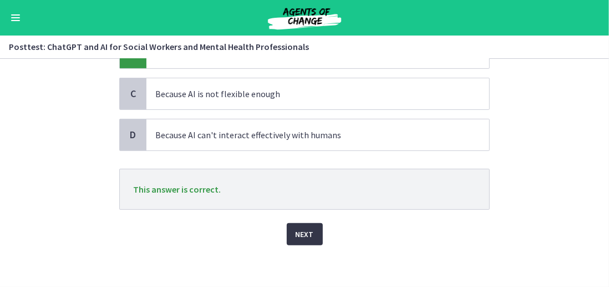
click at [302, 238] on button "Next" at bounding box center [305, 234] width 36 height 22
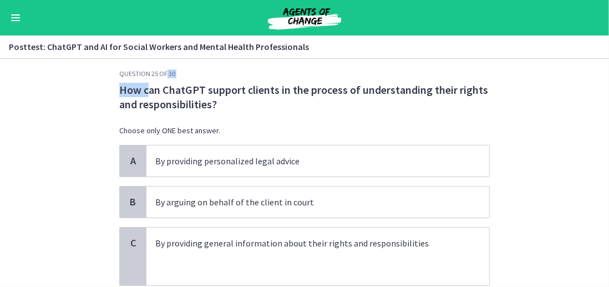
scroll to position [4, 0]
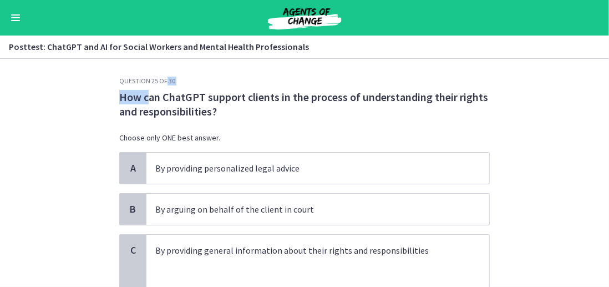
drag, startPoint x: 144, startPoint y: 60, endPoint x: 162, endPoint y: 67, distance: 19.8
click at [162, 67] on section "Question 25 of 30 How can ChatGPT support clients in the process of understandi…" at bounding box center [304, 173] width 609 height 228
click at [149, 98] on p "How can ChatGPT support clients in the process of understanding their rights an…" at bounding box center [304, 104] width 370 height 29
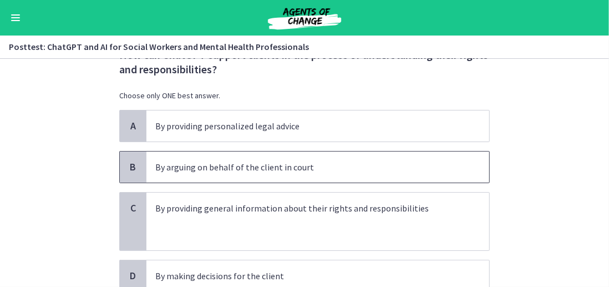
scroll to position [60, 0]
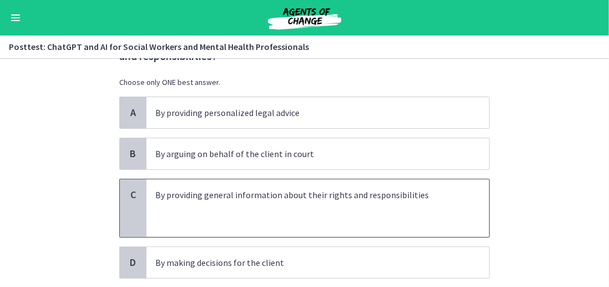
click at [188, 211] on p at bounding box center [306, 207] width 303 height 13
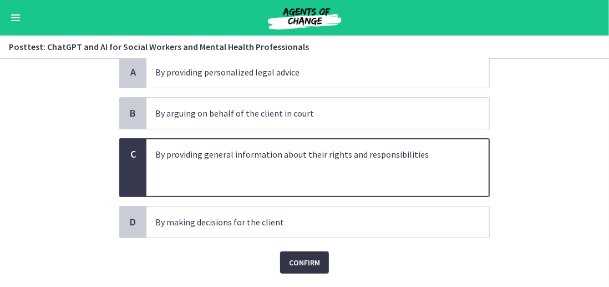
scroll to position [129, 0]
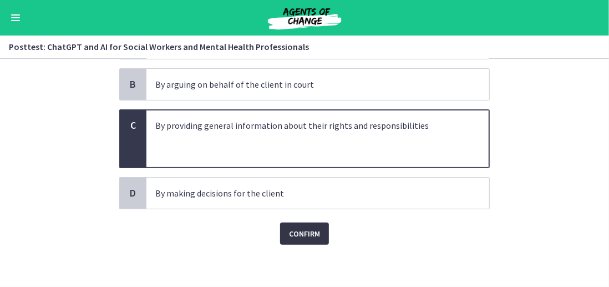
click at [312, 230] on span "Confirm" at bounding box center [304, 233] width 31 height 13
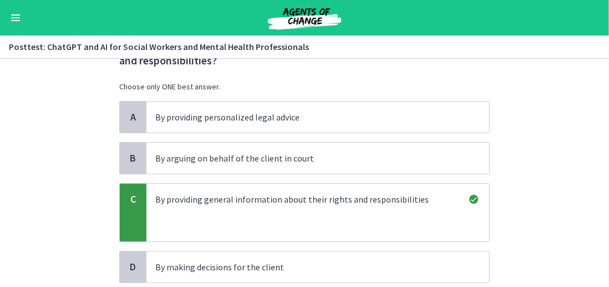
scroll to position [166, 0]
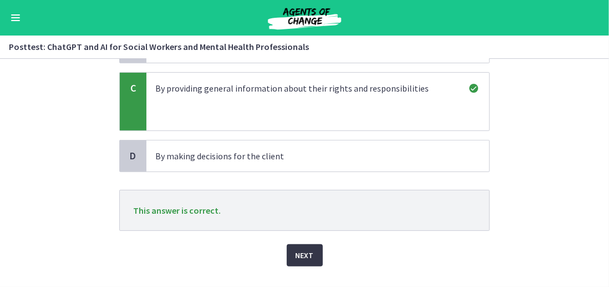
click at [299, 248] on span "Next" at bounding box center [304, 254] width 18 height 13
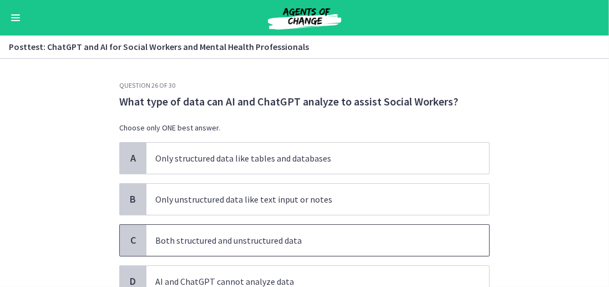
click at [257, 227] on span "Both structured and unstructured data" at bounding box center [317, 240] width 343 height 31
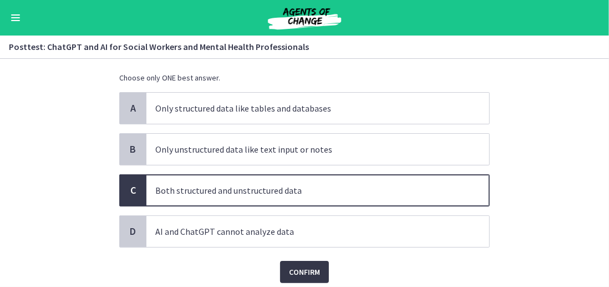
scroll to position [88, 0]
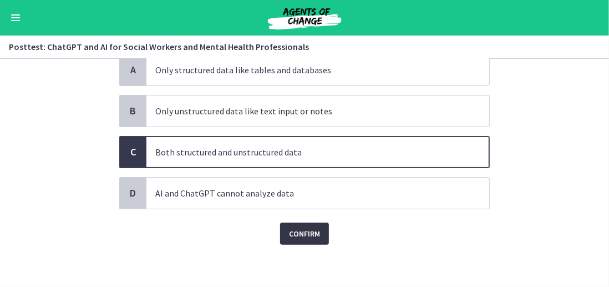
click at [292, 231] on span "Confirm" at bounding box center [304, 233] width 31 height 13
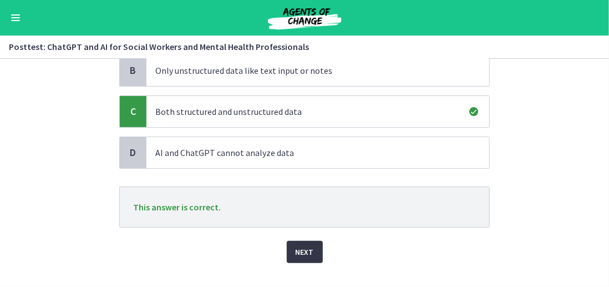
scroll to position [144, 0]
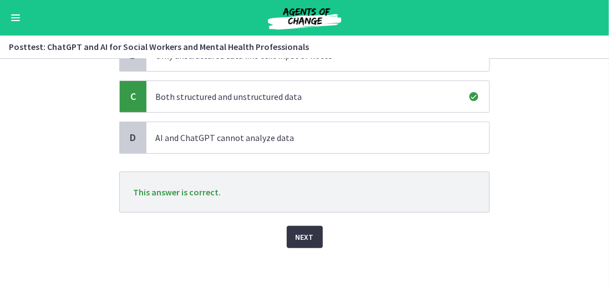
click at [299, 226] on button "Next" at bounding box center [305, 237] width 36 height 22
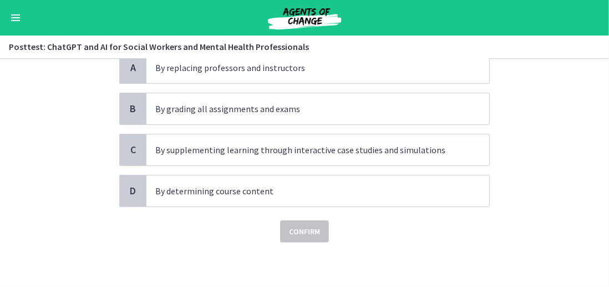
scroll to position [0, 0]
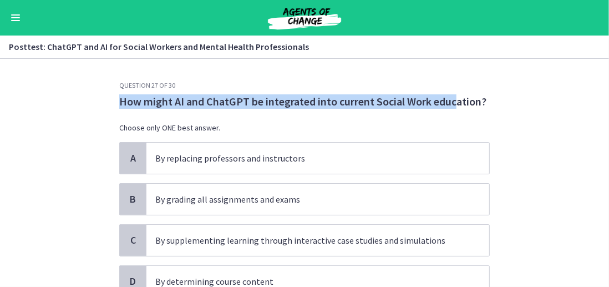
drag, startPoint x: 118, startPoint y: 101, endPoint x: 449, endPoint y: 108, distance: 331.0
click at [449, 108] on p "How might AI and ChatGPT be integrated into current Social Work education?" at bounding box center [304, 101] width 370 height 14
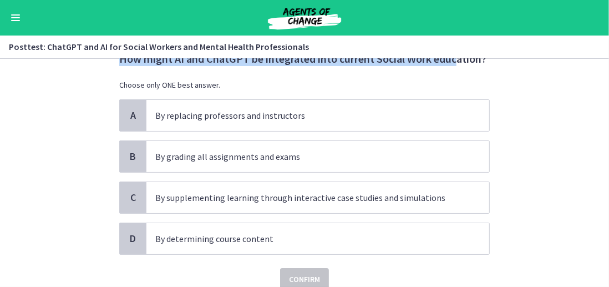
scroll to position [55, 0]
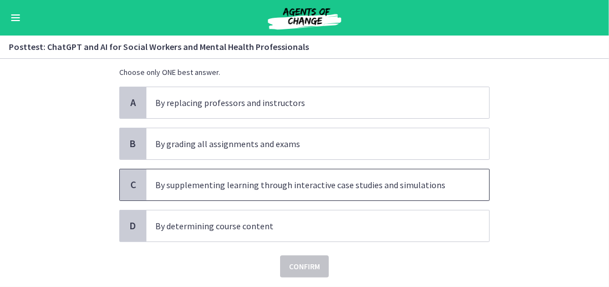
click at [267, 186] on p "By supplementing learning through interactive case studies and simulations" at bounding box center [306, 184] width 303 height 13
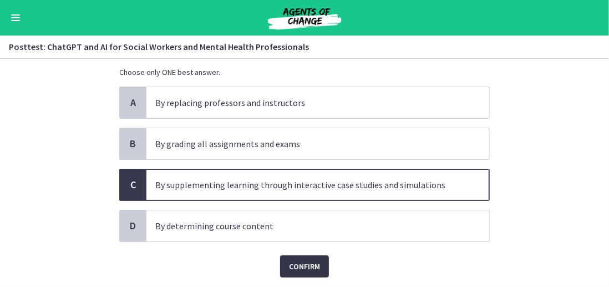
click at [299, 263] on span "Confirm" at bounding box center [304, 265] width 31 height 13
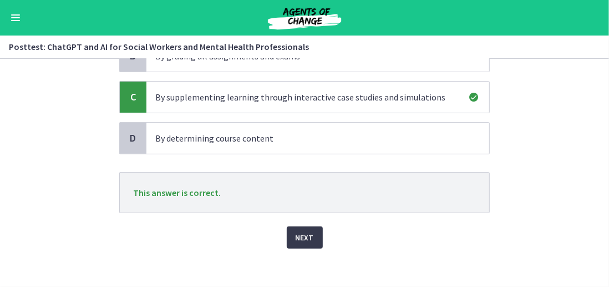
scroll to position [146, 0]
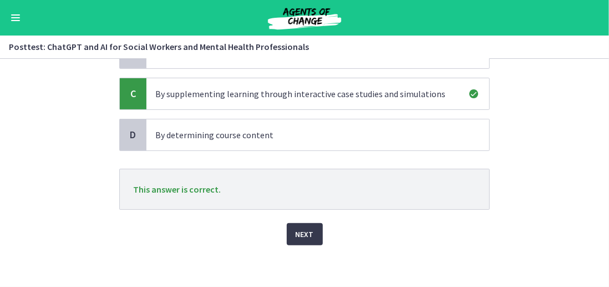
drag, startPoint x: 344, startPoint y: 246, endPoint x: 322, endPoint y: 237, distance: 23.7
click at [338, 140] on div "Question 27 of 30 How might AI and ChatGPT be integrated into current Social Wo…" at bounding box center [304, 38] width 388 height 206
click at [316, 235] on button "Next" at bounding box center [305, 234] width 36 height 22
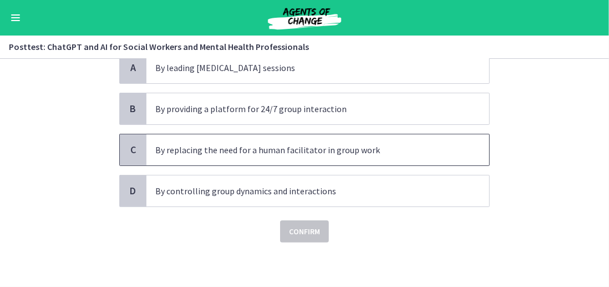
scroll to position [0, 0]
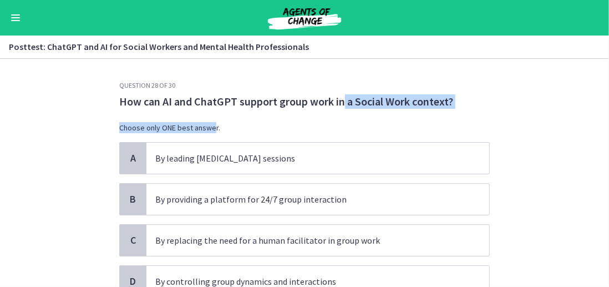
drag, startPoint x: 208, startPoint y: 109, endPoint x: 337, endPoint y: 106, distance: 129.2
click at [337, 106] on div "How can AI and ChatGPT support group work in a Social Work context? Choose only…" at bounding box center [304, 118] width 370 height 48
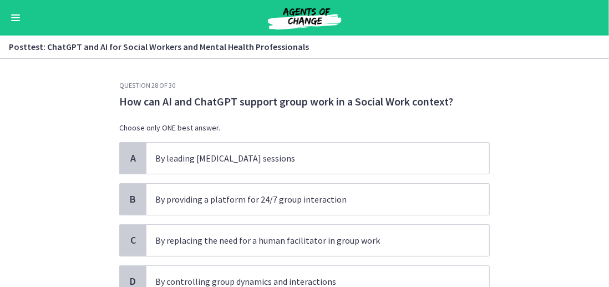
click at [327, 119] on div "How can AI and ChatGPT support group work in a Social Work context? Choose only…" at bounding box center [304, 118] width 370 height 48
click at [273, 198] on p "By providing a platform for 24/7 group interaction" at bounding box center [306, 198] width 303 height 13
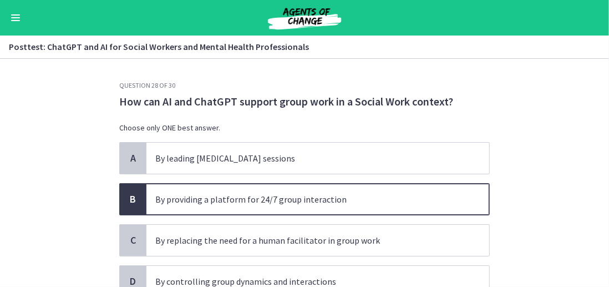
scroll to position [55, 0]
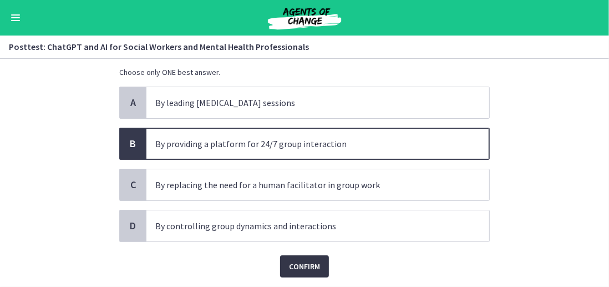
click at [302, 263] on span "Confirm" at bounding box center [304, 265] width 31 height 13
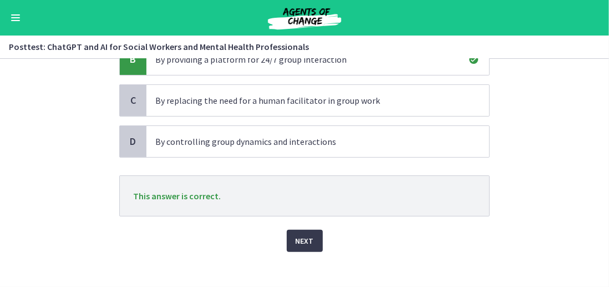
scroll to position [146, 0]
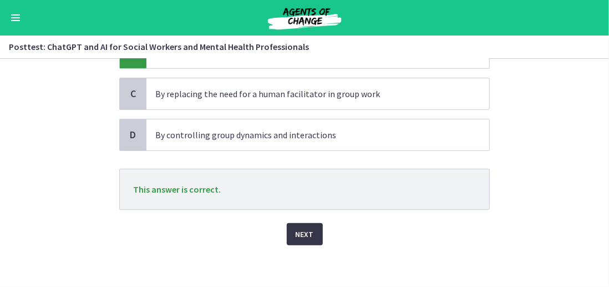
click at [300, 232] on span "Next" at bounding box center [304, 233] width 18 height 13
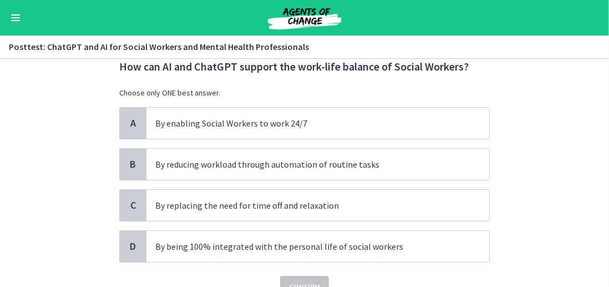
scroll to position [55, 0]
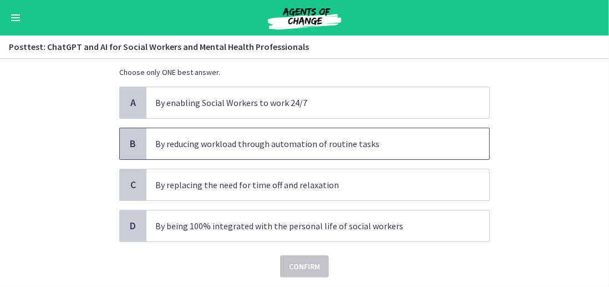
click at [228, 150] on span "By reducing workload through automation of routine tasks" at bounding box center [317, 143] width 343 height 31
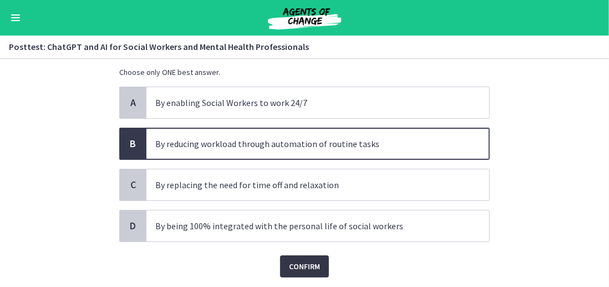
click at [299, 262] on span "Confirm" at bounding box center [304, 265] width 31 height 13
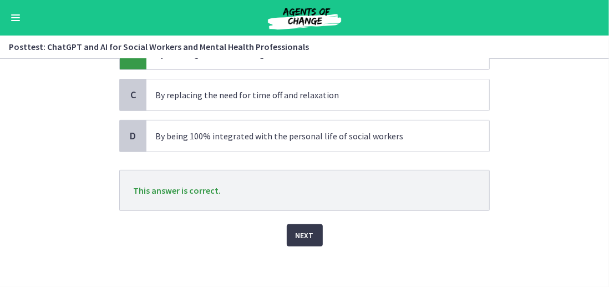
scroll to position [146, 0]
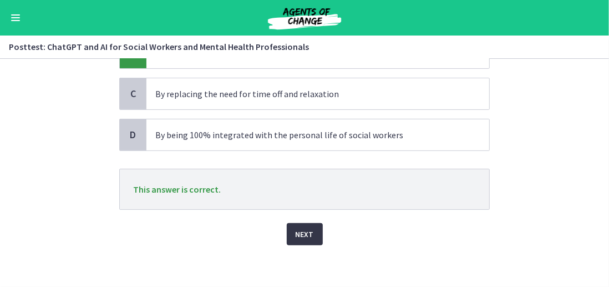
click at [295, 230] on span "Next" at bounding box center [304, 233] width 18 height 13
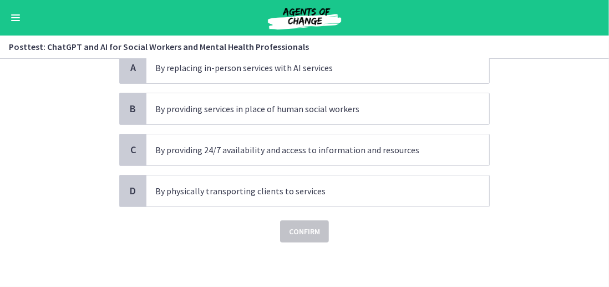
scroll to position [0, 0]
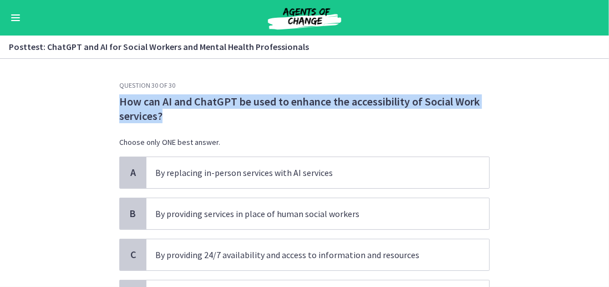
drag, startPoint x: 103, startPoint y: 94, endPoint x: 223, endPoint y: 114, distance: 122.4
click at [223, 114] on section "Question 30 of 30 How can AI and ChatGPT be used to enhance the accessibility o…" at bounding box center [304, 173] width 609 height 228
click at [223, 114] on p "How can AI and ChatGPT be used to enhance the accessibility of Social Work serv…" at bounding box center [304, 108] width 370 height 29
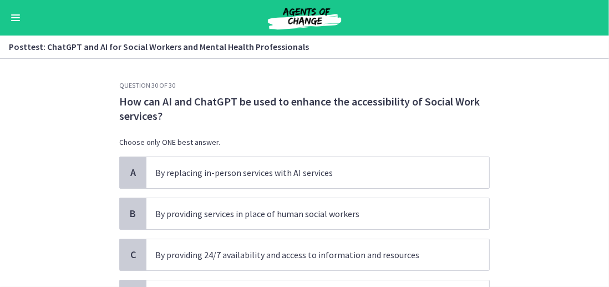
scroll to position [55, 0]
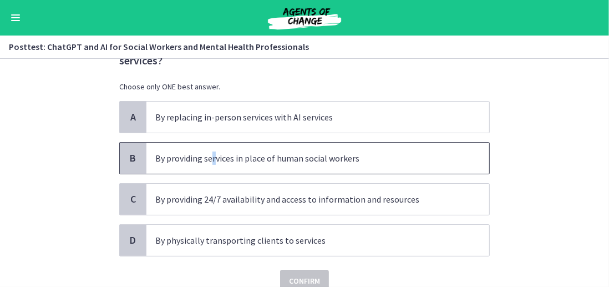
click at [208, 155] on p "By providing services in place of human social workers" at bounding box center [306, 157] width 303 height 13
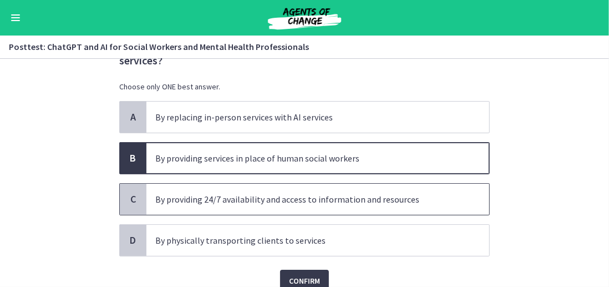
click at [195, 193] on p "By providing 24/7 availability and access to information and resources" at bounding box center [306, 198] width 303 height 13
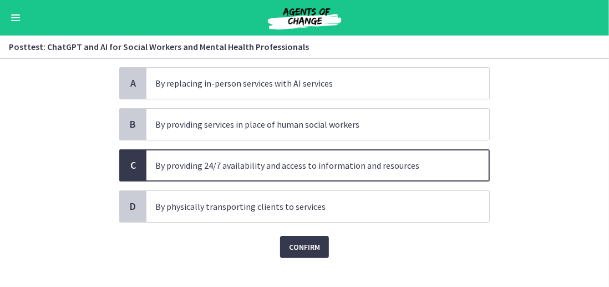
scroll to position [103, 0]
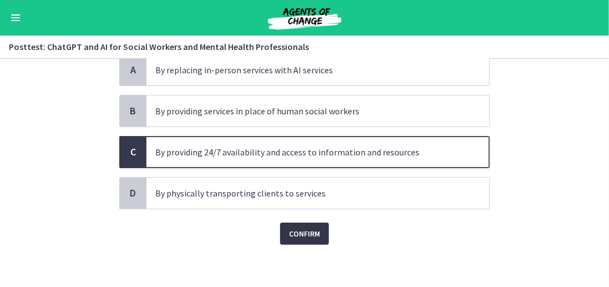
click at [295, 232] on span "Confirm" at bounding box center [304, 233] width 31 height 13
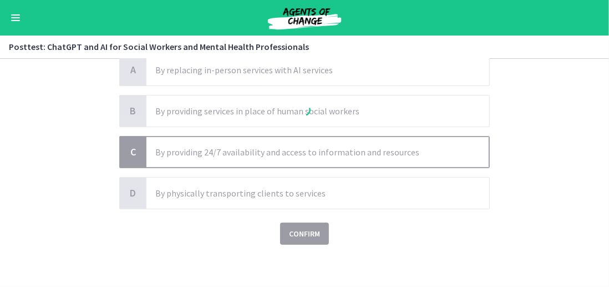
click at [289, 225] on div at bounding box center [304, 111] width 370 height 266
click at [289, 226] on div at bounding box center [304, 111] width 370 height 266
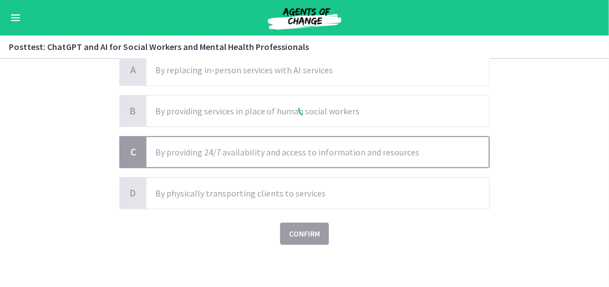
click at [289, 226] on div at bounding box center [304, 111] width 370 height 266
click at [288, 226] on div at bounding box center [304, 111] width 370 height 266
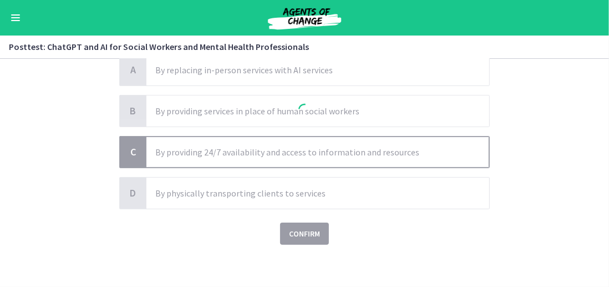
click at [279, 230] on div at bounding box center [304, 111] width 370 height 266
click at [275, 223] on div at bounding box center [304, 111] width 370 height 266
click at [319, 130] on div at bounding box center [304, 111] width 370 height 266
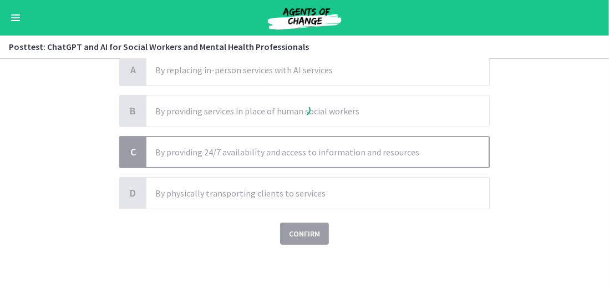
click at [319, 130] on div at bounding box center [304, 111] width 370 height 266
drag, startPoint x: 319, startPoint y: 130, endPoint x: 257, endPoint y: 35, distance: 113.8
click at [319, 129] on div at bounding box center [304, 111] width 370 height 266
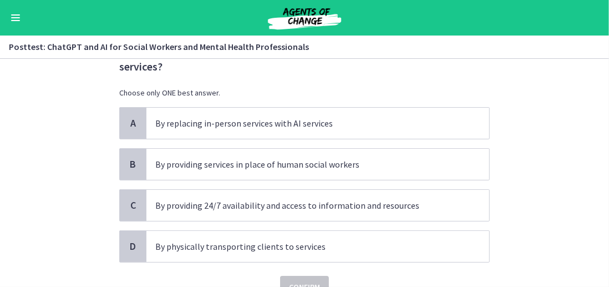
scroll to position [47, 0]
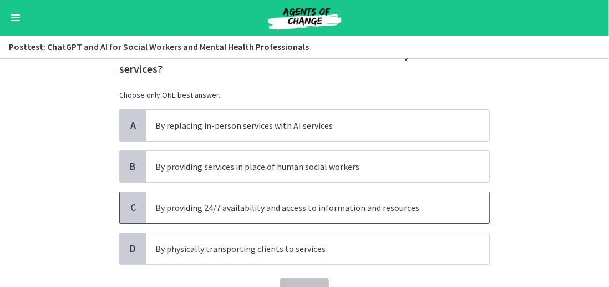
click at [267, 203] on p "By providing 24/7 availability and access to information and resources" at bounding box center [306, 207] width 303 height 13
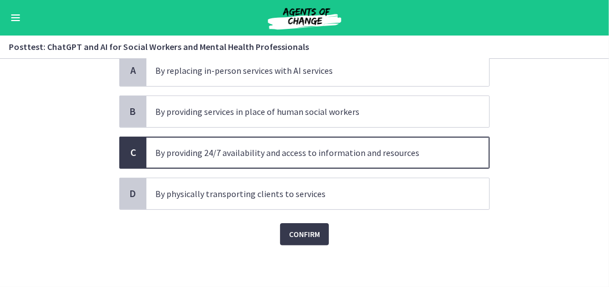
scroll to position [103, 0]
click at [296, 229] on span "Confirm" at bounding box center [304, 233] width 31 height 13
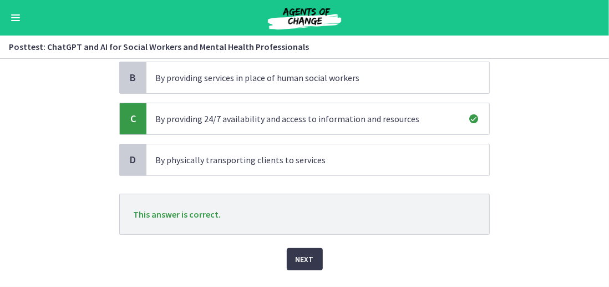
scroll to position [161, 0]
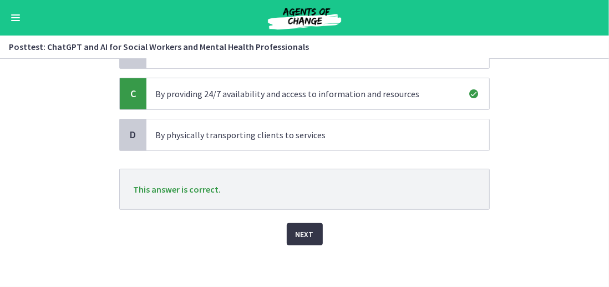
click at [309, 233] on button "Next" at bounding box center [305, 234] width 36 height 22
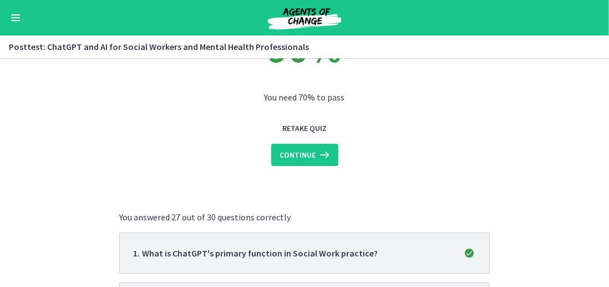
scroll to position [0, 0]
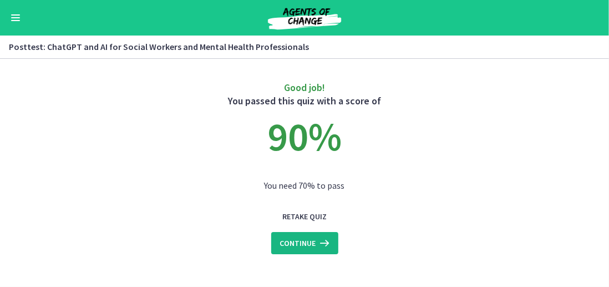
click at [293, 251] on button "Continue" at bounding box center [304, 243] width 67 height 22
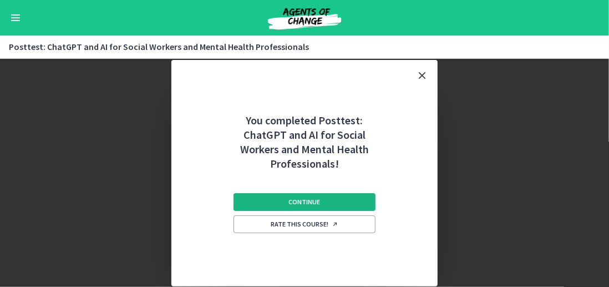
click at [322, 200] on button "Continue" at bounding box center [304, 202] width 142 height 18
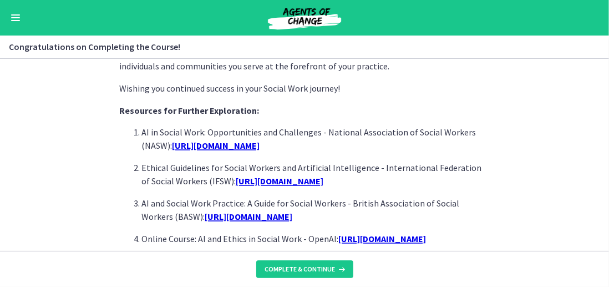
scroll to position [1100, 0]
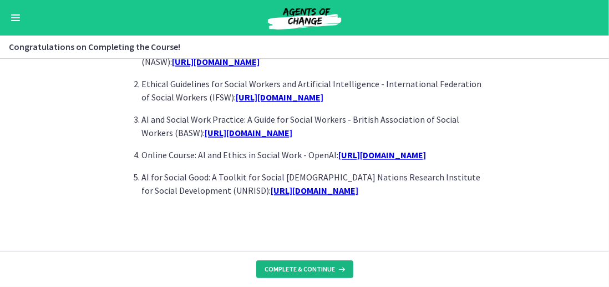
click at [299, 273] on span "Complete & continue" at bounding box center [300, 268] width 70 height 9
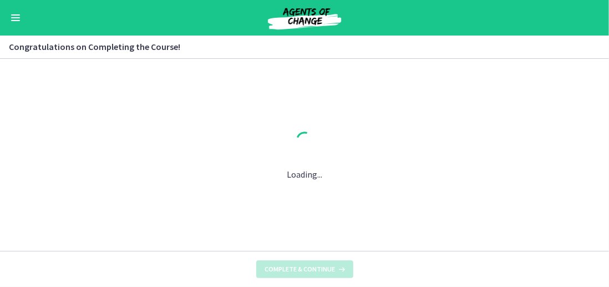
scroll to position [0, 0]
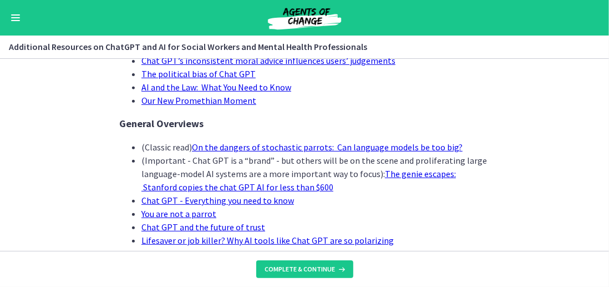
scroll to position [277, 0]
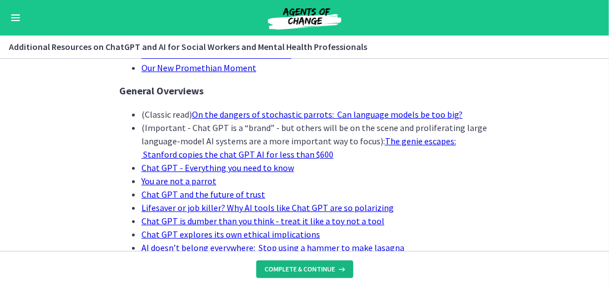
click at [304, 271] on span "Complete & continue" at bounding box center [300, 268] width 70 height 9
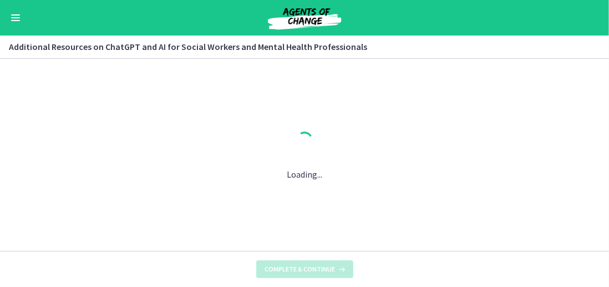
scroll to position [0, 0]
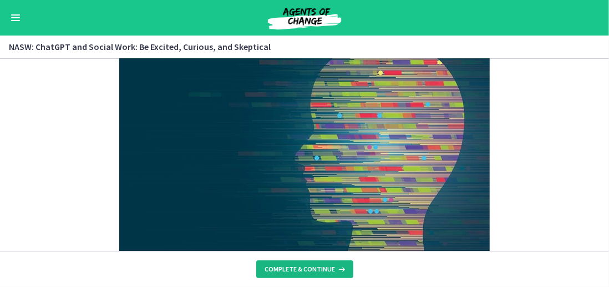
scroll to position [333, 0]
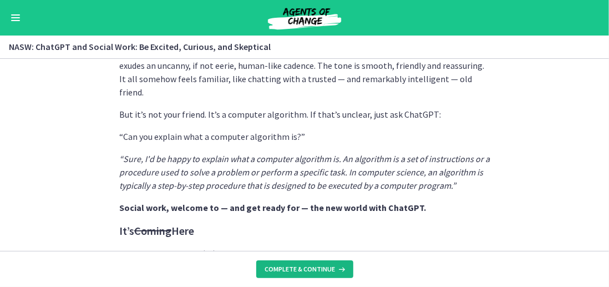
click at [309, 269] on span "Complete & continue" at bounding box center [300, 268] width 70 height 9
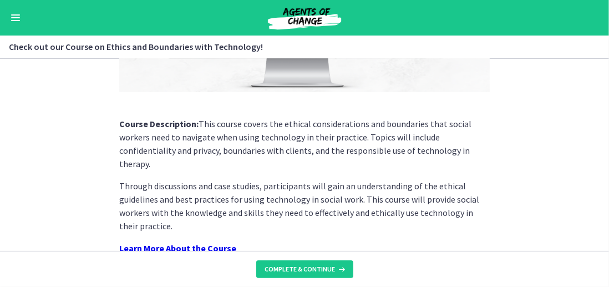
scroll to position [277, 0]
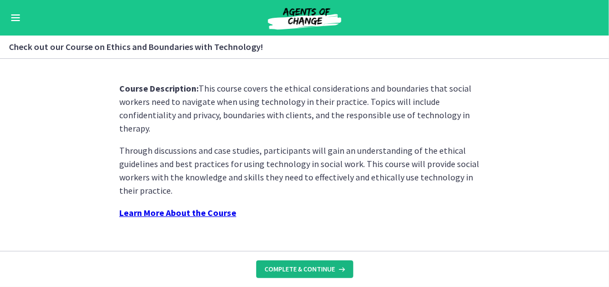
click at [302, 266] on span "Complete & continue" at bounding box center [300, 268] width 70 height 9
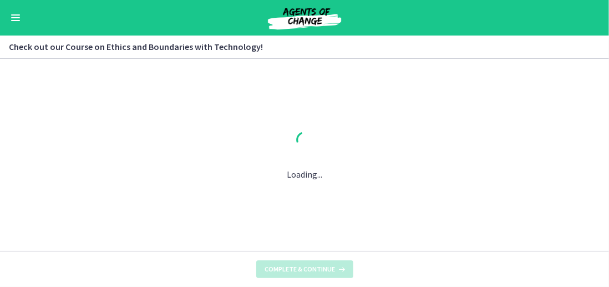
scroll to position [0, 0]
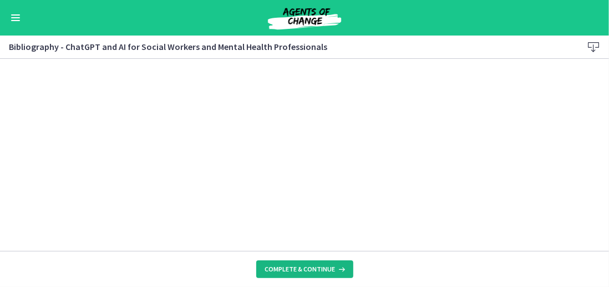
click at [300, 266] on span "Complete & continue" at bounding box center [300, 268] width 70 height 9
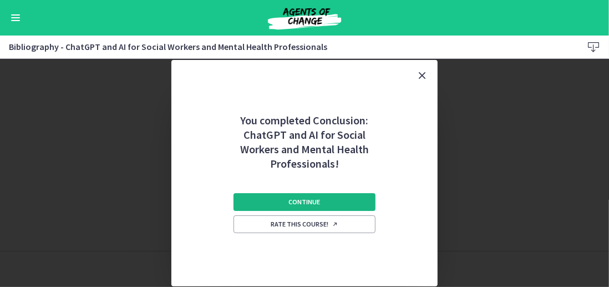
click at [304, 195] on button "Continue" at bounding box center [304, 202] width 142 height 18
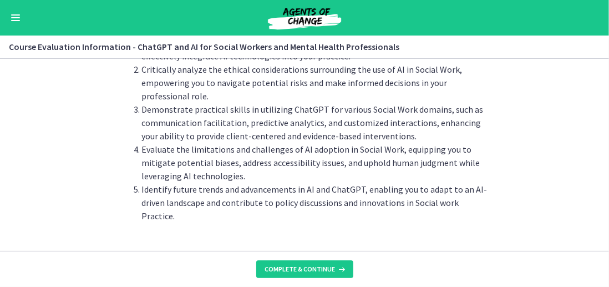
scroll to position [123, 0]
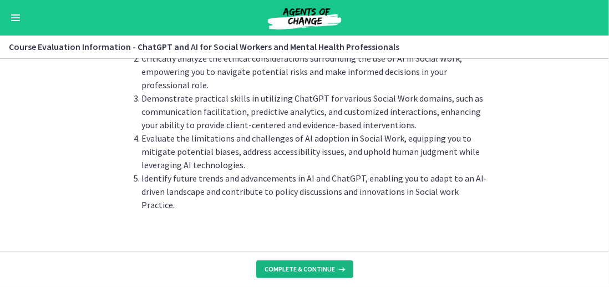
click at [287, 269] on span "Complete & continue" at bounding box center [300, 268] width 70 height 9
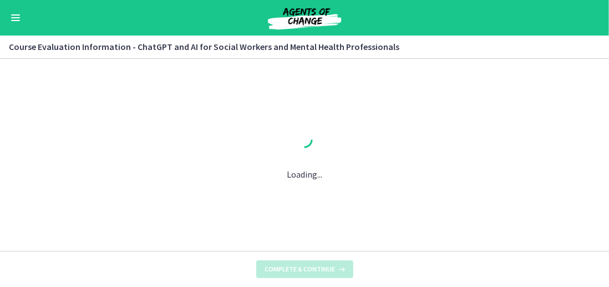
scroll to position [0, 0]
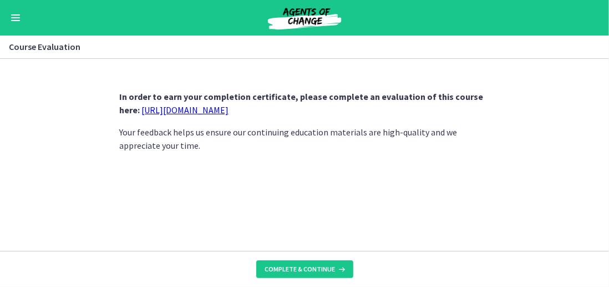
click at [228, 110] on link "https://forms.gle/jm1zbfhChZ2exBv78" at bounding box center [184, 109] width 87 height 11
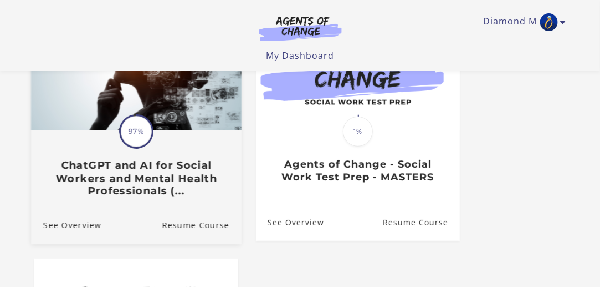
scroll to position [166, 0]
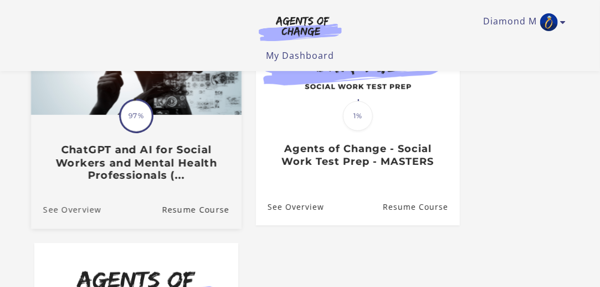
click at [94, 210] on link "See Overview" at bounding box center [65, 209] width 70 height 37
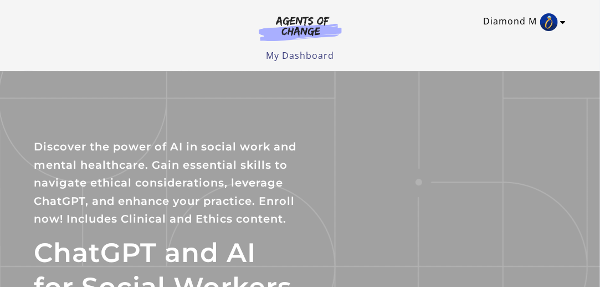
click at [537, 14] on link "Diamond M" at bounding box center [522, 22] width 77 height 18
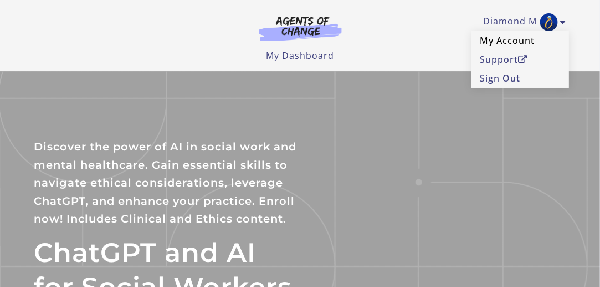
click at [523, 35] on link "My Account" at bounding box center [521, 40] width 98 height 19
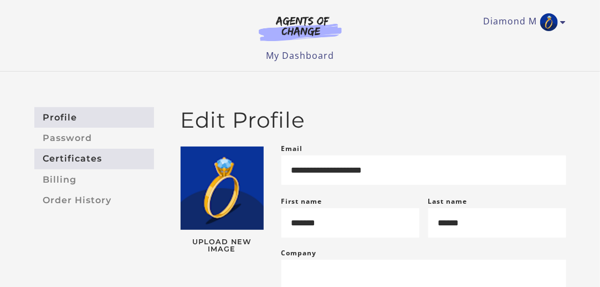
click at [67, 158] on link "Certificates" at bounding box center [94, 159] width 120 height 21
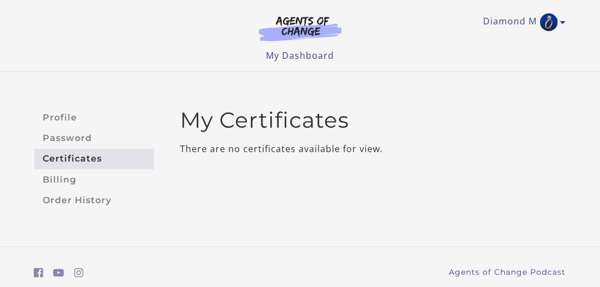
click at [227, 156] on main "My Certificates There are no certificates available for view." at bounding box center [369, 159] width 412 height 104
click at [231, 140] on main "My Certificates There are no certificates available for view." at bounding box center [369, 159] width 412 height 104
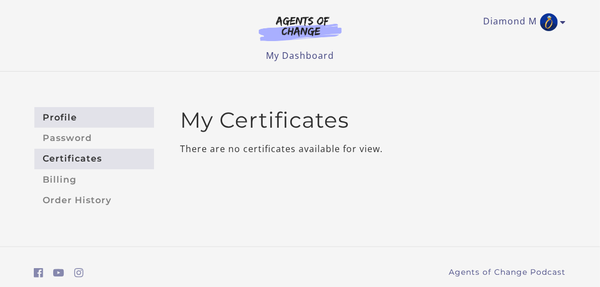
click at [60, 115] on link "Profile" at bounding box center [94, 117] width 120 height 21
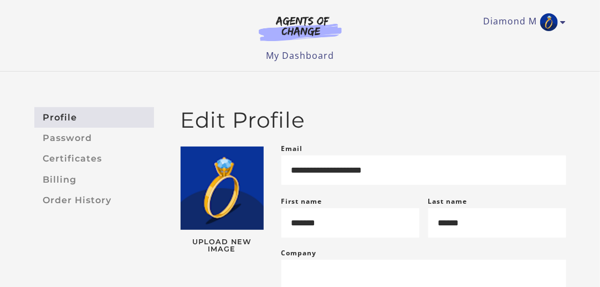
click at [511, 24] on link "Diamond M" at bounding box center [522, 22] width 77 height 18
click at [293, 19] on img at bounding box center [300, 29] width 106 height 26
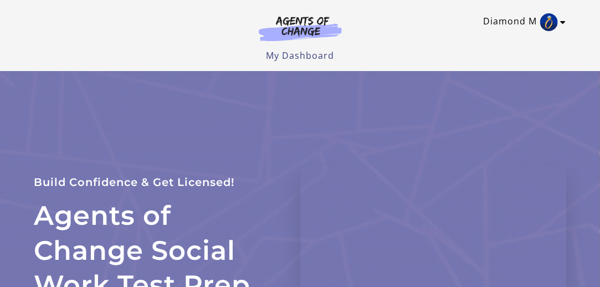
click at [533, 27] on link "Diamond M" at bounding box center [522, 22] width 77 height 18
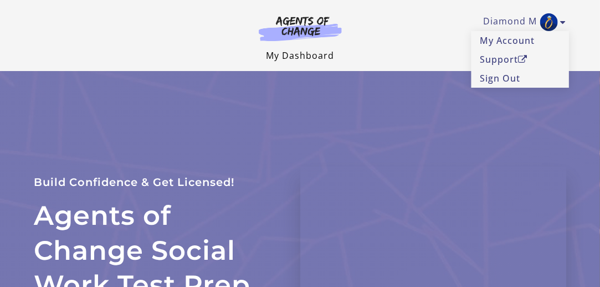
click at [314, 58] on link "My Dashboard" at bounding box center [300, 55] width 68 height 12
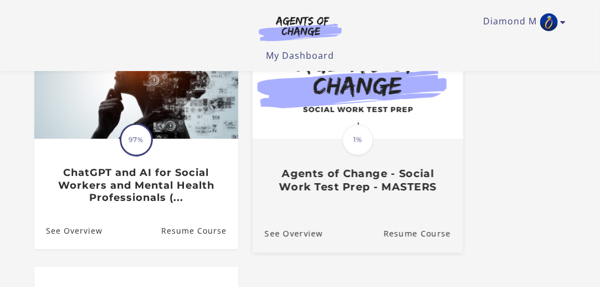
scroll to position [166, 0]
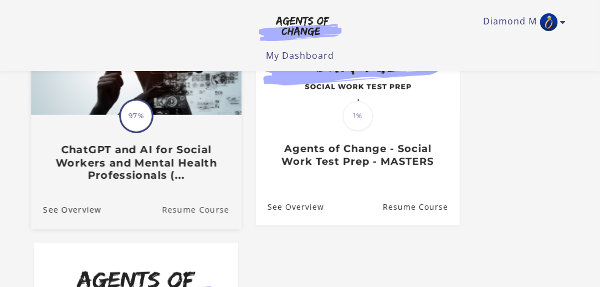
click at [190, 213] on link "Resume Course" at bounding box center [202, 209] width 80 height 37
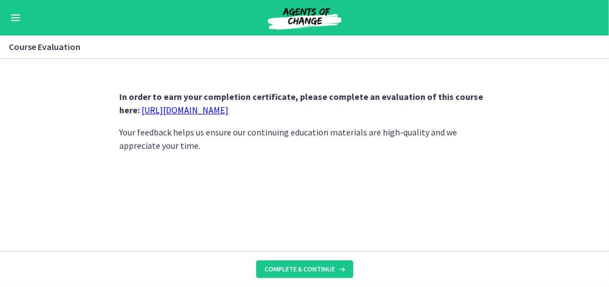
click at [293, 259] on footer "Complete & continue" at bounding box center [304, 269] width 609 height 36
click at [293, 268] on span "Complete & continue" at bounding box center [300, 268] width 70 height 9
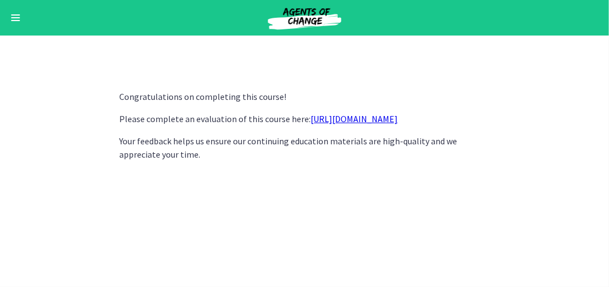
click at [329, 119] on link "[URL][DOMAIN_NAME]" at bounding box center [353, 118] width 87 height 11
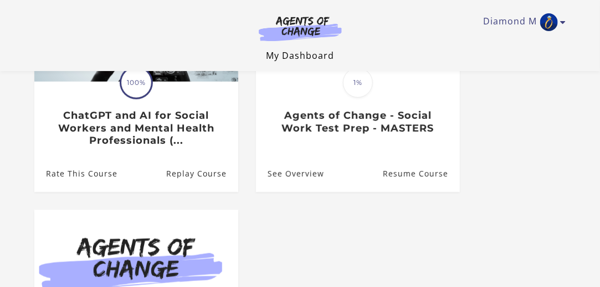
scroll to position [111, 0]
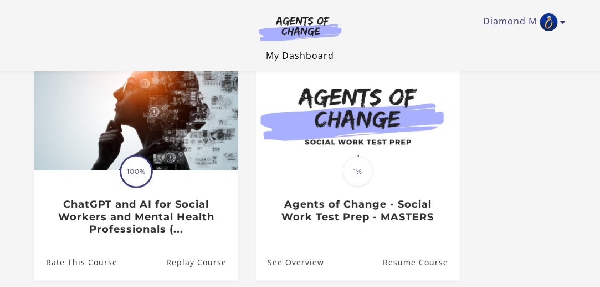
click at [325, 53] on link "My Dashboard" at bounding box center [300, 55] width 68 height 12
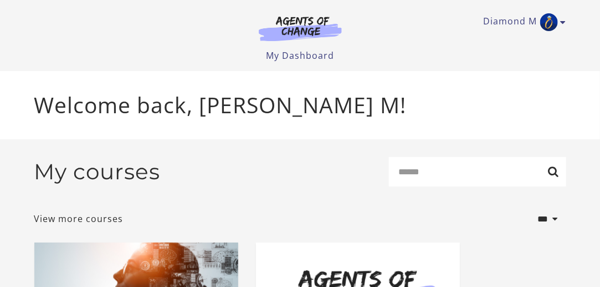
click at [562, 21] on icon "Toggle menu" at bounding box center [564, 22] width 6 height 9
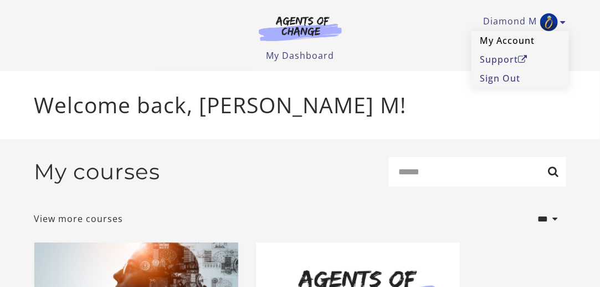
click at [534, 44] on link "My Account" at bounding box center [521, 40] width 98 height 19
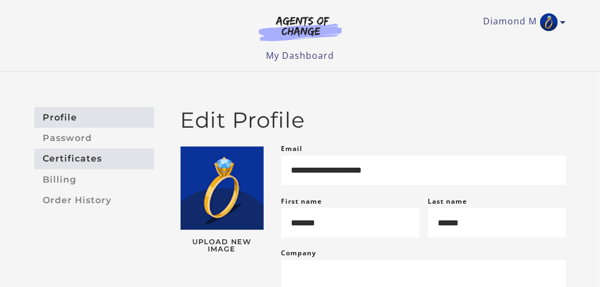
click at [103, 159] on link "Certificates" at bounding box center [94, 159] width 120 height 21
click at [102, 159] on link "Certificates" at bounding box center [94, 159] width 120 height 21
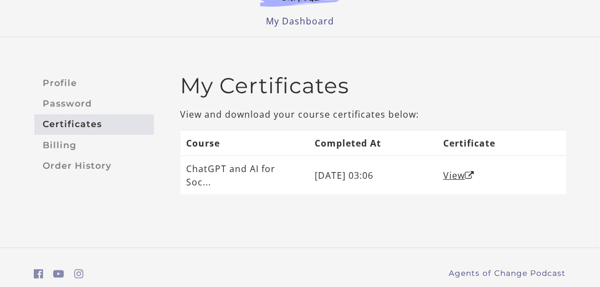
scroll to position [55, 0]
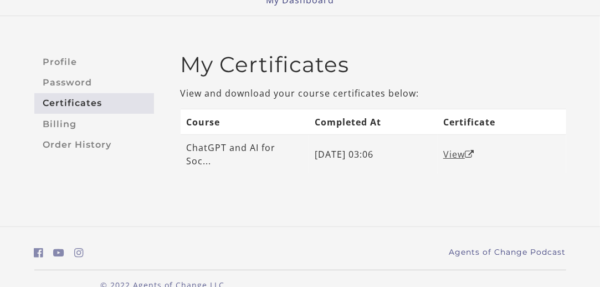
click at [465, 150] on link "View" at bounding box center [459, 154] width 31 height 12
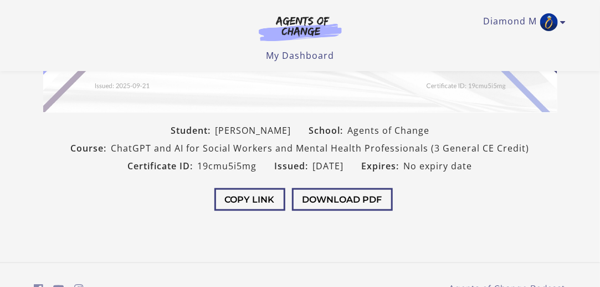
scroll to position [166, 0]
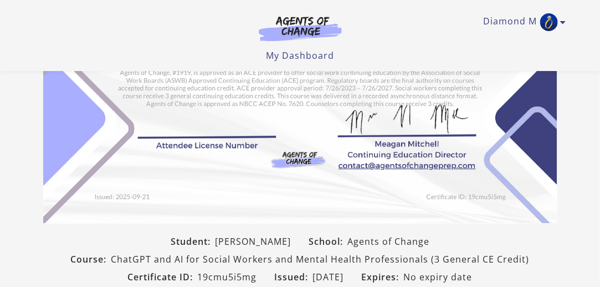
click at [159, 129] on img at bounding box center [300, 41] width 514 height 363
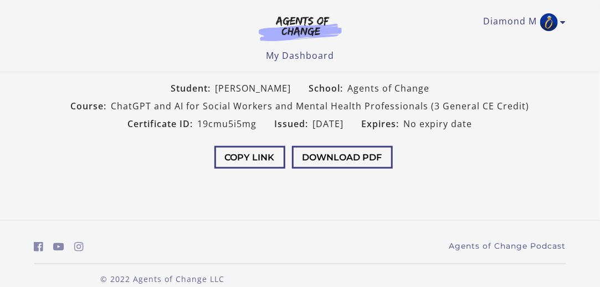
scroll to position [333, 0]
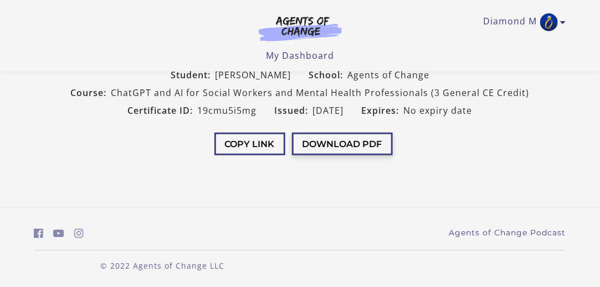
drag, startPoint x: 320, startPoint y: 141, endPoint x: 317, endPoint y: 184, distance: 42.3
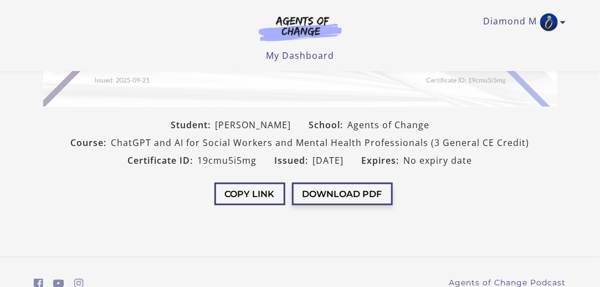
scroll to position [222, 0]
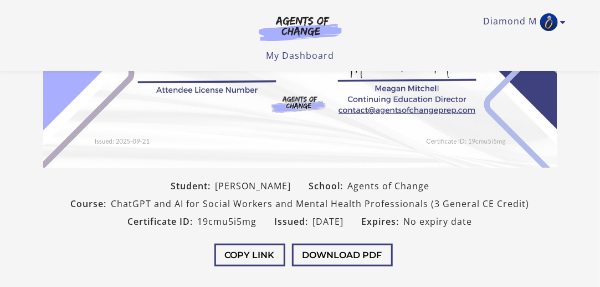
click at [564, 27] on ul "Diamond M My Account Support Sign Out" at bounding box center [300, 22] width 532 height 18
click at [564, 22] on icon "Toggle menu" at bounding box center [564, 22] width 6 height 9
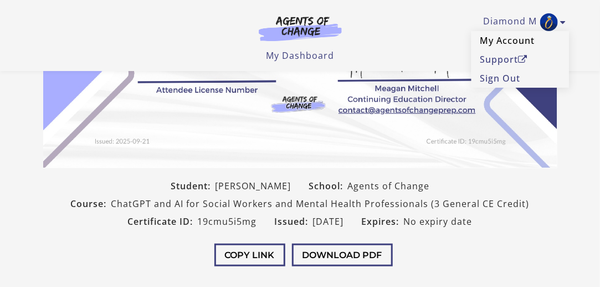
click at [512, 44] on link "My Account" at bounding box center [521, 40] width 98 height 19
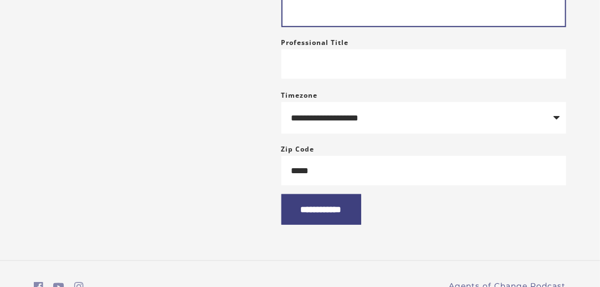
scroll to position [222, 0]
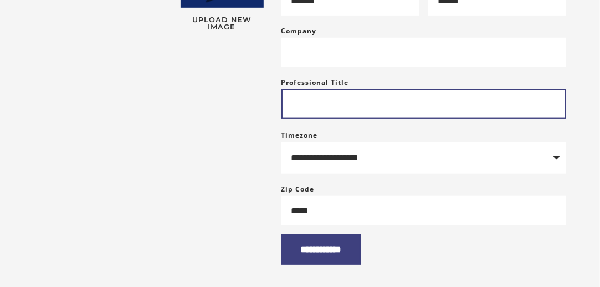
click at [351, 110] on input "Professional Title" at bounding box center [424, 103] width 285 height 29
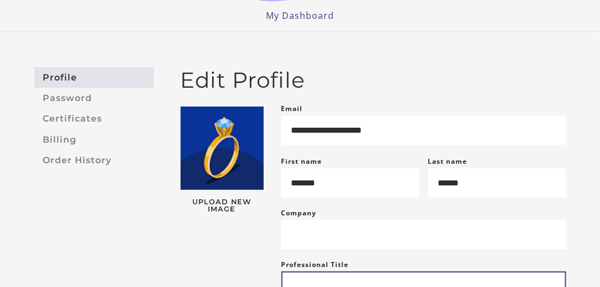
scroll to position [0, 0]
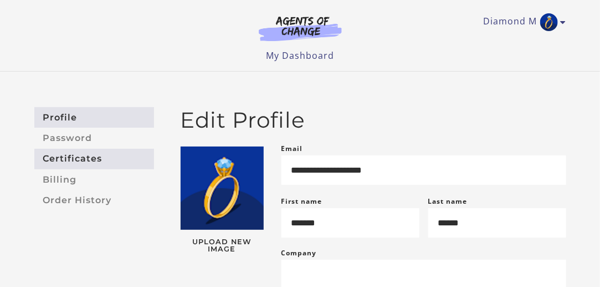
click at [106, 150] on link "Certificates" at bounding box center [94, 159] width 120 height 21
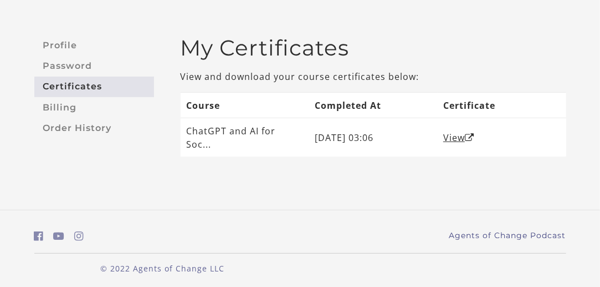
scroll to position [75, 0]
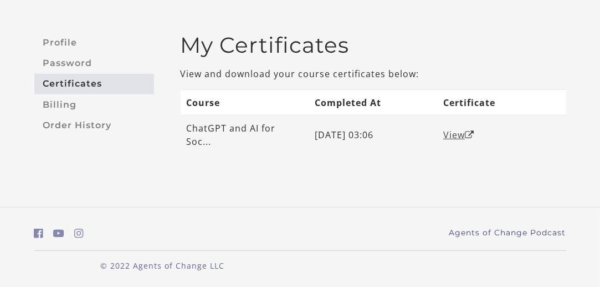
click at [466, 133] on link "View" at bounding box center [459, 135] width 31 height 12
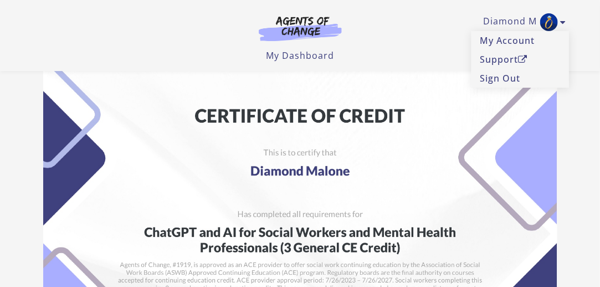
click at [563, 24] on icon "Toggle menu" at bounding box center [564, 22] width 6 height 9
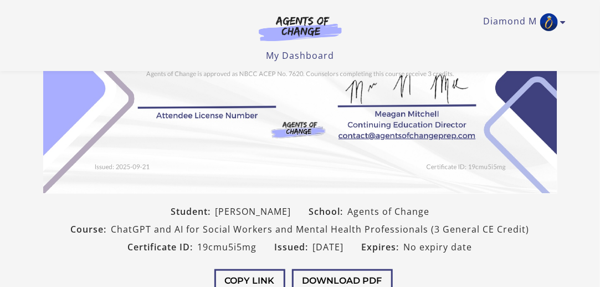
click at [236, 105] on img at bounding box center [300, 11] width 514 height 363
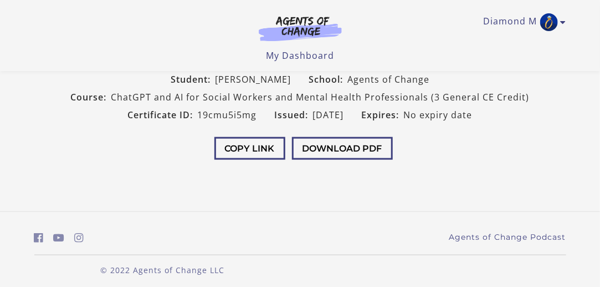
scroll to position [359, 0]
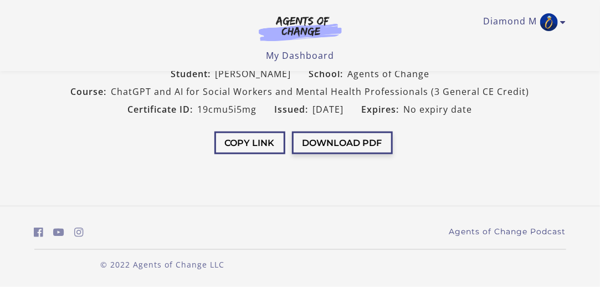
click at [367, 144] on button "Download PDF" at bounding box center [342, 142] width 101 height 23
